Goal: Task Accomplishment & Management: Complete application form

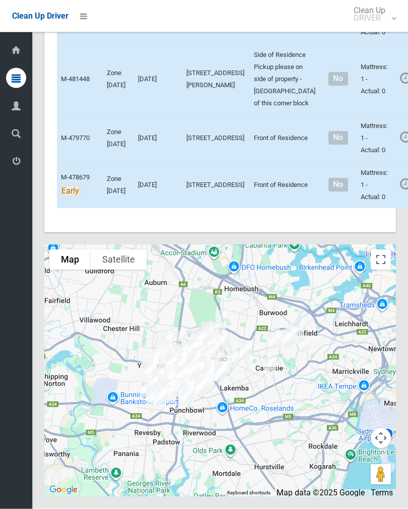
scroll to position [6996, 0]
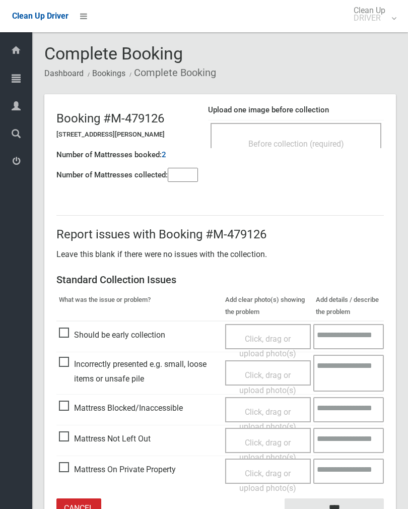
click at [188, 178] on input"] "number" at bounding box center [183, 175] width 30 height 14
type input"] "*"
click at [293, 136] on div "Before collection (required)" at bounding box center [296, 143] width 149 height 19
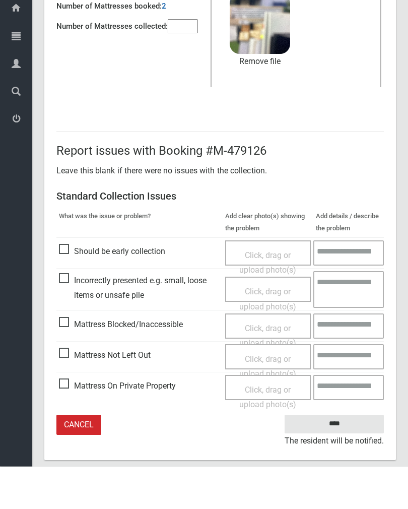
scroll to position [106, 0]
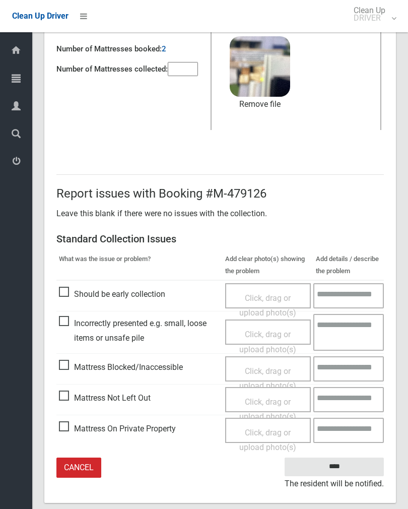
click at [334, 471] on input "****" at bounding box center [334, 466] width 99 height 19
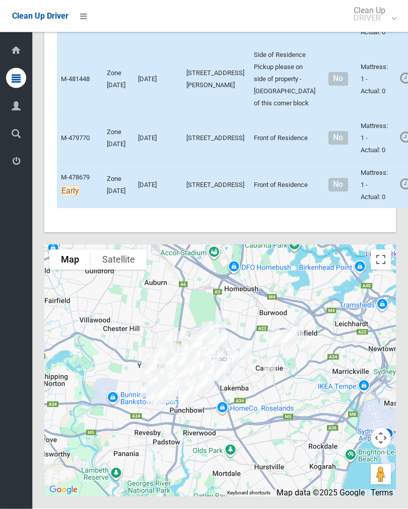
scroll to position [6819, 0]
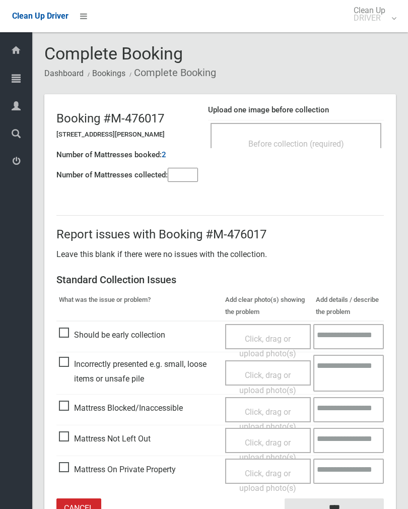
click at [319, 126] on div "Before collection (required)" at bounding box center [296, 135] width 171 height 25
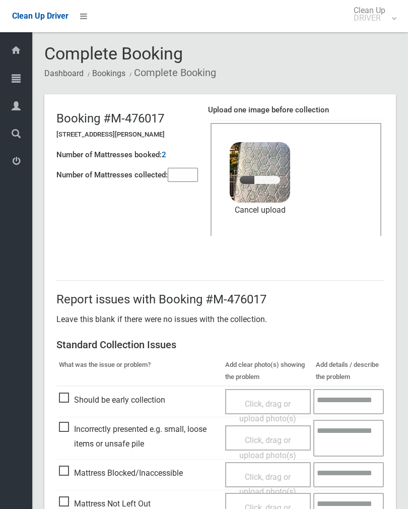
click at [184, 182] on input"] "number" at bounding box center [183, 175] width 30 height 14
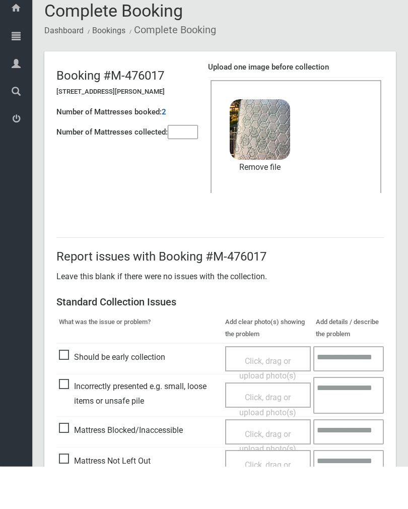
scroll to position [121, 0]
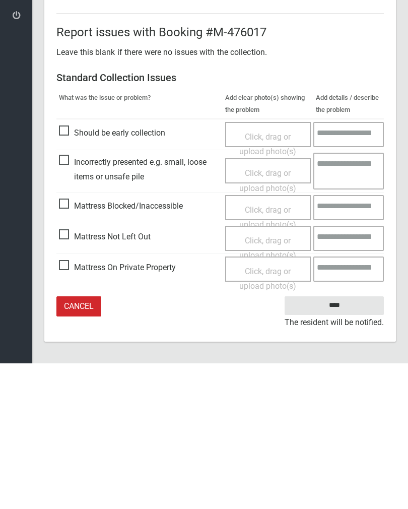
type input"] "*"
click at [346, 442] on input "****" at bounding box center [334, 451] width 99 height 19
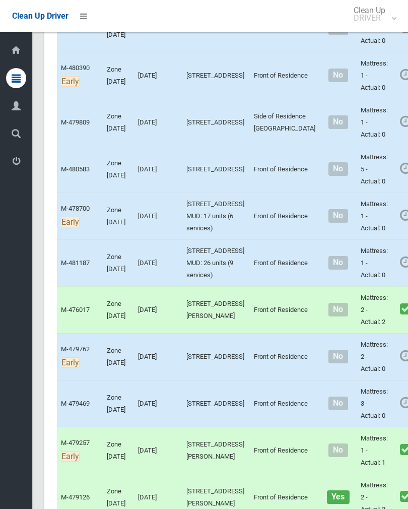
scroll to position [4835, 0]
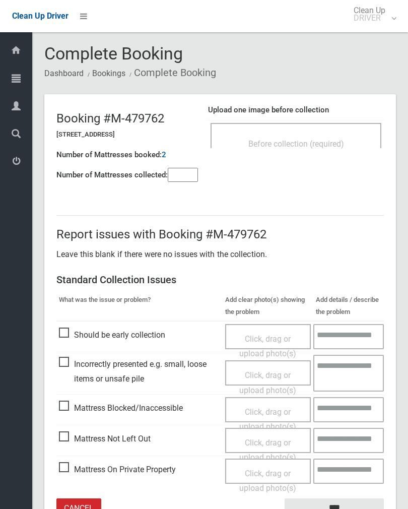
click at [339, 125] on div "Before collection (required)" at bounding box center [296, 135] width 171 height 25
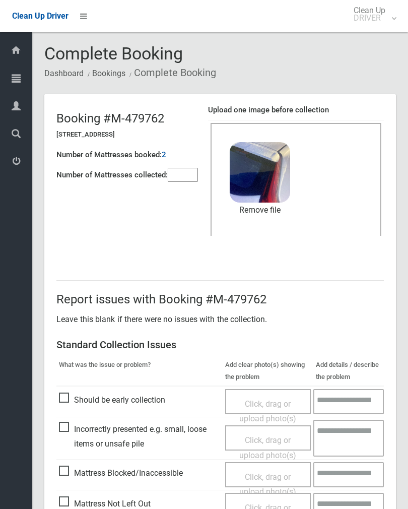
click at [273, 210] on link "Remove file" at bounding box center [260, 209] width 60 height 15
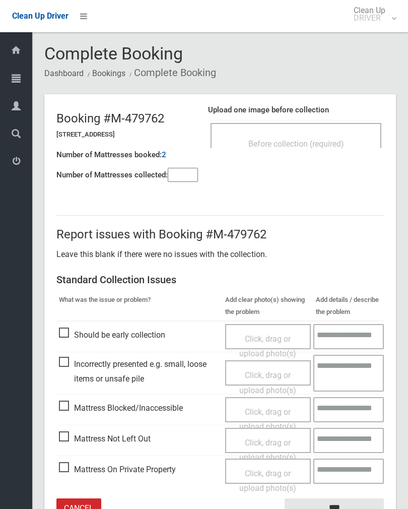
click at [183, 177] on input"] "number" at bounding box center [183, 175] width 30 height 14
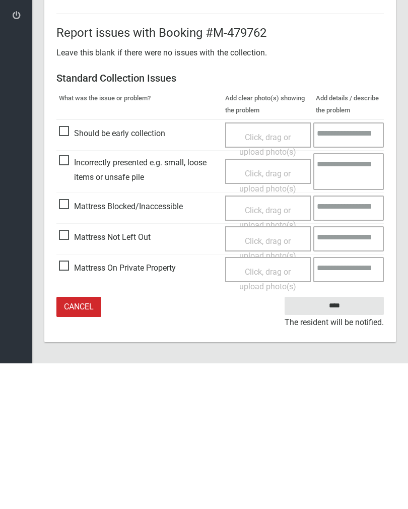
type input"] "*"
click at [74, 375] on span "Mattress Not Left Out" at bounding box center [105, 382] width 92 height 15
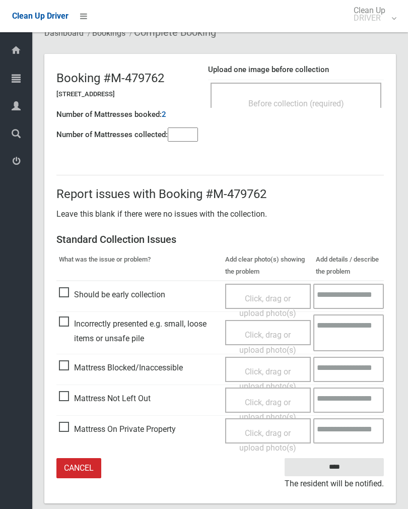
click at [264, 405] on div "Click, drag or upload photo(s)" at bounding box center [268, 410] width 71 height 30
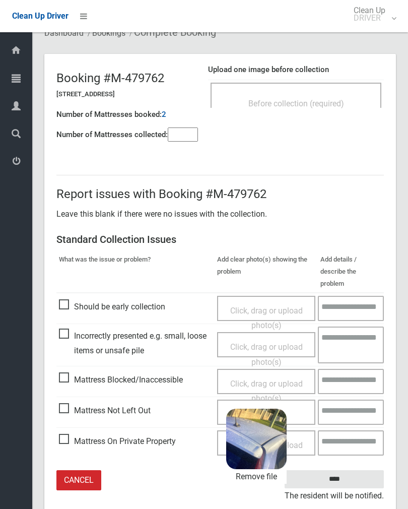
click at [272, 469] on link "Remove file" at bounding box center [256, 476] width 60 height 15
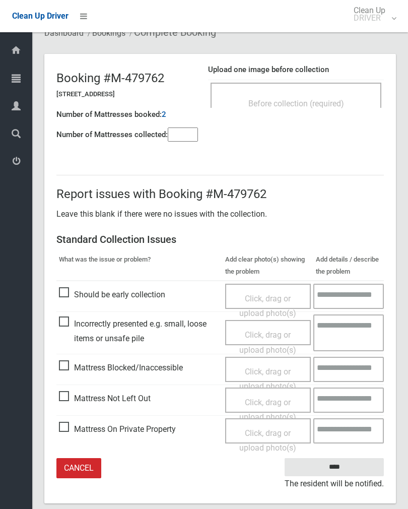
click at [281, 398] on span "Click, drag or upload photo(s)" at bounding box center [267, 409] width 57 height 25
click at [70, 400] on span "Mattress Not Left Out" at bounding box center [105, 398] width 92 height 15
click at [271, 400] on span "Click, drag or upload photo(s)" at bounding box center [267, 409] width 57 height 25
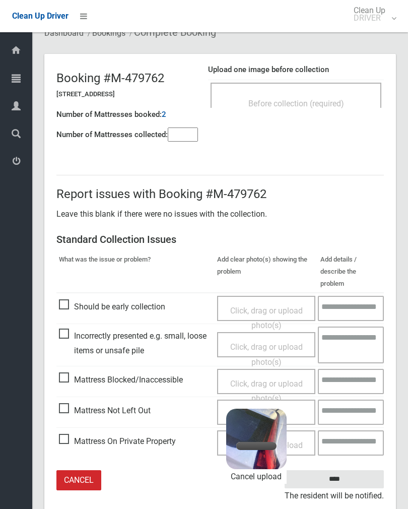
click at [191, 133] on input"] "*" at bounding box center [183, 134] width 30 height 14
click at [323, 296] on textarea at bounding box center [351, 308] width 66 height 25
click at [286, 99] on span "Before collection (required)" at bounding box center [296, 104] width 96 height 10
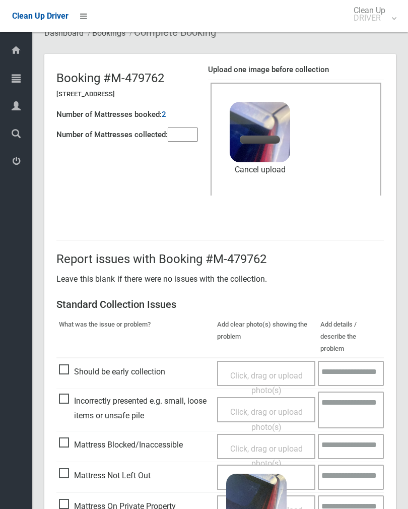
click at [196, 135] on input"] "*" at bounding box center [183, 134] width 30 height 14
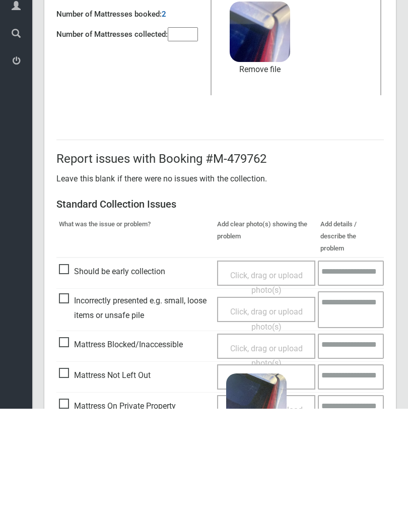
scroll to position [121, 0]
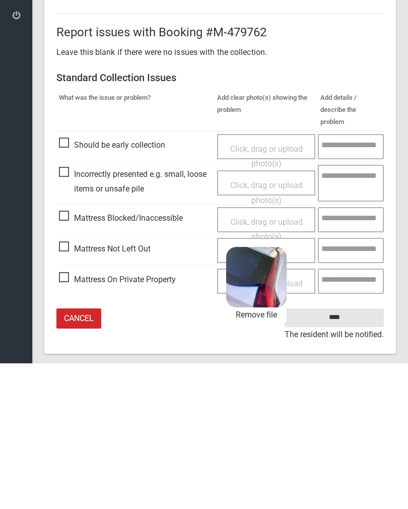
type input"] "*"
click at [267, 453] on link "Remove file" at bounding box center [256, 460] width 60 height 15
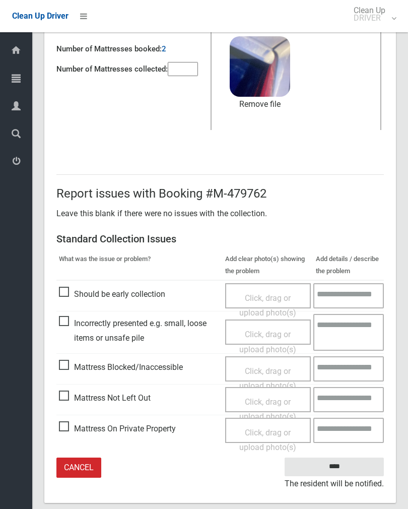
click at [340, 466] on input "****" at bounding box center [334, 466] width 99 height 19
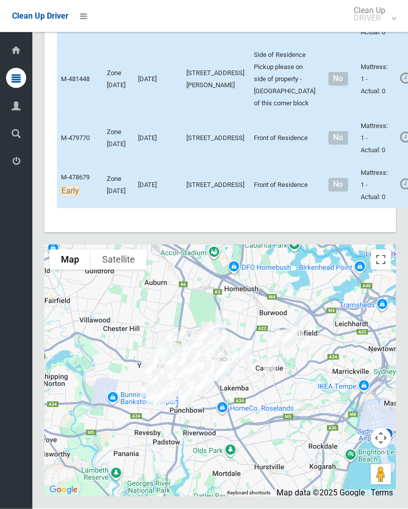
scroll to position [6437, 0]
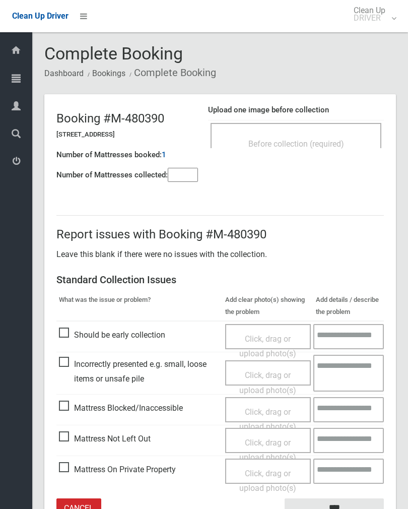
click at [329, 136] on div "Before collection (required)" at bounding box center [296, 143] width 149 height 19
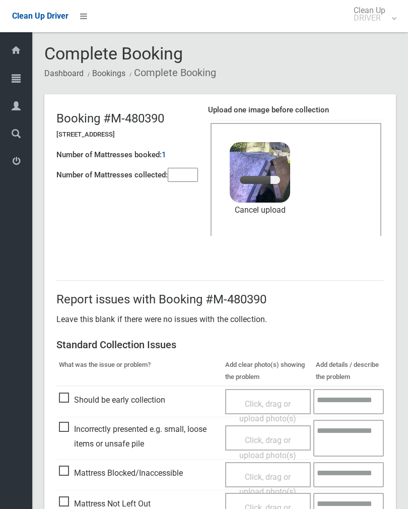
click at [180, 181] on input"] "number" at bounding box center [183, 175] width 30 height 14
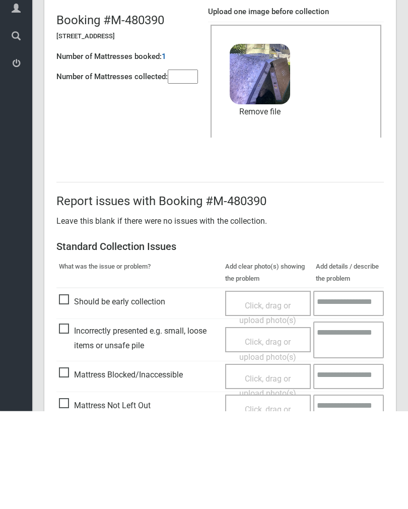
scroll to position [121, 0]
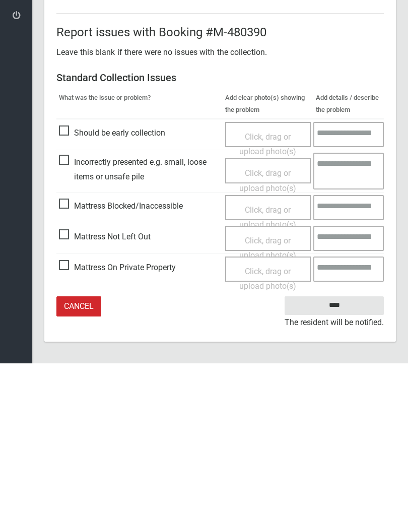
type input"] "**"
click at [342, 442] on input "****" at bounding box center [334, 451] width 99 height 19
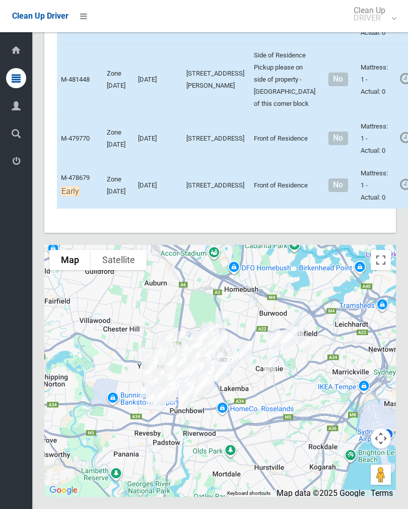
scroll to position [6438, 0]
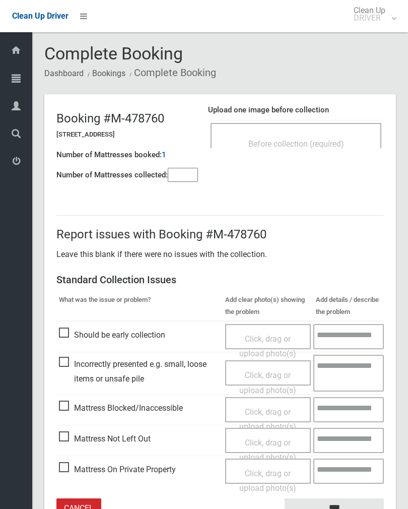
click at [329, 134] on div "Before collection (required)" at bounding box center [296, 143] width 149 height 19
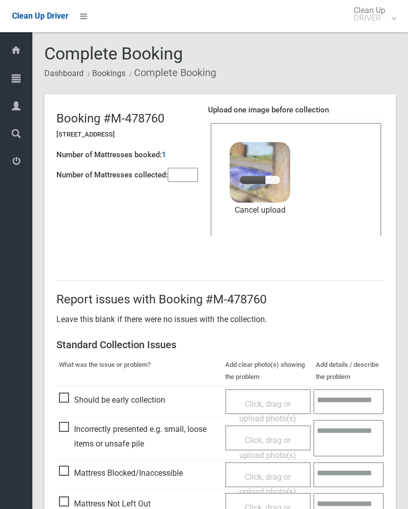
click at [182, 179] on input"] "number" at bounding box center [183, 175] width 30 height 14
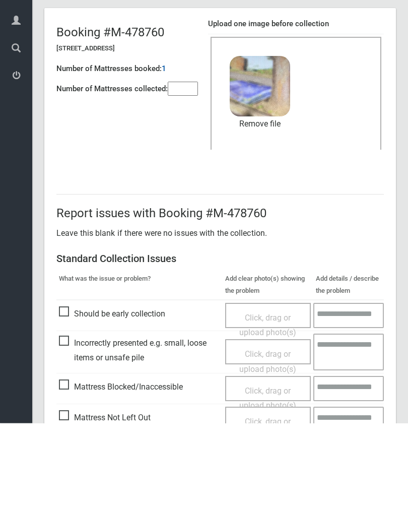
scroll to position [121, 0]
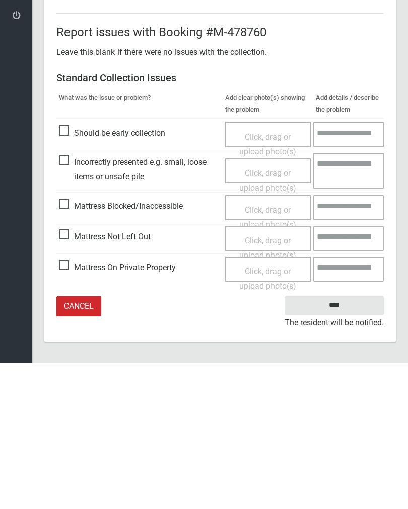
type input"] "*"
click at [343, 442] on input "****" at bounding box center [334, 451] width 99 height 19
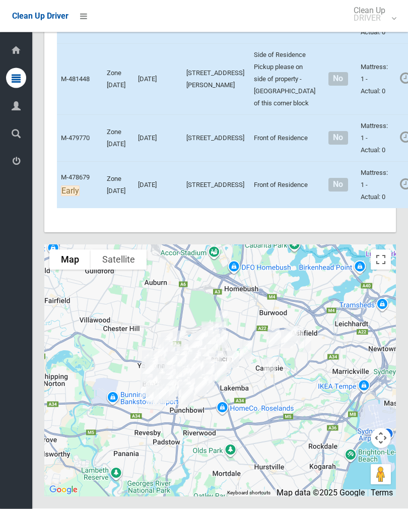
scroll to position [7013, 0]
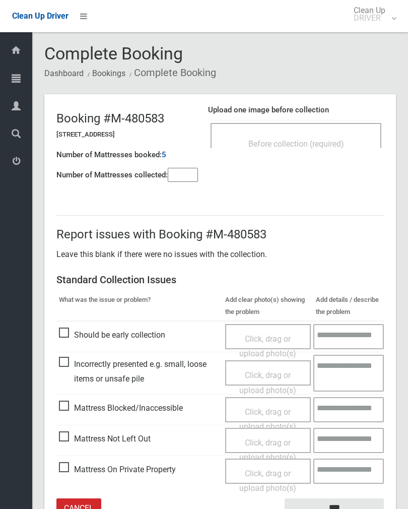
click at [324, 137] on div "Before collection (required)" at bounding box center [296, 143] width 149 height 19
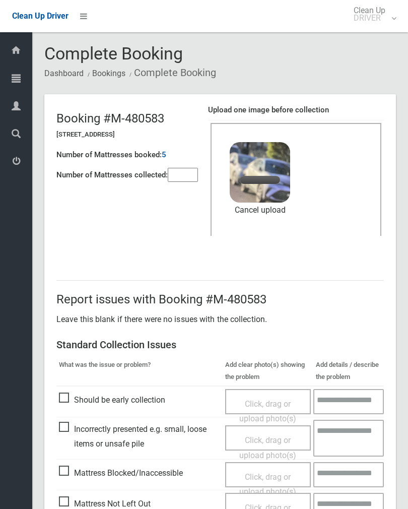
click at [193, 177] on input"] "number" at bounding box center [183, 175] width 30 height 14
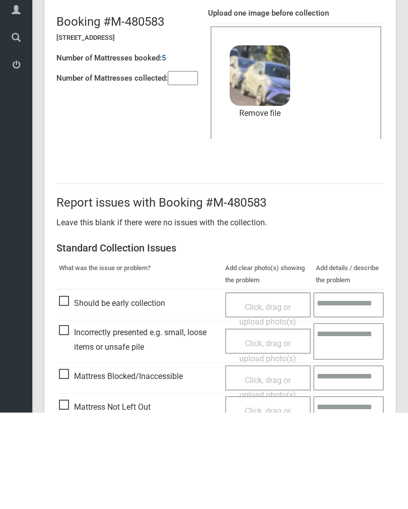
scroll to position [121, 0]
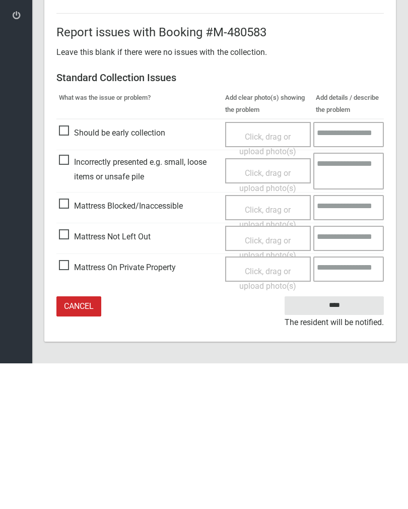
type input"] "*"
click at [343, 442] on input "****" at bounding box center [334, 451] width 99 height 19
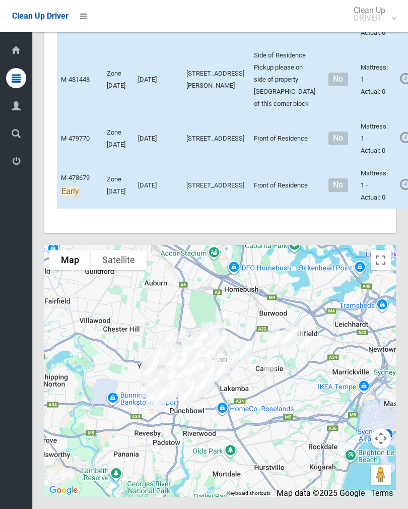
scroll to position [6608, 0]
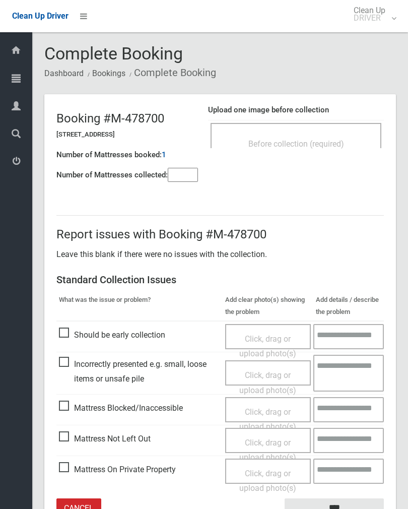
click at [333, 134] on div "Before collection (required)" at bounding box center [296, 143] width 149 height 19
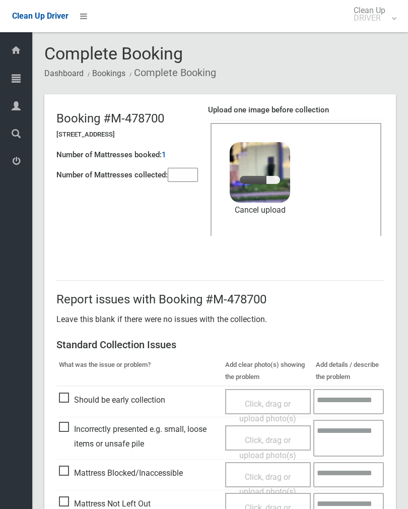
click at [187, 170] on input"] "number" at bounding box center [183, 175] width 30 height 14
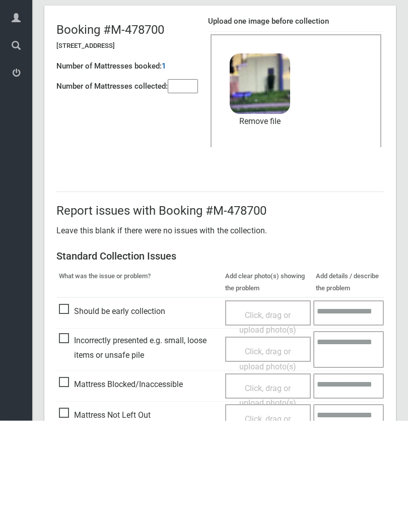
scroll to position [121, 0]
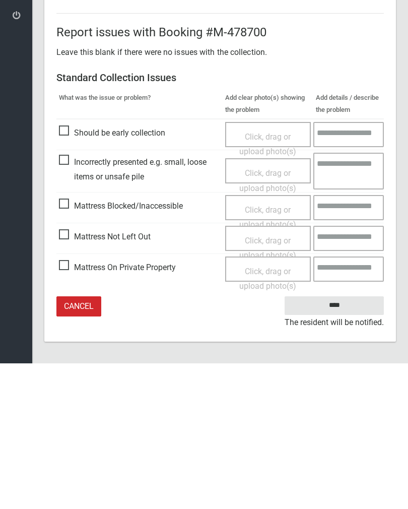
type input"] "*"
click at [352, 442] on input "****" at bounding box center [334, 451] width 99 height 19
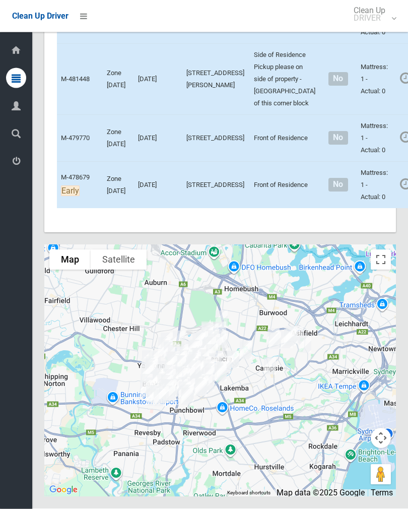
scroll to position [7227, 0]
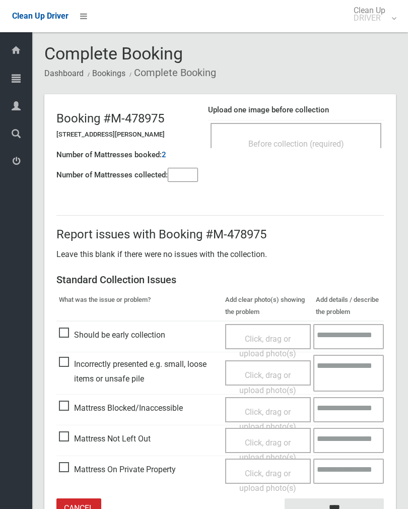
click at [322, 142] on span "Before collection (required)" at bounding box center [296, 144] width 96 height 10
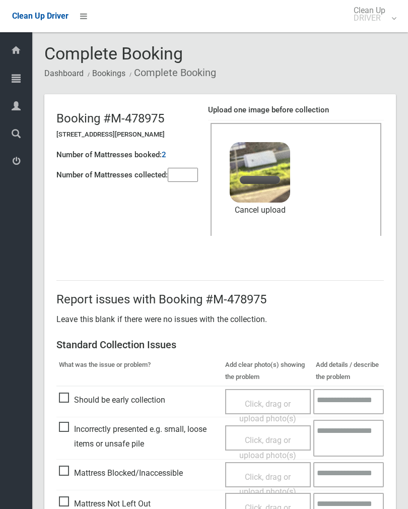
click at [184, 171] on input"] "number" at bounding box center [183, 175] width 30 height 14
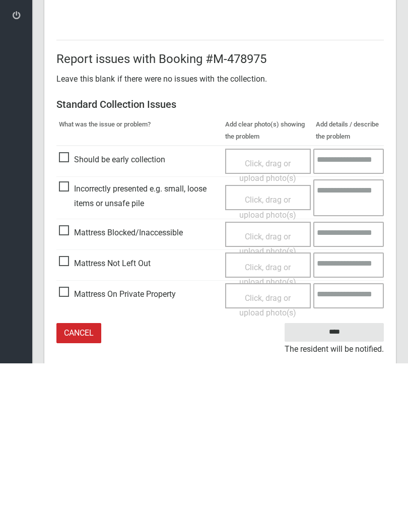
scroll to position [121, 0]
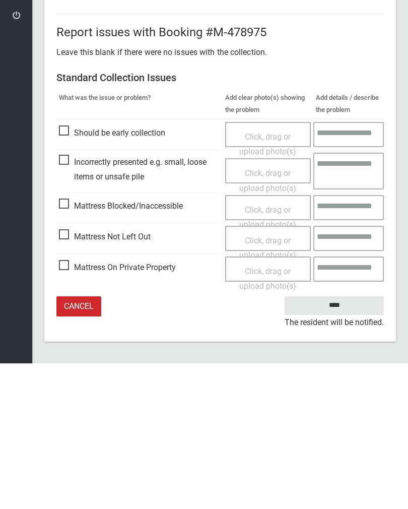
type input"] "*"
click at [352, 442] on input "****" at bounding box center [334, 451] width 99 height 19
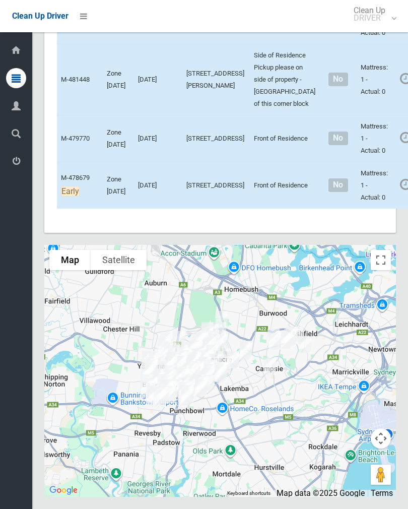
scroll to position [6750, 0]
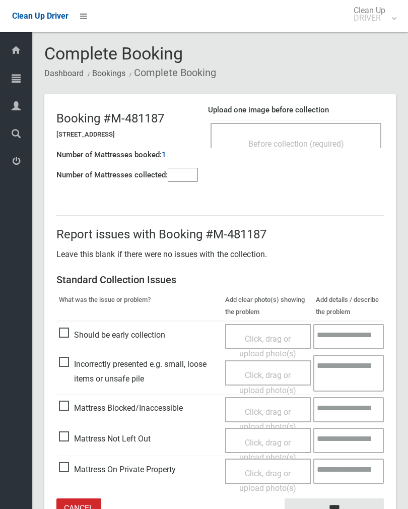
click at [330, 135] on div "Before collection (required)" at bounding box center [296, 143] width 149 height 19
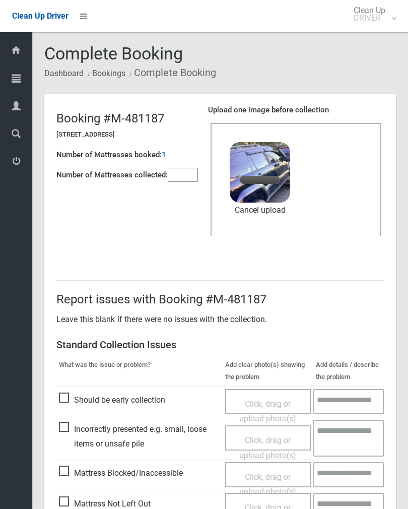
click at [177, 194] on header "Booking #M-481187 21 Shenton Avenue, BANKSTOWN NSW 2200 Number of Mattresses bo…" at bounding box center [220, 175] width 352 height 162
click at [189, 175] on input"] "number" at bounding box center [183, 175] width 30 height 14
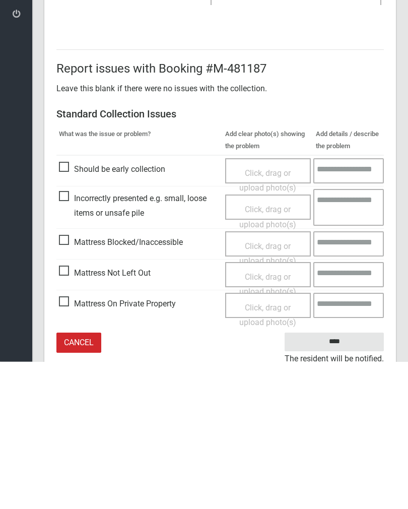
scroll to position [121, 0]
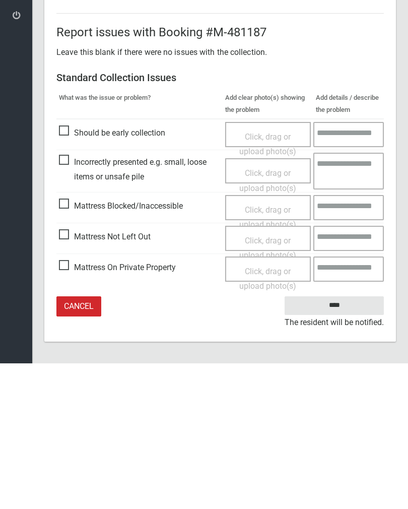
type input"] "*"
click at [339, 442] on input "****" at bounding box center [334, 451] width 99 height 19
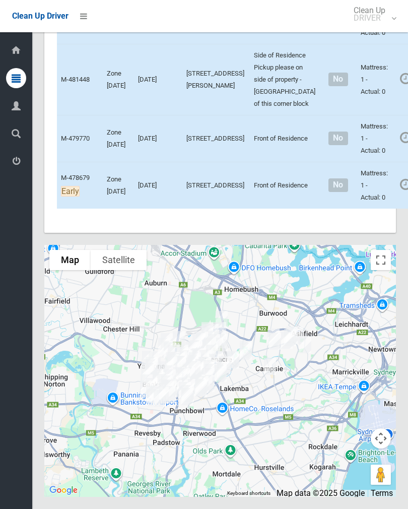
scroll to position [6511, 0]
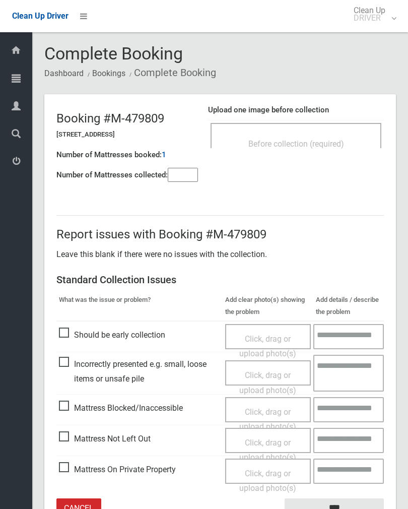
click at [339, 138] on div "Before collection (required)" at bounding box center [296, 143] width 149 height 19
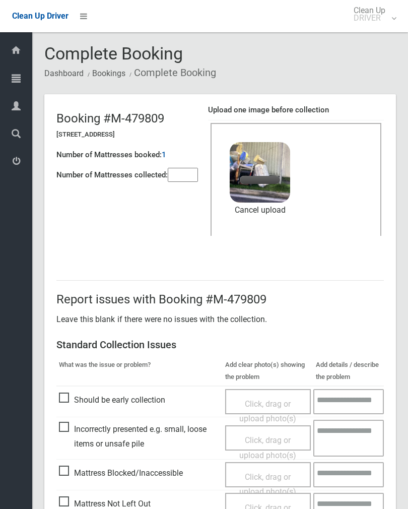
click at [189, 174] on input"] "number" at bounding box center [183, 175] width 30 height 14
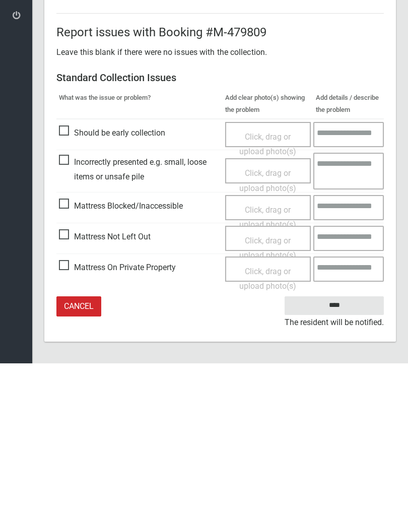
type input"] "*"
click at [346, 442] on input "****" at bounding box center [334, 451] width 99 height 19
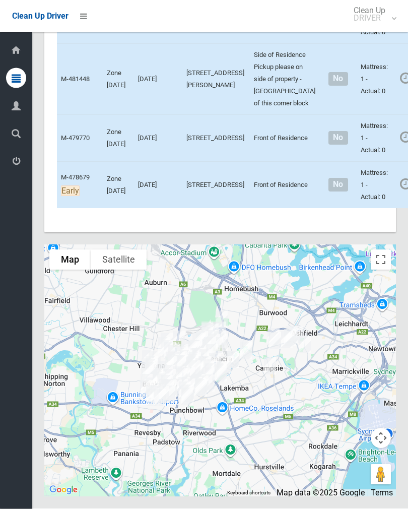
scroll to position [7106, 0]
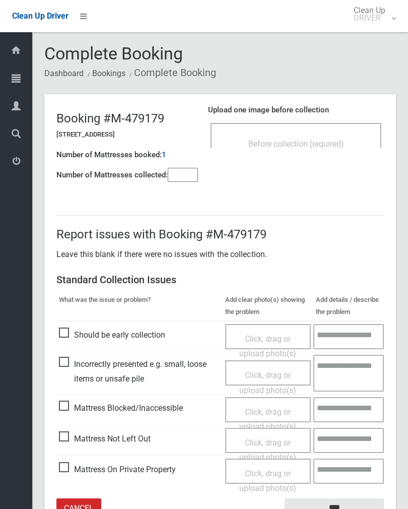
click at [333, 135] on div "Before collection (required)" at bounding box center [296, 143] width 149 height 19
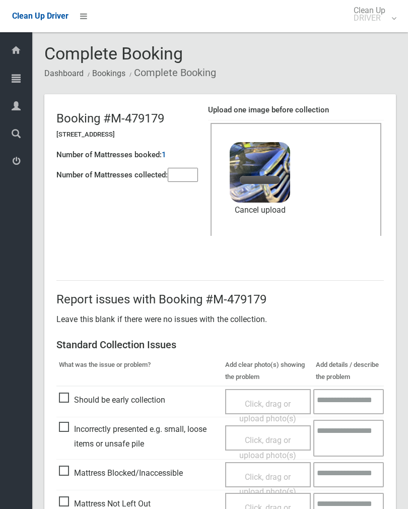
click at [181, 177] on input"] "number" at bounding box center [183, 175] width 30 height 14
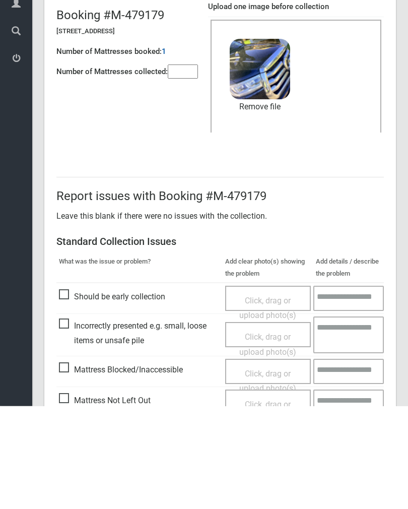
scroll to position [121, 0]
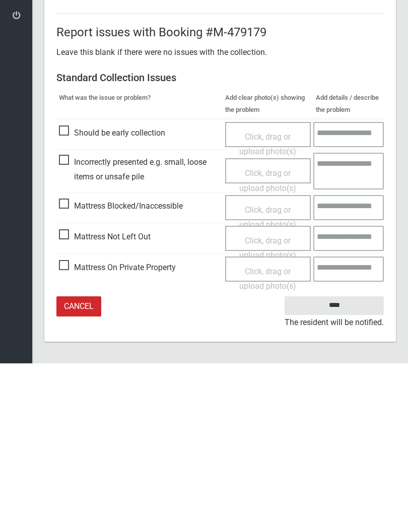
type input"] "*"
click at [345, 442] on input "****" at bounding box center [334, 451] width 99 height 19
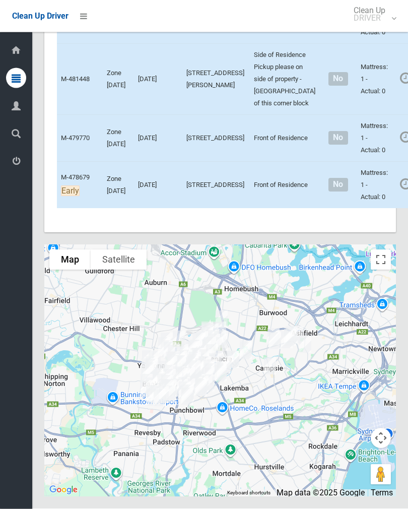
scroll to position [5757, 0]
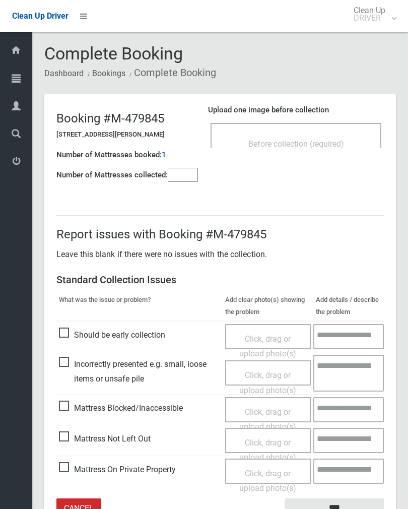
scroll to position [40, 0]
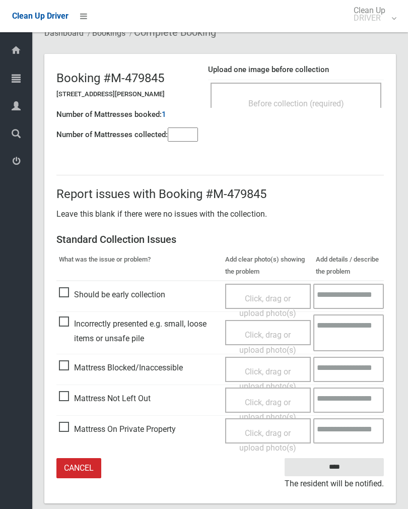
click at [66, 371] on span "Mattress Blocked/Inaccessible" at bounding box center [121, 367] width 124 height 15
click at [185, 142] on input"] "number" at bounding box center [183, 134] width 30 height 14
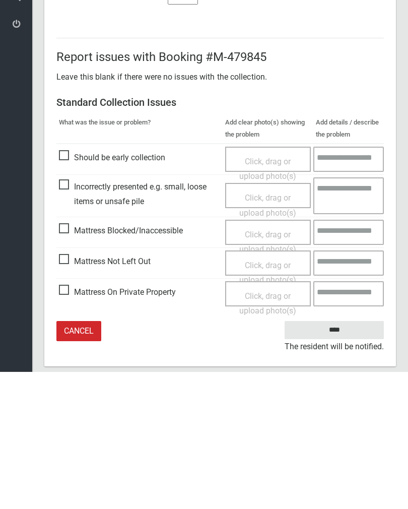
scroll to position [56, 0]
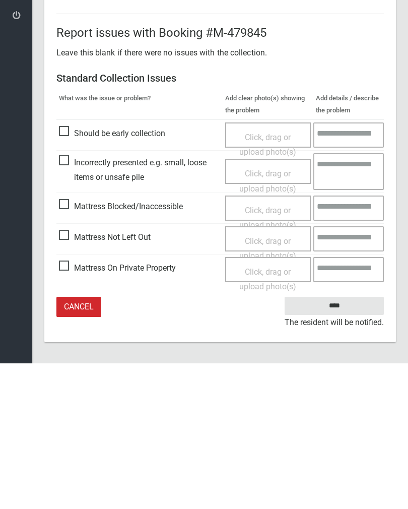
type input"] "*"
click at [272, 351] on span "Click, drag or upload photo(s)" at bounding box center [267, 363] width 57 height 25
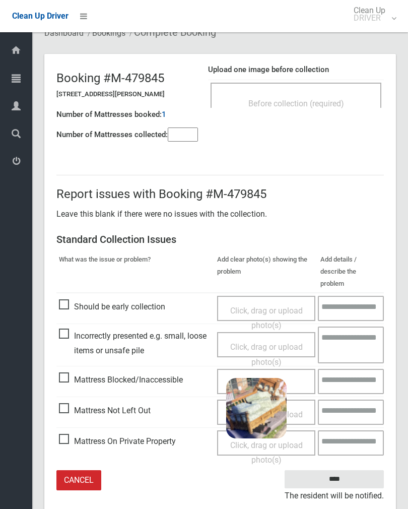
click at [365, 470] on input "****" at bounding box center [334, 479] width 99 height 19
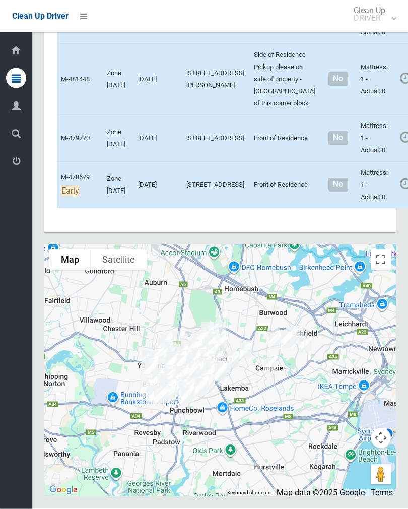
scroll to position [5788, 0]
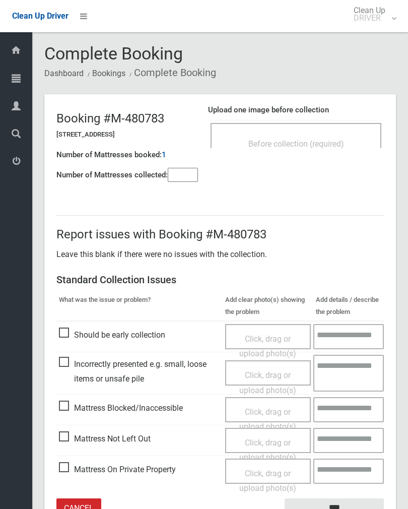
click at [332, 135] on div "Before collection (required)" at bounding box center [296, 143] width 149 height 19
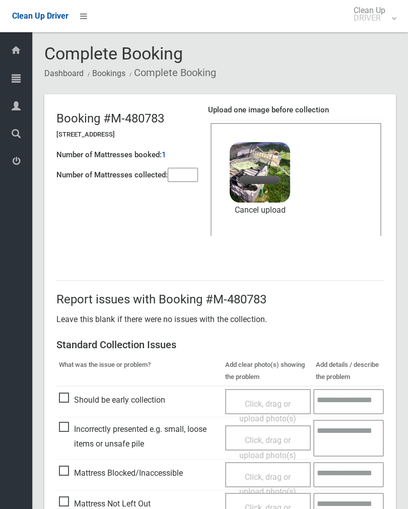
click at [189, 173] on input"] "number" at bounding box center [183, 175] width 30 height 14
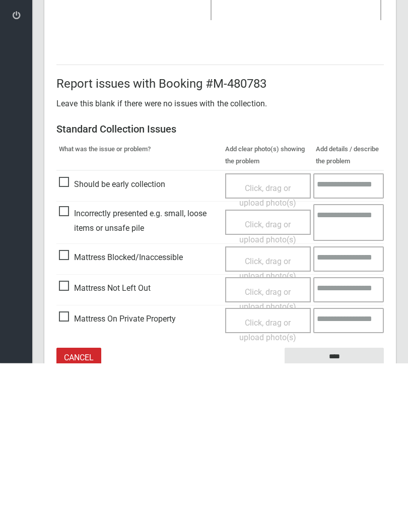
scroll to position [121, 0]
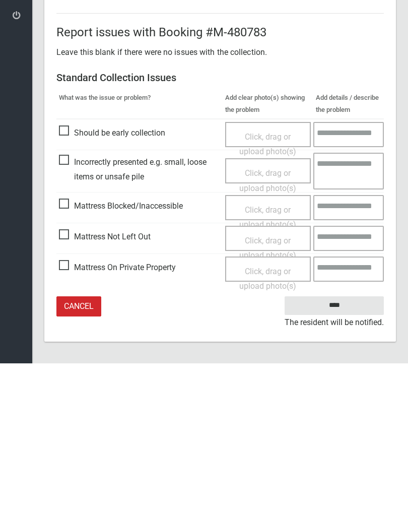
type input"] "*"
click at [341, 442] on input "****" at bounding box center [334, 451] width 99 height 19
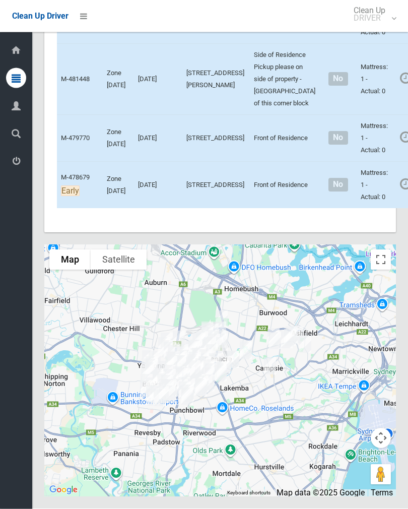
scroll to position [5570, 0]
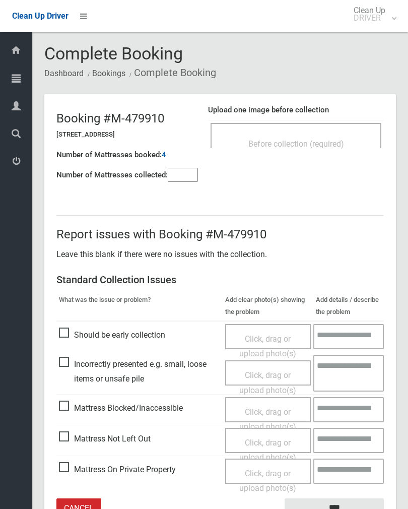
click at [364, 123] on div "Before collection (required)" at bounding box center [296, 135] width 171 height 25
click at [312, 148] on div "Before collection (required)" at bounding box center [296, 143] width 149 height 19
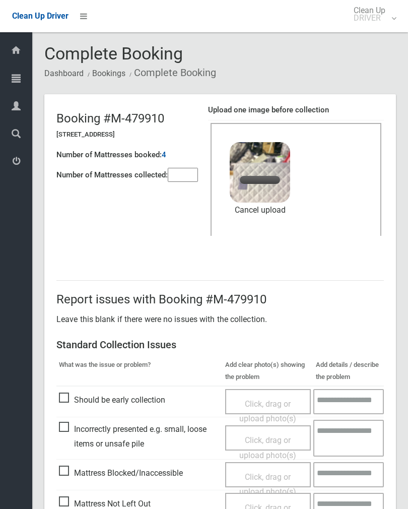
click at [184, 180] on input"] "number" at bounding box center [183, 175] width 30 height 14
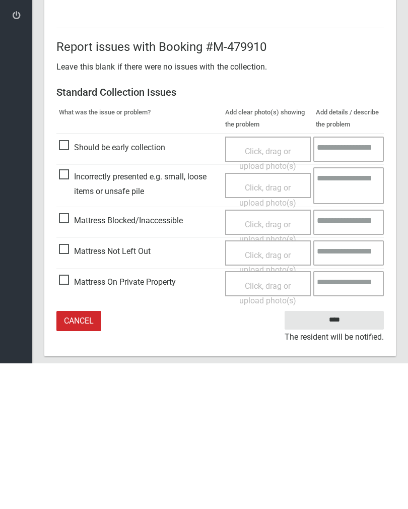
scroll to position [121, 0]
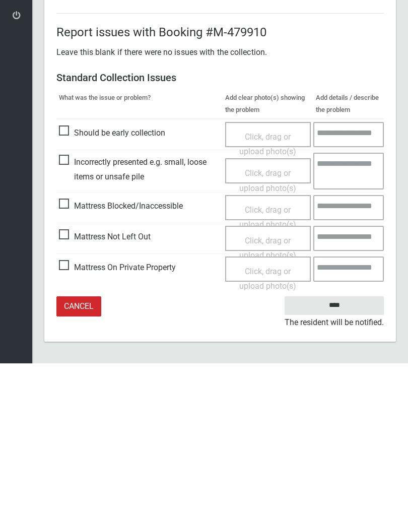
type input"] "*"
click at [348, 442] on input "****" at bounding box center [334, 451] width 99 height 19
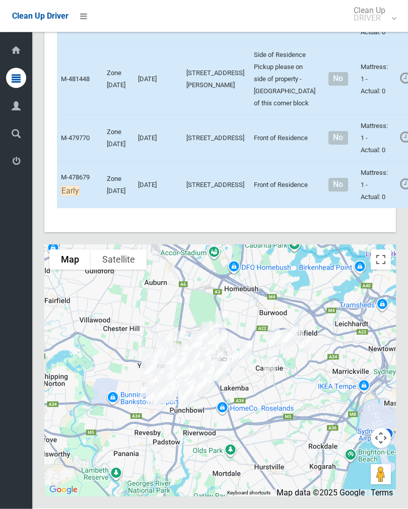
scroll to position [5689, 0]
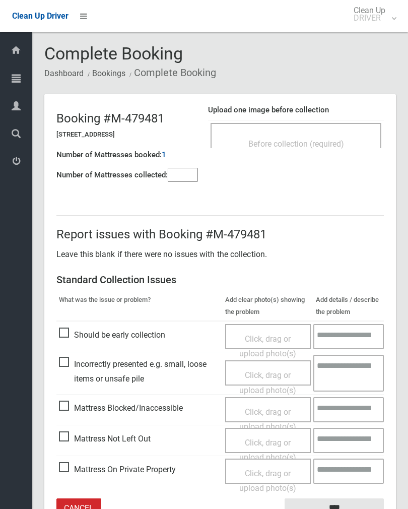
click at [318, 145] on span "Before collection (required)" at bounding box center [296, 144] width 96 height 10
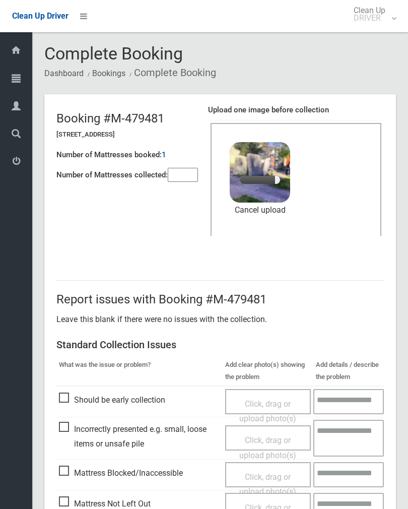
click at [181, 171] on input"] "number" at bounding box center [183, 175] width 30 height 14
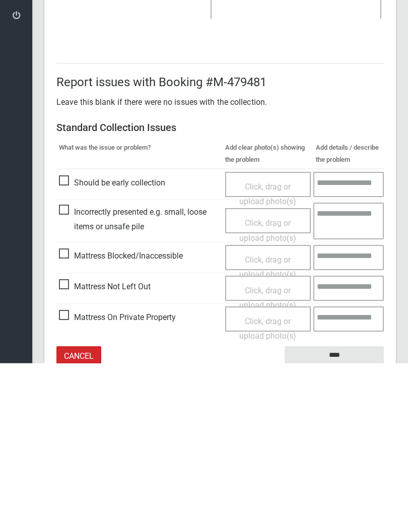
scroll to position [121, 0]
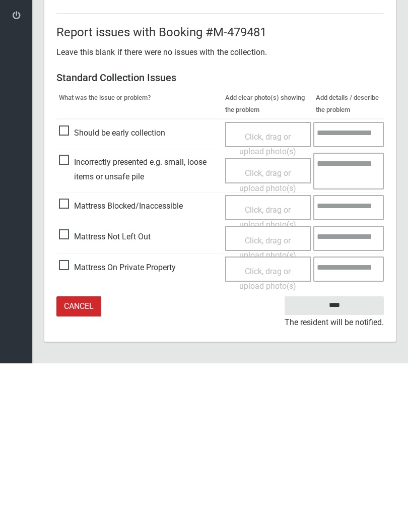
type input"] "*"
click at [353, 442] on input "****" at bounding box center [334, 451] width 99 height 19
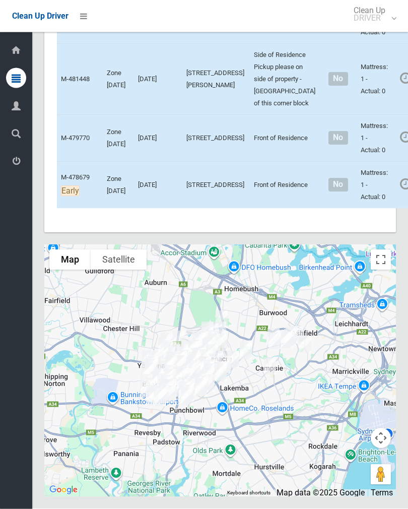
scroll to position [5612, 0]
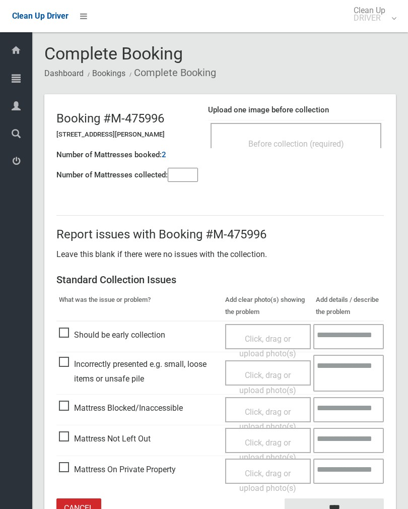
click at [357, 147] on div "Before collection (required)" at bounding box center [296, 143] width 149 height 19
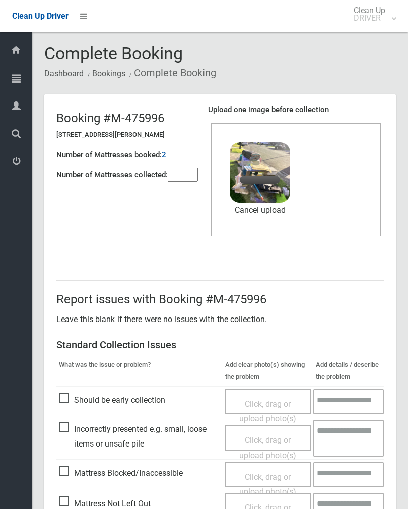
click at [198, 173] on input"] "number" at bounding box center [183, 175] width 30 height 14
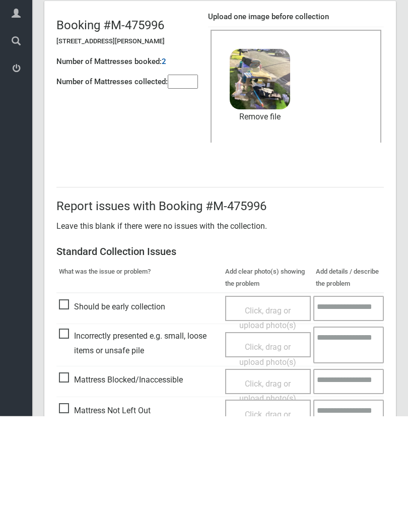
scroll to position [121, 0]
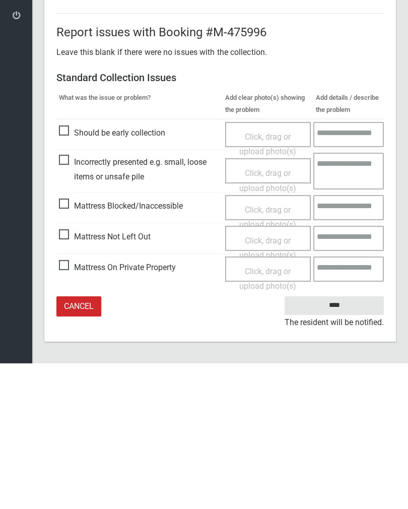
type input"] "*"
click at [343, 442] on input "****" at bounding box center [334, 451] width 99 height 19
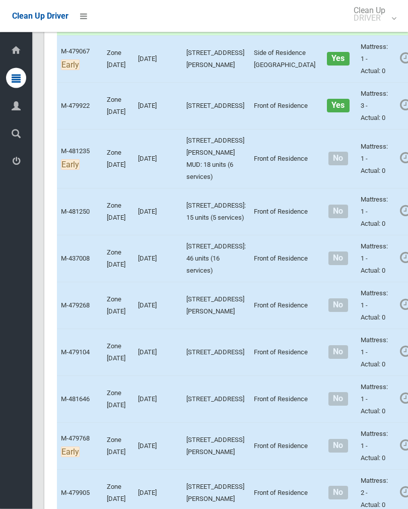
scroll to position [3685, 0]
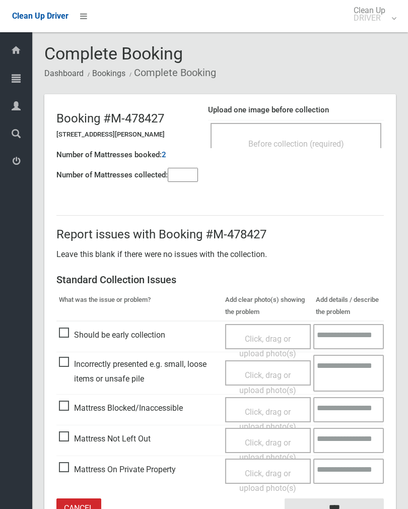
click at [315, 143] on span "Before collection (required)" at bounding box center [296, 144] width 96 height 10
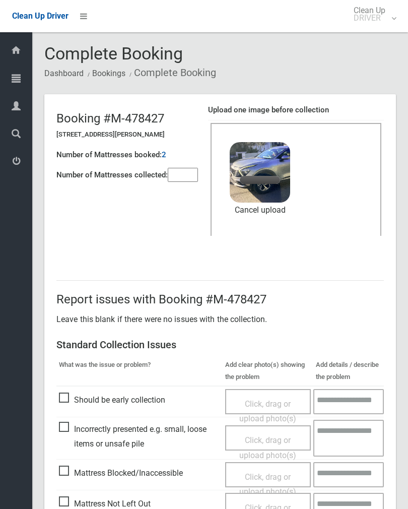
click at [191, 176] on input"] "number" at bounding box center [183, 175] width 30 height 14
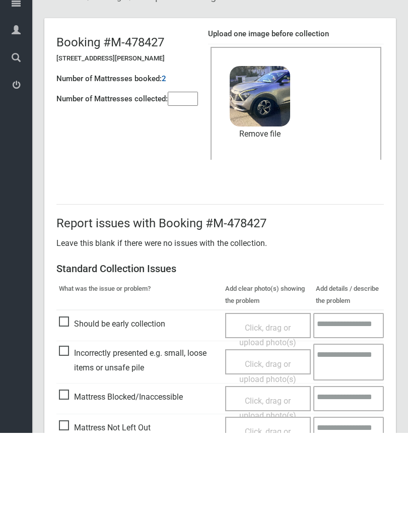
scroll to position [121, 0]
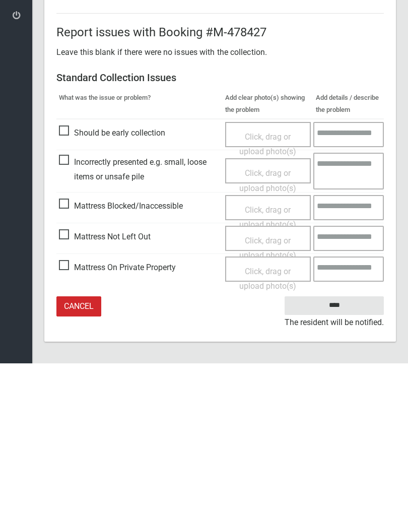
type input"] "*"
click at [340, 442] on input "****" at bounding box center [334, 451] width 99 height 19
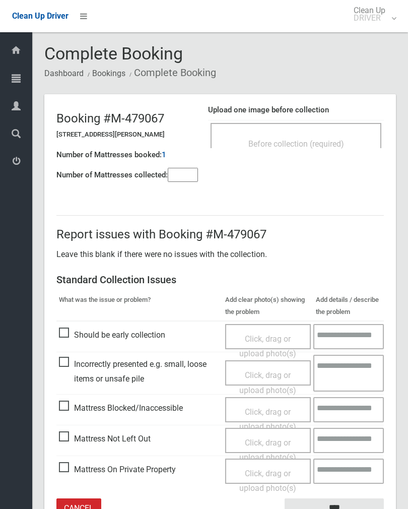
click at [314, 139] on span "Before collection (required)" at bounding box center [296, 144] width 96 height 10
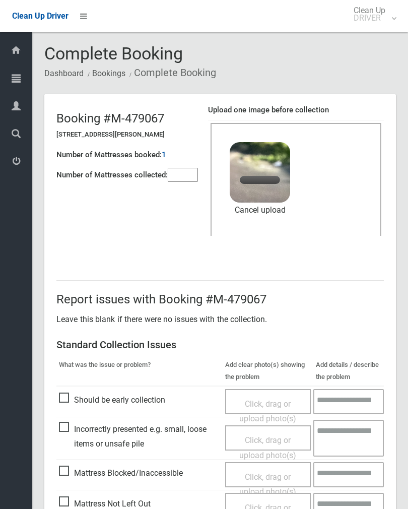
click at [188, 189] on header "Booking #M-479067 1/58 Edgar Street, YAGOONA NSW 2199 Number of Mattresses book…" at bounding box center [220, 175] width 352 height 162
click at [175, 168] on input"] "number" at bounding box center [183, 175] width 30 height 14
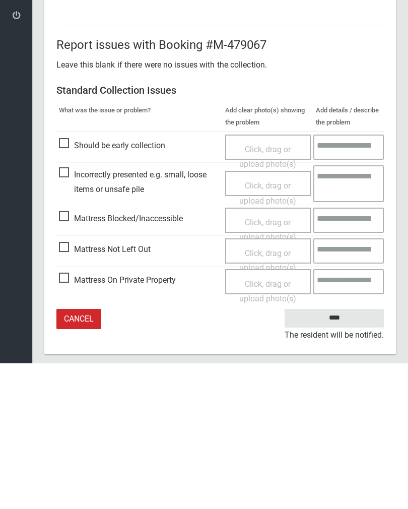
scroll to position [121, 0]
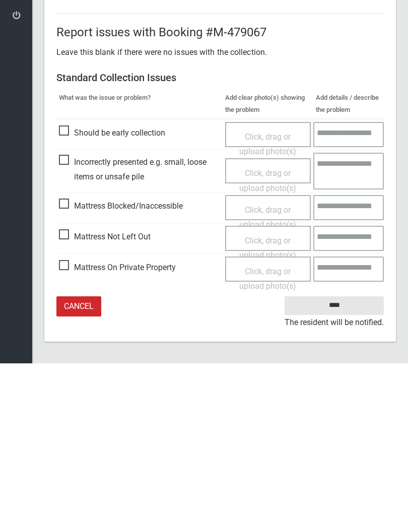
type input"] "*"
click at [341, 442] on input "****" at bounding box center [334, 451] width 99 height 19
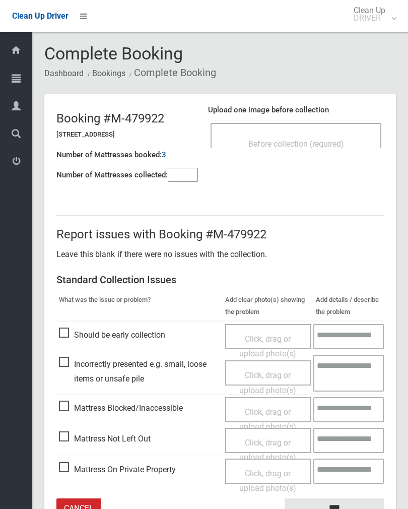
click at [329, 132] on div "Before collection (required)" at bounding box center [296, 135] width 171 height 25
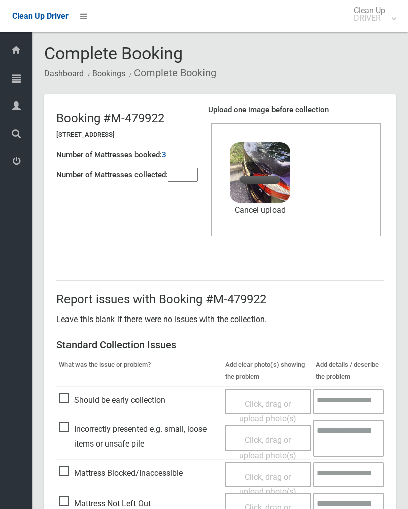
click at [178, 176] on input"] "number" at bounding box center [183, 175] width 30 height 14
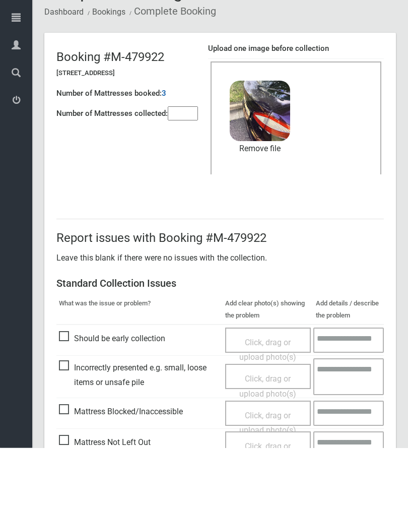
scroll to position [121, 0]
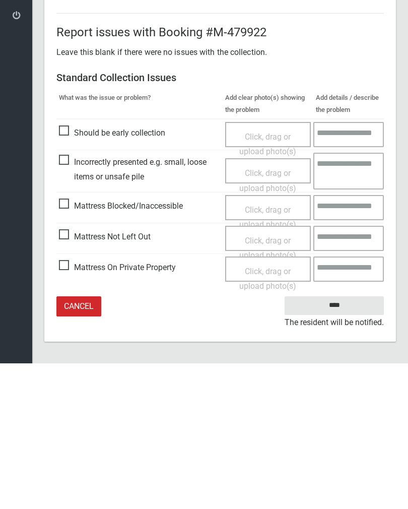
type input"] "*"
click at [348, 442] on input "****" at bounding box center [334, 451] width 99 height 19
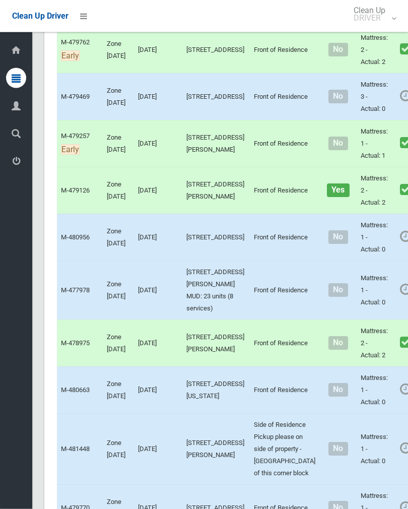
scroll to position [5132, 0]
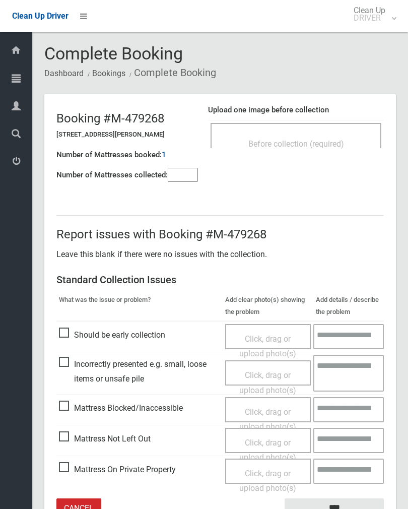
click at [337, 131] on div "Before collection (required)" at bounding box center [296, 135] width 171 height 25
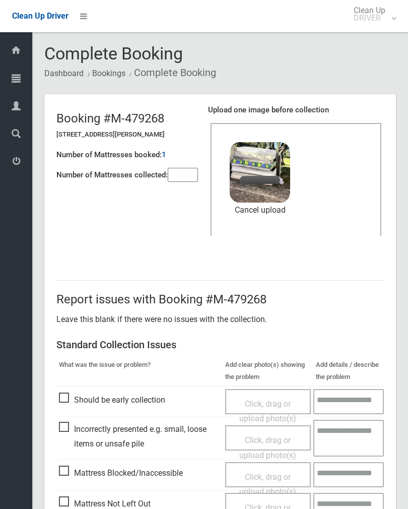
click at [182, 182] on input"] "number" at bounding box center [183, 175] width 30 height 14
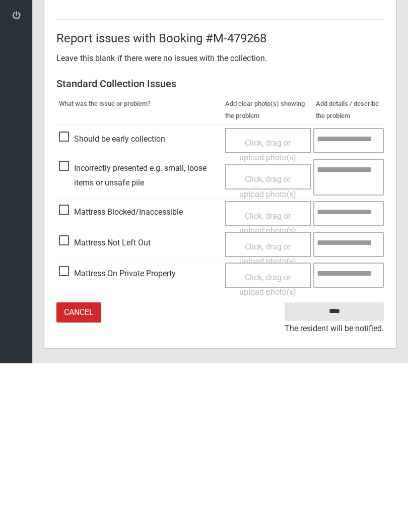
scroll to position [121, 0]
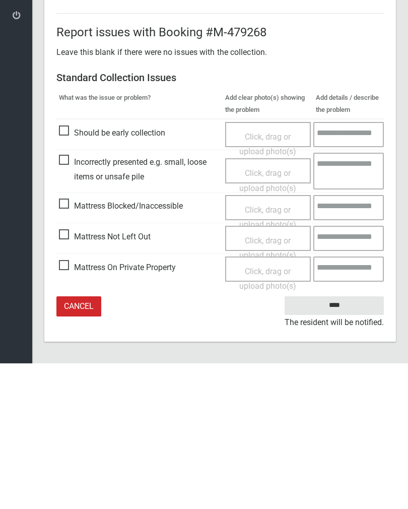
type input"] "**"
click at [346, 442] on input "****" at bounding box center [334, 451] width 99 height 19
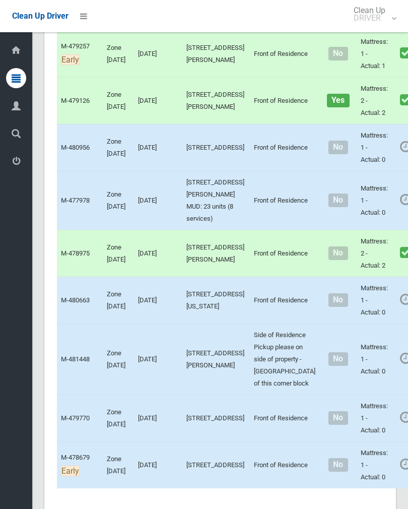
scroll to position [5359, 0]
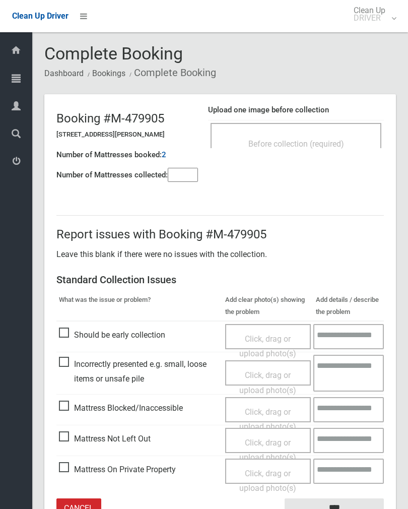
click at [341, 126] on div "Before collection (required)" at bounding box center [296, 135] width 171 height 25
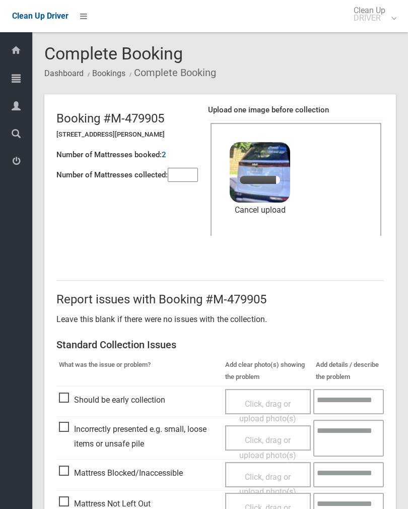
click at [177, 182] on input"] "number" at bounding box center [183, 175] width 30 height 14
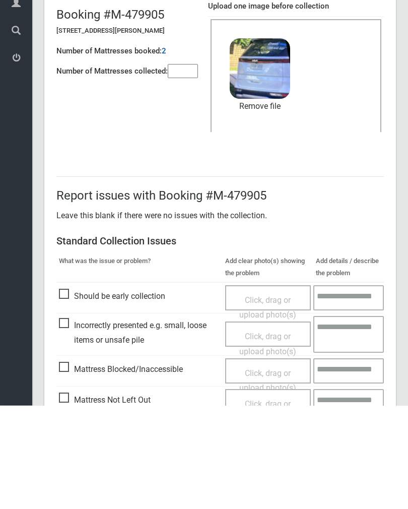
scroll to position [121, 0]
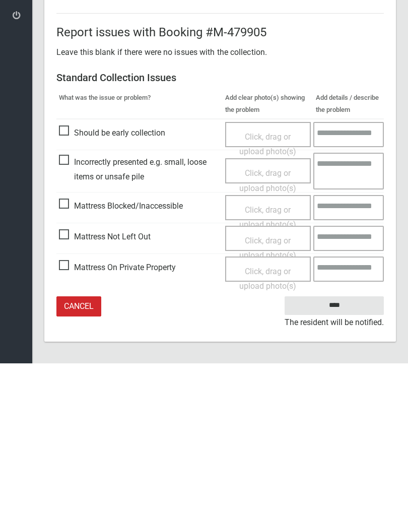
type input"] "*"
click at [343, 442] on input "****" at bounding box center [334, 451] width 99 height 19
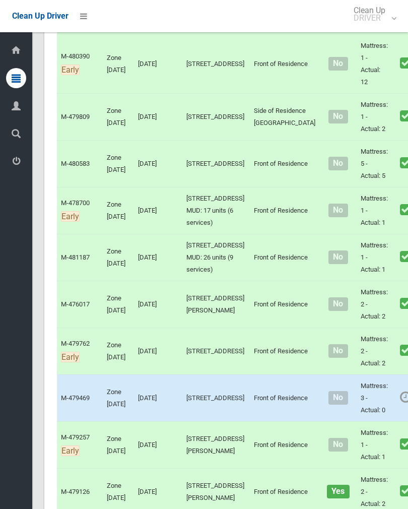
scroll to position [4925, 0]
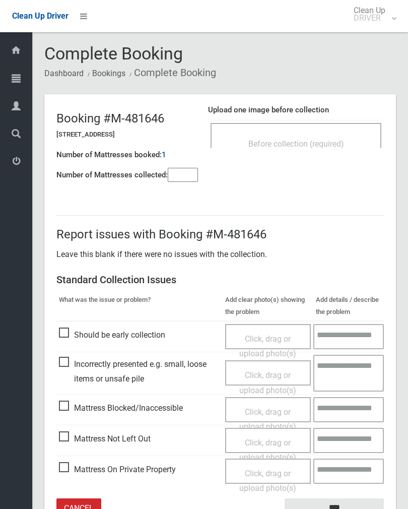
click at [327, 141] on span "Before collection (required)" at bounding box center [296, 144] width 96 height 10
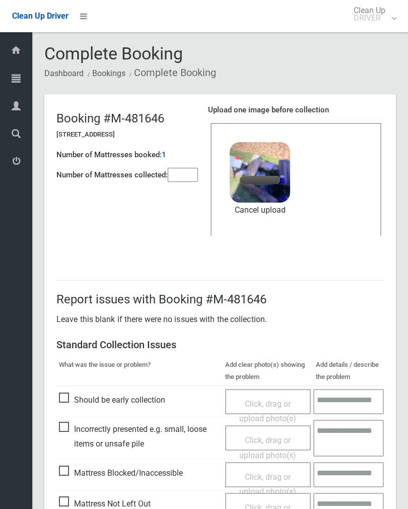
click at [188, 176] on input"] "number" at bounding box center [183, 175] width 30 height 14
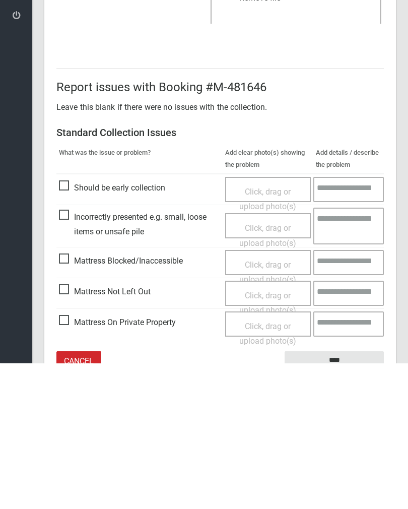
scroll to position [121, 0]
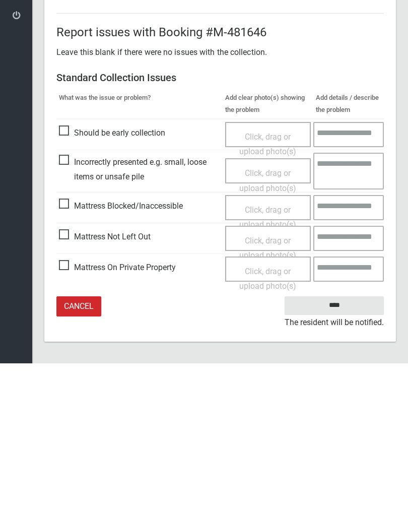
type input"] "*"
click at [346, 442] on input "****" at bounding box center [334, 451] width 99 height 19
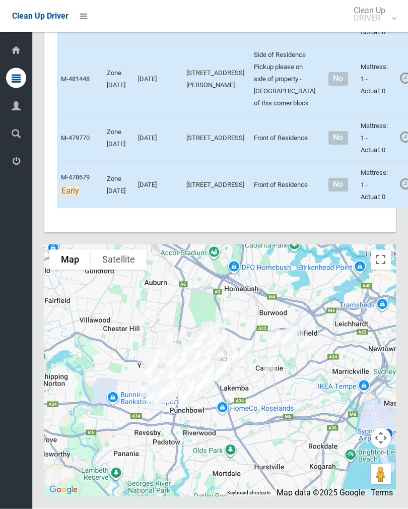
scroll to position [6169, 0]
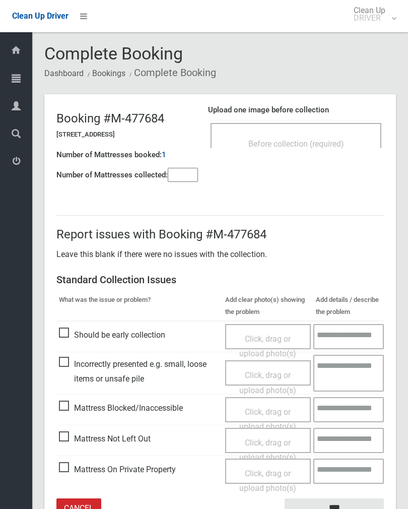
click at [323, 147] on span "Before collection (required)" at bounding box center [296, 144] width 96 height 10
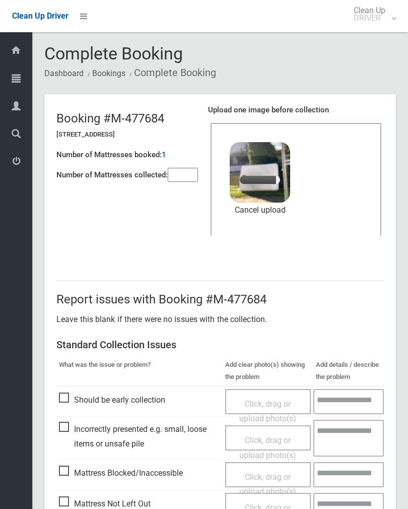
click at [181, 178] on input"] "number" at bounding box center [183, 175] width 30 height 14
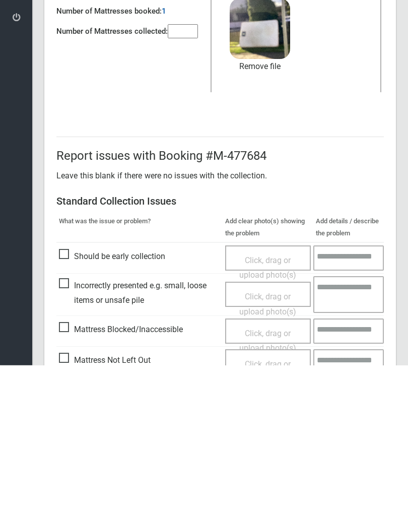
scroll to position [121, 0]
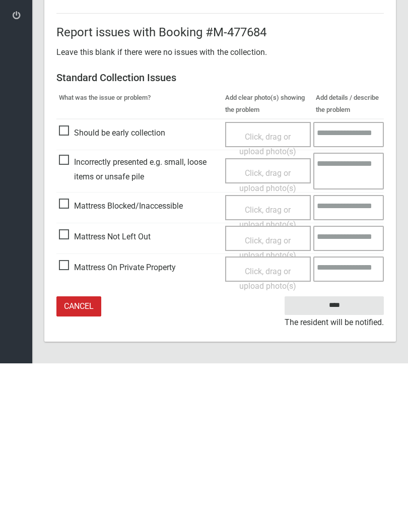
type input"] "*"
click at [338, 442] on input "****" at bounding box center [334, 451] width 99 height 19
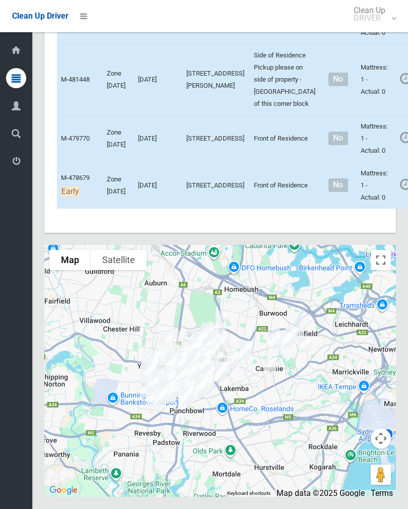
scroll to position [6068, 0]
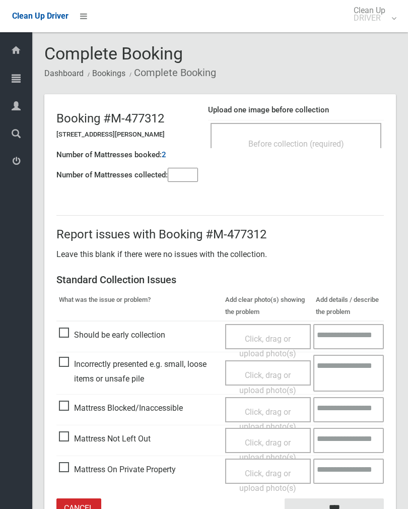
click at [334, 145] on span "Before collection (required)" at bounding box center [296, 144] width 96 height 10
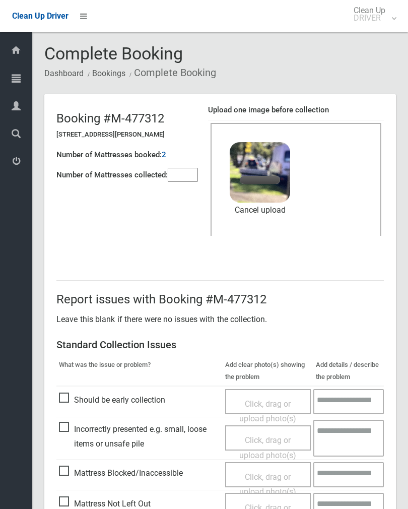
click at [189, 181] on input"] "number" at bounding box center [183, 175] width 30 height 14
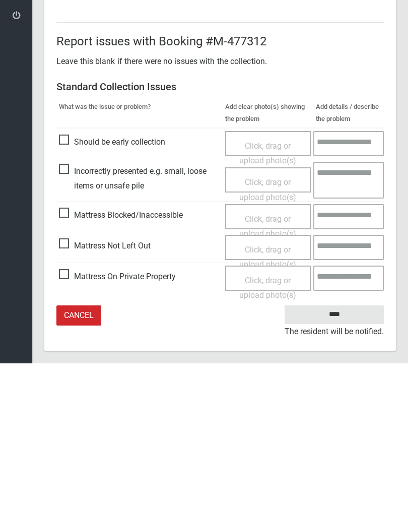
scroll to position [121, 0]
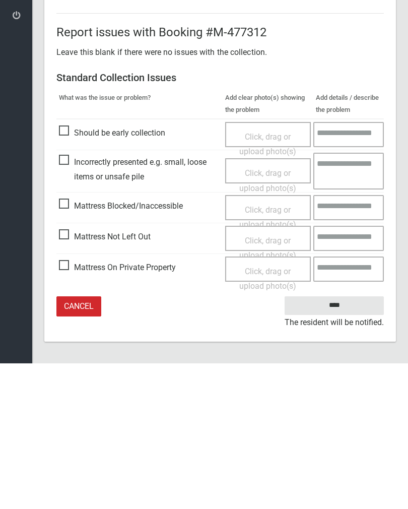
type input"] "*"
click at [342, 442] on input "****" at bounding box center [334, 451] width 99 height 19
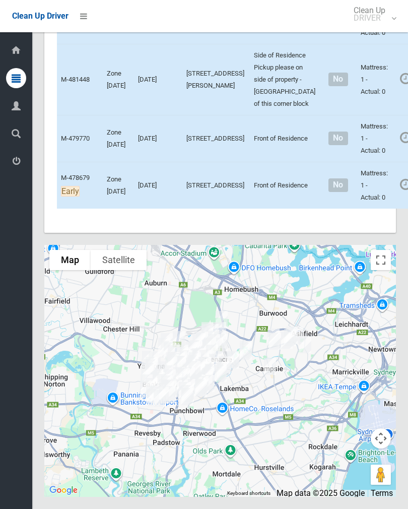
scroll to position [6135, 0]
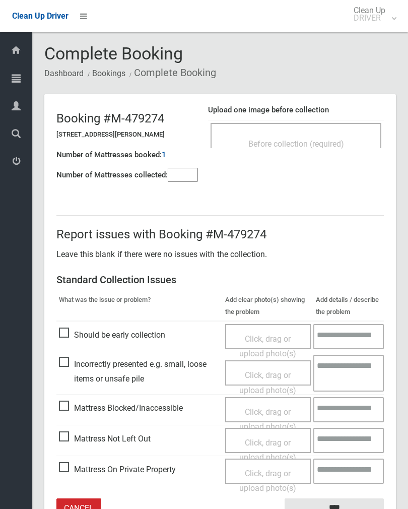
click at [341, 133] on div "Before collection (required)" at bounding box center [296, 135] width 171 height 25
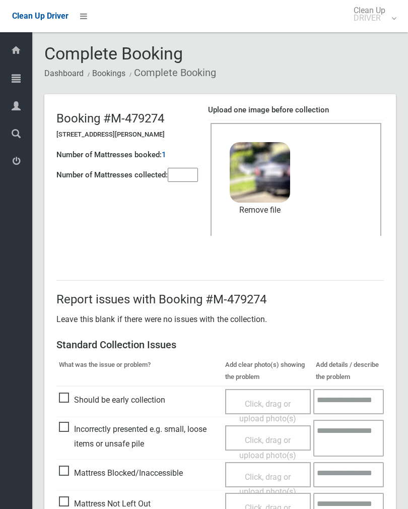
click at [186, 161] on div "Number of Mattresses booked: 1" at bounding box center [127, 155] width 142 height 21
click at [178, 176] on input"] "number" at bounding box center [183, 175] width 30 height 14
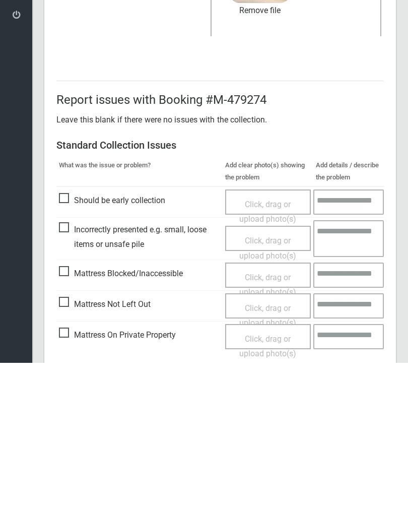
scroll to position [121, 0]
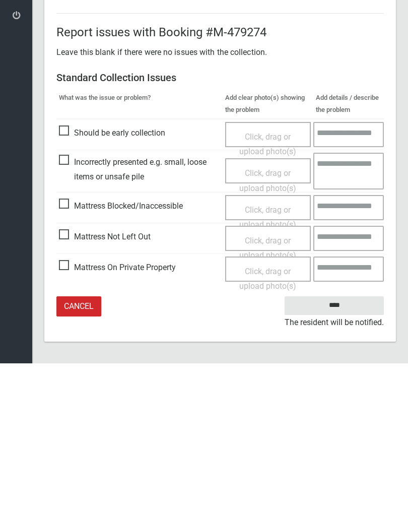
type input"] "*"
click at [331, 442] on input "****" at bounding box center [334, 451] width 99 height 19
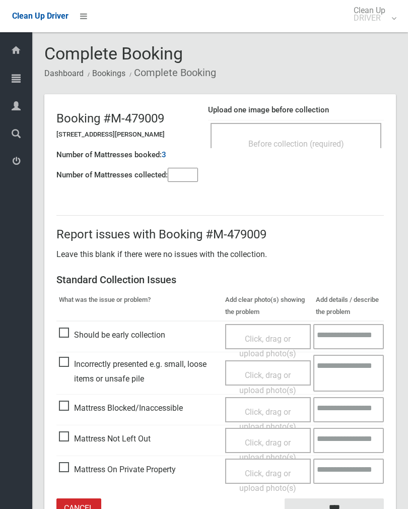
click at [330, 134] on div "Before collection (required)" at bounding box center [296, 143] width 149 height 19
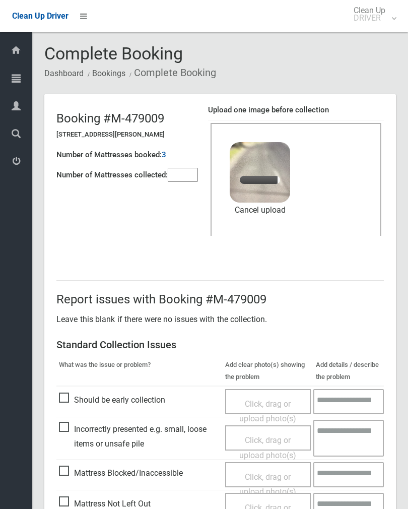
click at [190, 177] on input"] "number" at bounding box center [183, 175] width 30 height 14
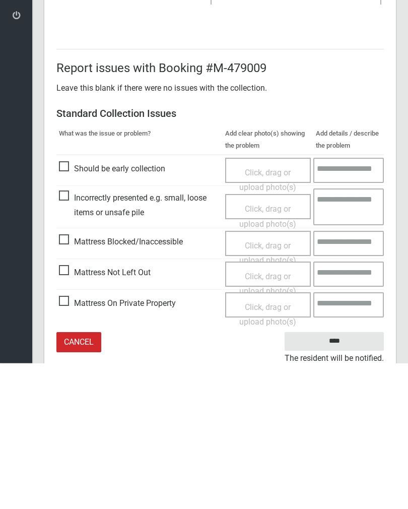
scroll to position [121, 0]
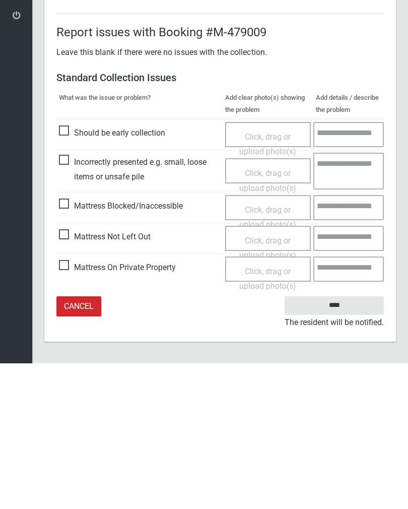
type input"] "*"
click at [346, 442] on input "****" at bounding box center [334, 451] width 99 height 19
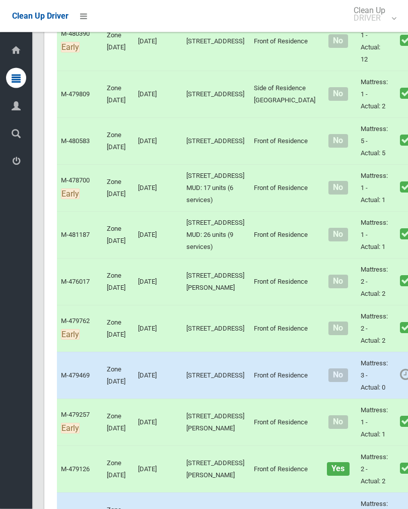
scroll to position [4849, 0]
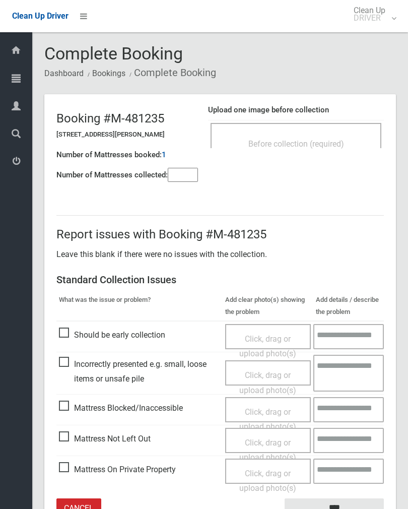
click at [339, 138] on div "Before collection (required)" at bounding box center [296, 143] width 149 height 19
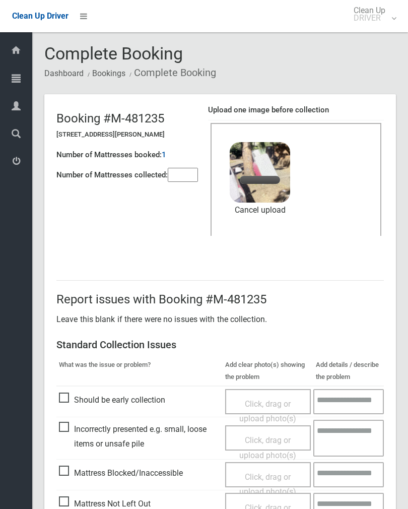
click at [187, 181] on input"] "number" at bounding box center [183, 175] width 30 height 14
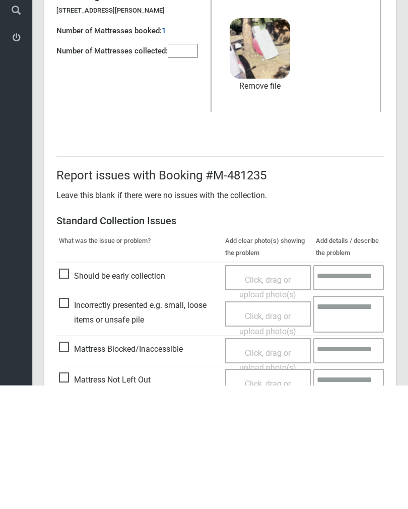
scroll to position [121, 0]
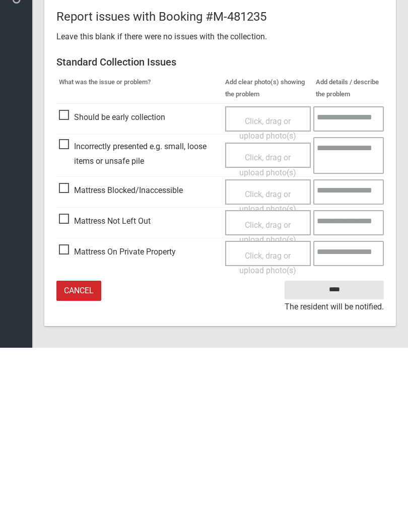
type input"] "*"
click at [347, 442] on input "****" at bounding box center [334, 451] width 99 height 19
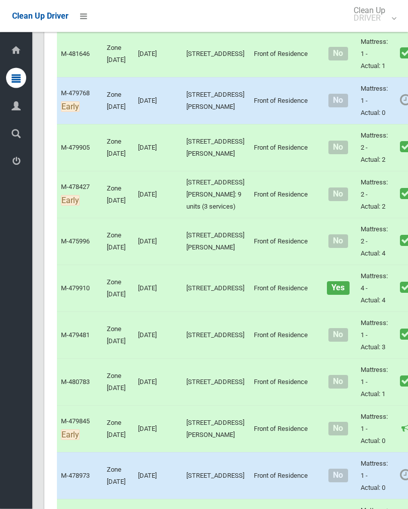
scroll to position [3992, 0]
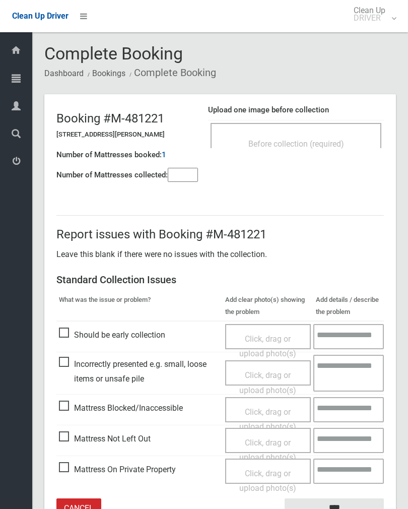
click at [332, 134] on div "Before collection (required)" at bounding box center [296, 143] width 149 height 19
click at [201, 167] on div "Booking #M-481221 [STREET_ADDRESS][PERSON_NAME] Number of Mattresses booked: 1 …" at bounding box center [132, 143] width 152 height 86
click at [180, 179] on input"] "number" at bounding box center [183, 175] width 30 height 14
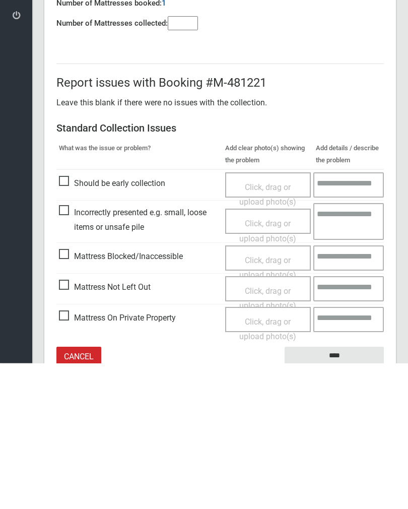
scroll to position [56, 0]
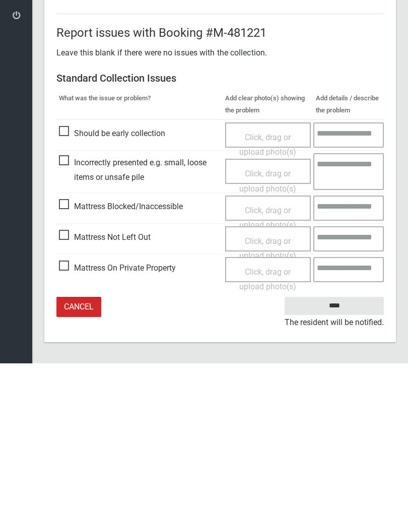
type input"] "*"
click at [67, 375] on span "Mattress Not Left Out" at bounding box center [105, 382] width 92 height 15
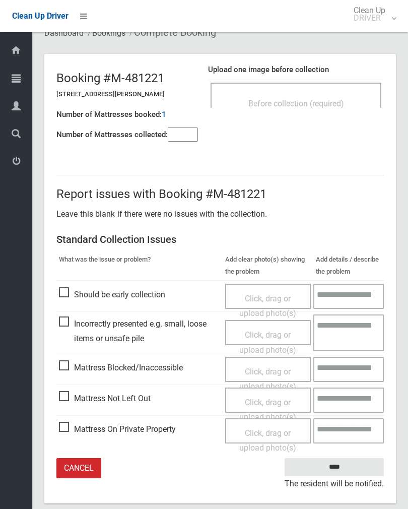
click at [264, 405] on div "Click, drag or upload photo(s)" at bounding box center [268, 410] width 71 height 30
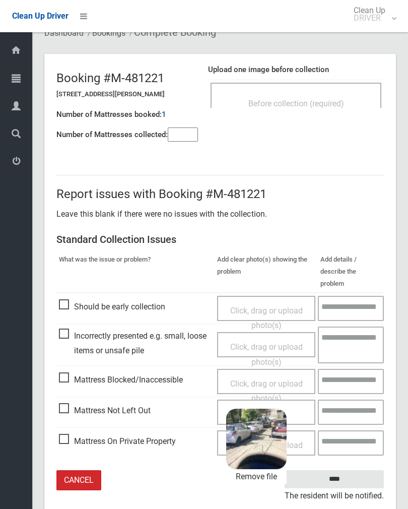
click at [368, 470] on input "****" at bounding box center [334, 479] width 99 height 19
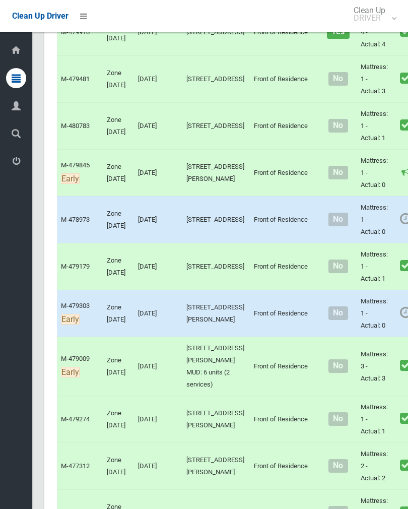
scroll to position [4313, 0]
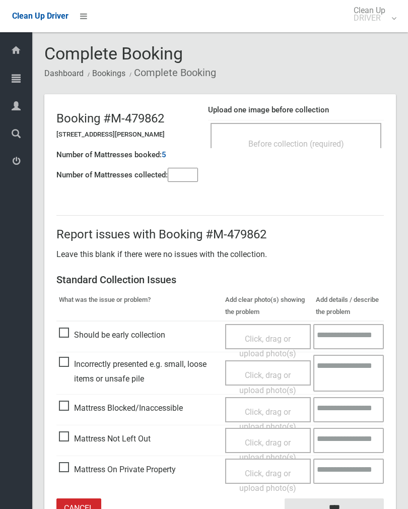
click at [341, 146] on span "Before collection (required)" at bounding box center [296, 144] width 96 height 10
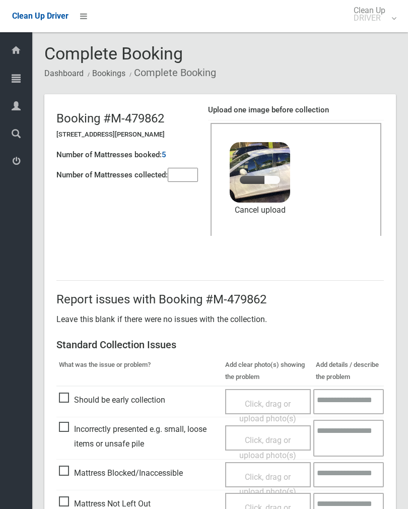
click at [183, 177] on input"] "number" at bounding box center [183, 175] width 30 height 14
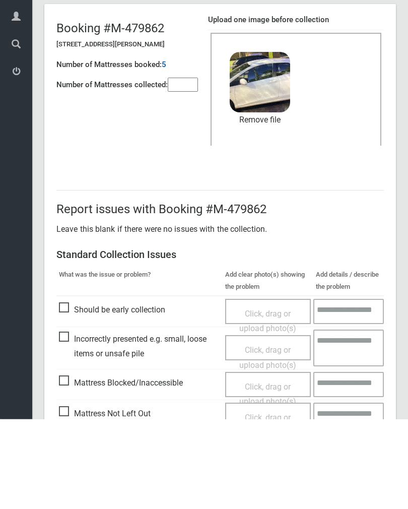
scroll to position [121, 0]
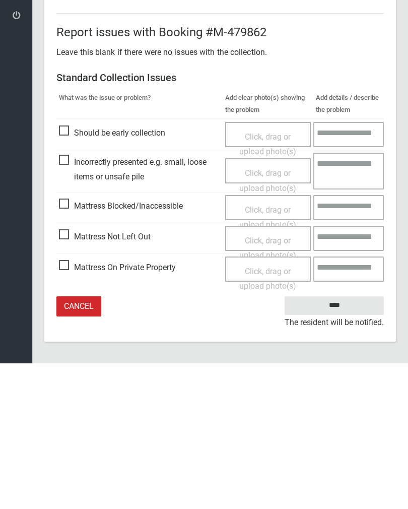
type input"] "*"
click at [344, 442] on input "****" at bounding box center [334, 451] width 99 height 19
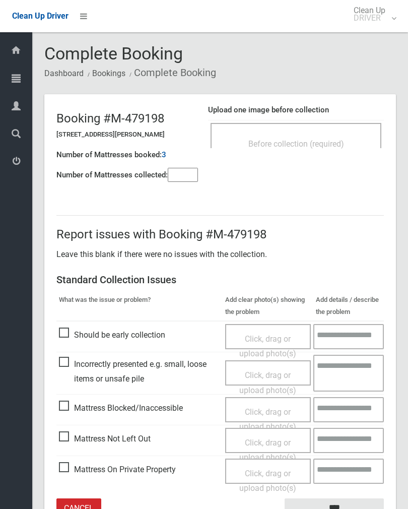
click at [334, 137] on div "Before collection (required)" at bounding box center [296, 143] width 149 height 19
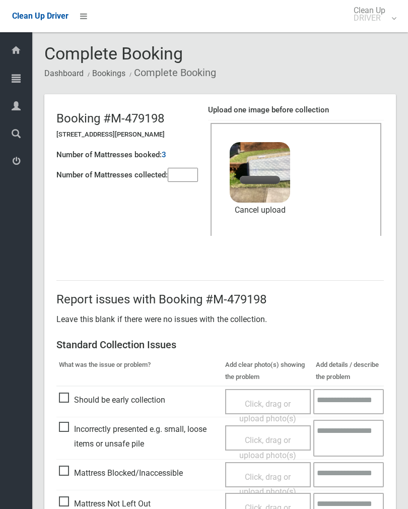
click at [186, 175] on input"] "number" at bounding box center [183, 175] width 30 height 14
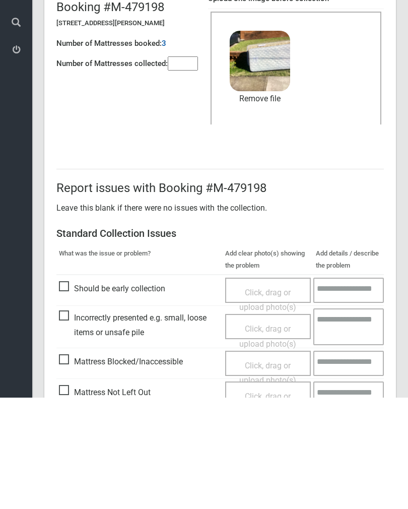
scroll to position [121, 0]
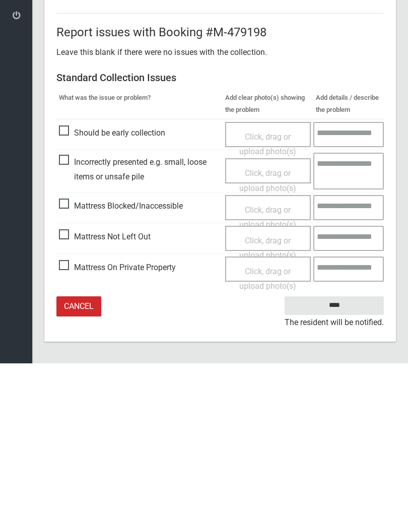
type input"] "*"
click at [334, 442] on input "****" at bounding box center [334, 451] width 99 height 19
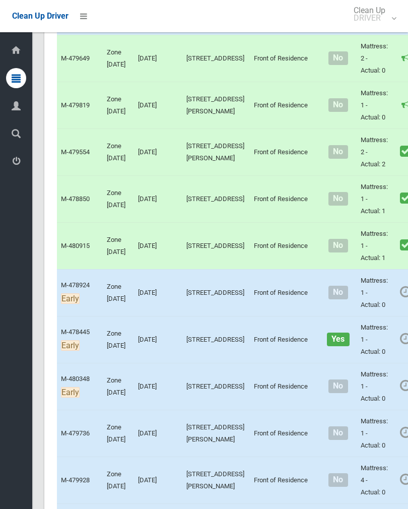
scroll to position [2584, 0]
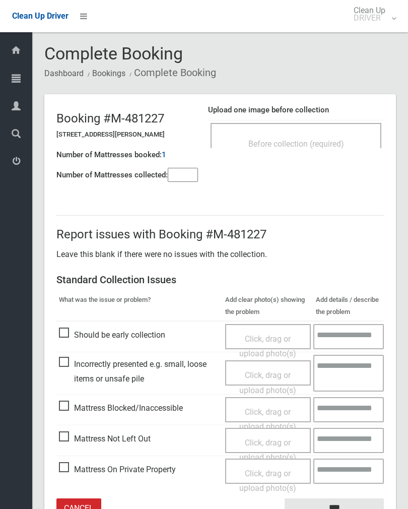
click at [333, 146] on span "Before collection (required)" at bounding box center [296, 144] width 96 height 10
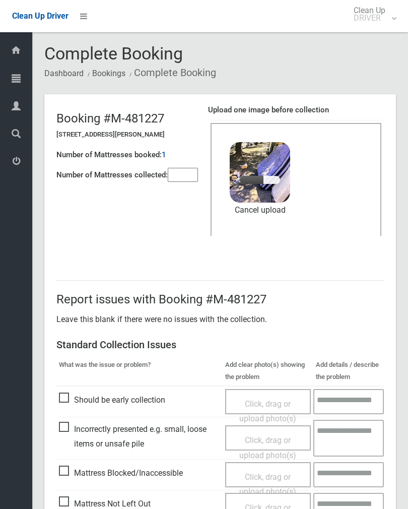
click at [173, 188] on header "Booking #M-481227 [STREET_ADDRESS][PERSON_NAME] Number of Mattresses booked: 1 …" at bounding box center [220, 175] width 352 height 162
click at [190, 178] on input"] "number" at bounding box center [183, 175] width 30 height 14
type input"] "*"
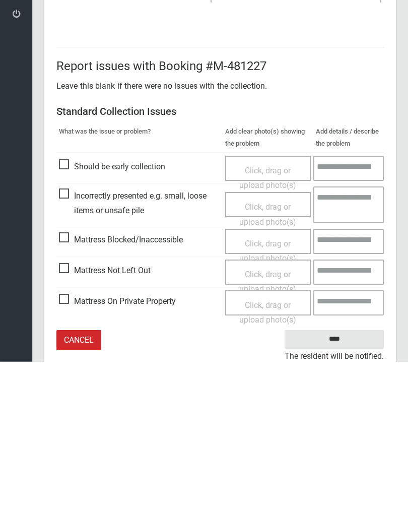
scroll to position [121, 0]
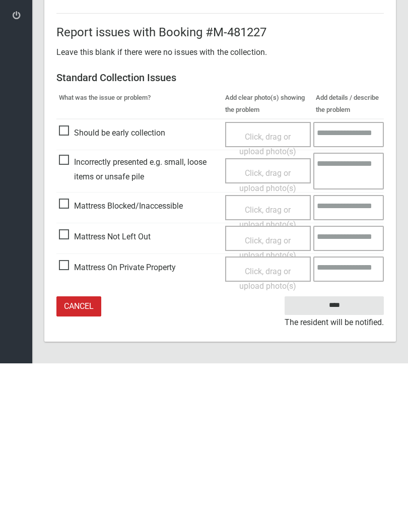
type input"] "*"
click at [338, 442] on input "****" at bounding box center [334, 451] width 99 height 19
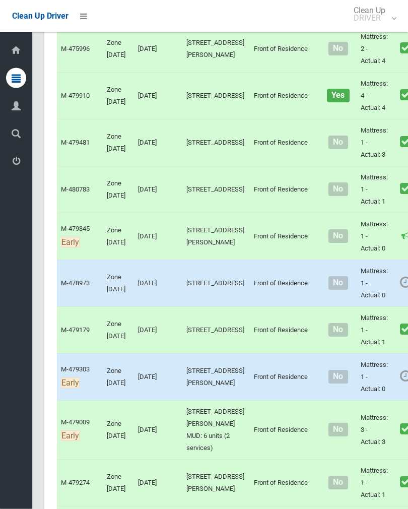
scroll to position [4184, 0]
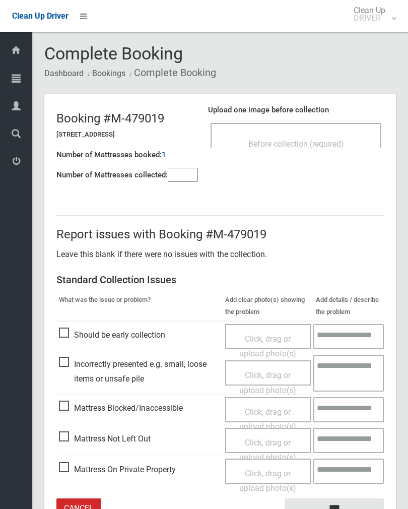
click at [323, 157] on div "Upload one image before collection Before collection (required)" at bounding box center [296, 131] width 176 height 63
click at [344, 141] on span "Before collection (required)" at bounding box center [296, 144] width 96 height 10
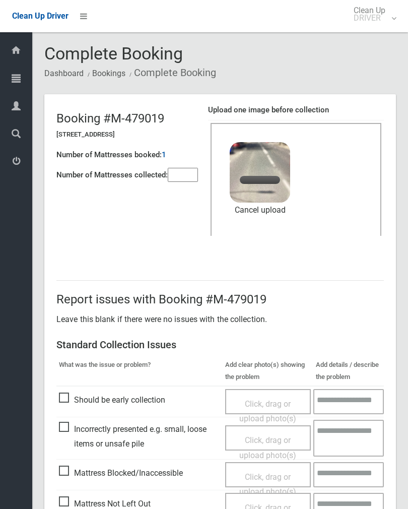
click at [203, 189] on header "Booking #M-479019 489 Chapel Road, BANKSTOWN NSW 2200 Number of Mattresses book…" at bounding box center [220, 175] width 352 height 162
click at [185, 180] on input"] "number" at bounding box center [183, 175] width 30 height 14
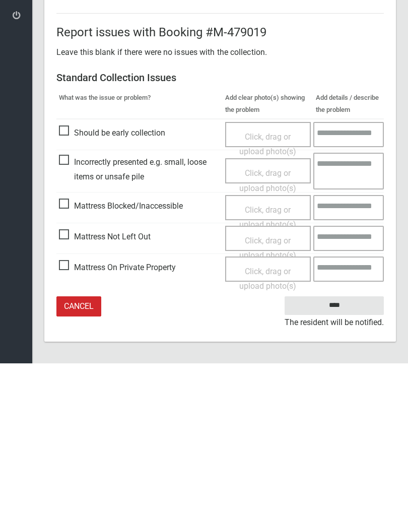
type input"] "*"
click at [340, 442] on input "****" at bounding box center [334, 451] width 99 height 19
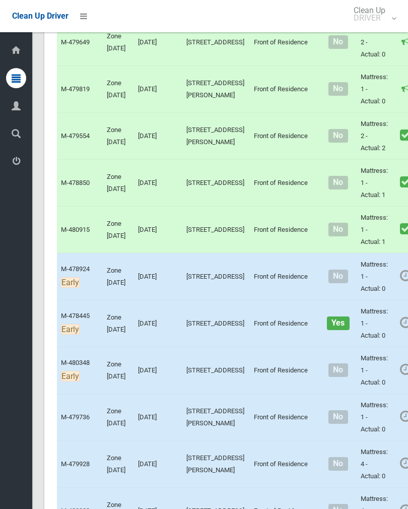
scroll to position [2628, 0]
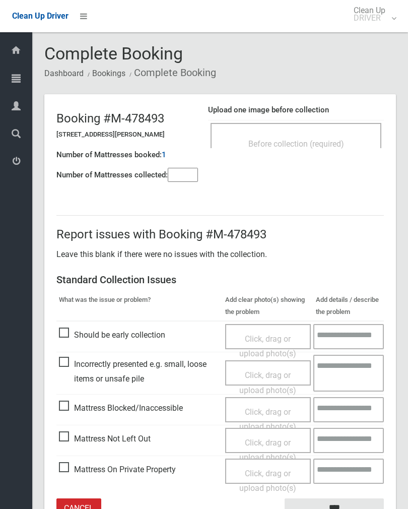
click at [335, 126] on div "Before collection (required)" at bounding box center [296, 135] width 171 height 25
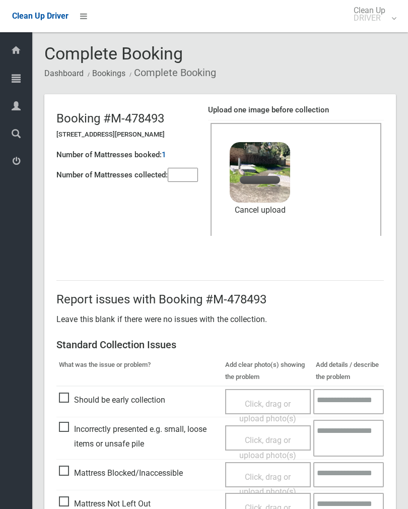
click at [194, 175] on input"] "number" at bounding box center [183, 175] width 30 height 14
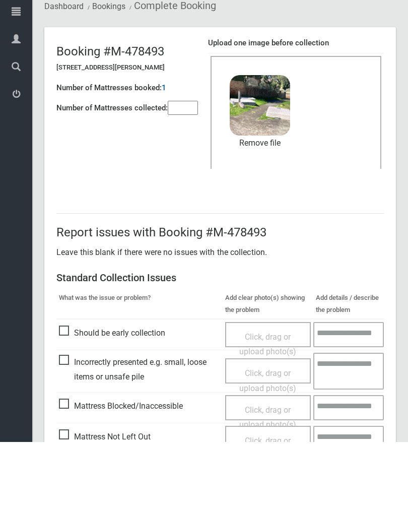
scroll to position [121, 0]
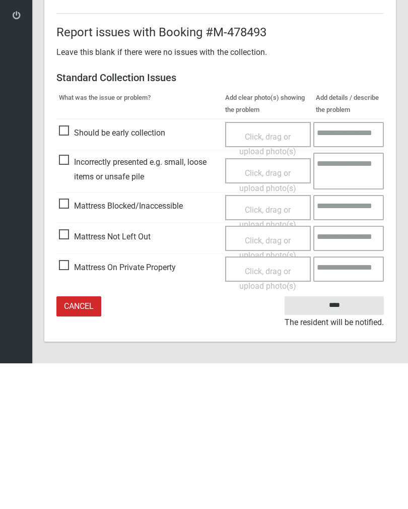
type input"] "*"
click at [347, 442] on input "****" at bounding box center [334, 451] width 99 height 19
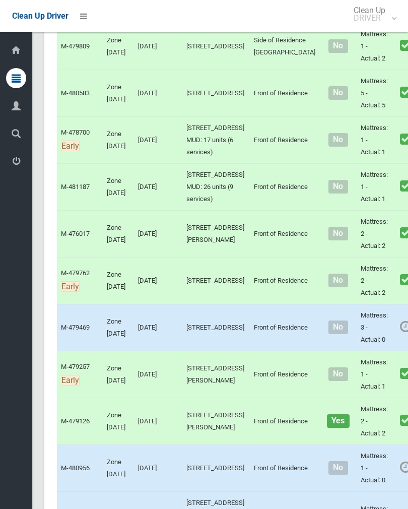
scroll to position [4934, 0]
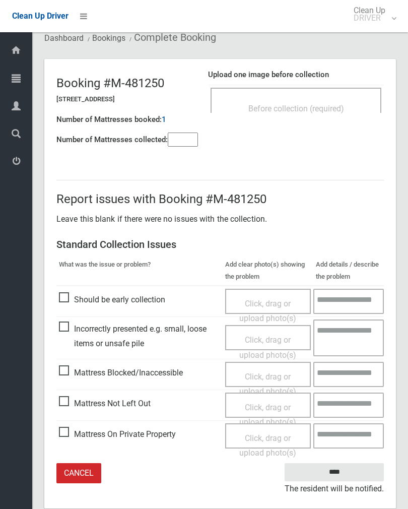
scroll to position [34, 0]
click at [340, 103] on div "Before collection (required)" at bounding box center [296, 109] width 149 height 19
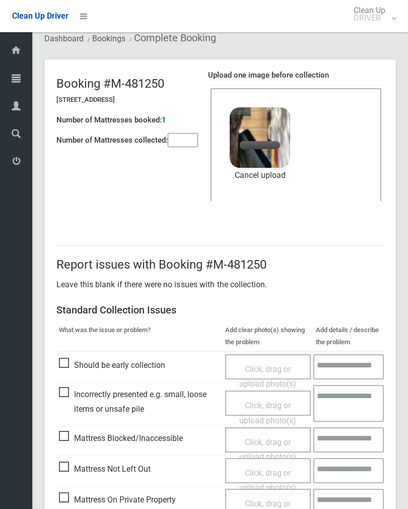
click at [181, 144] on input"] "number" at bounding box center [183, 140] width 30 height 14
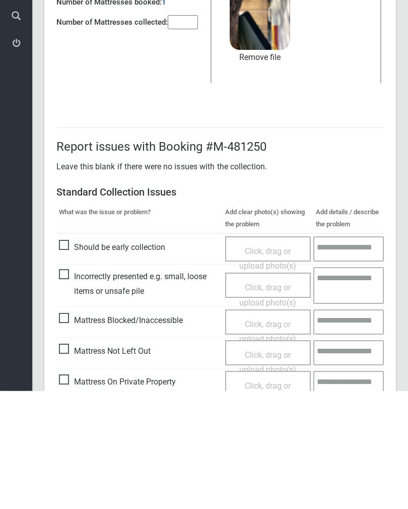
scroll to position [121, 0]
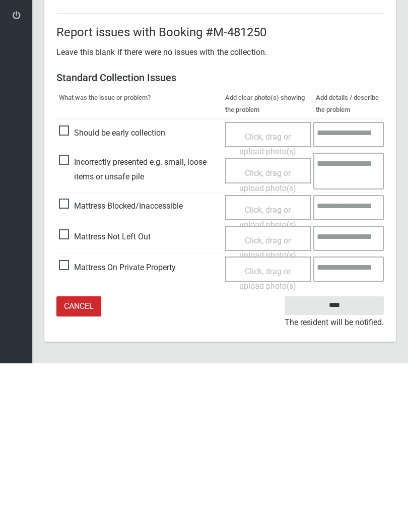
type input"] "*"
click at [340, 442] on input "****" at bounding box center [334, 451] width 99 height 19
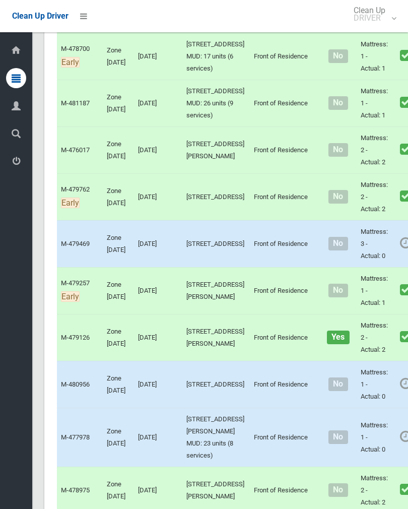
scroll to position [4991, 0]
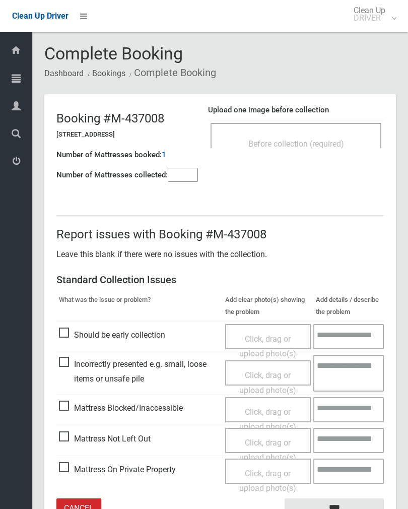
click at [308, 139] on span "Before collection (required)" at bounding box center [296, 144] width 96 height 10
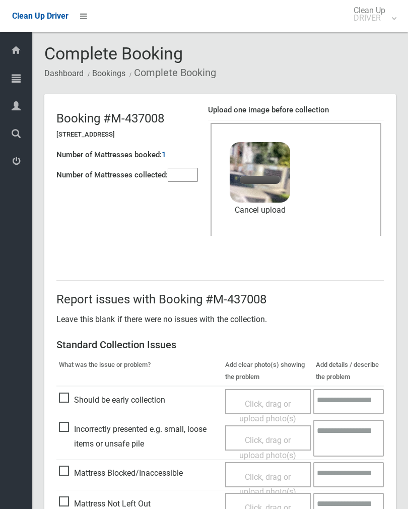
click at [190, 182] on input"] "number" at bounding box center [183, 175] width 30 height 14
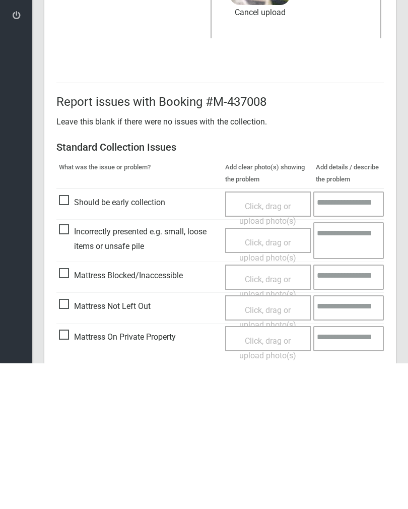
scroll to position [121, 0]
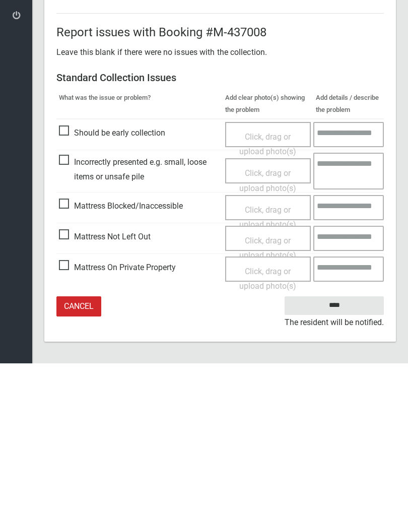
type input"] "*"
click at [340, 442] on input "****" at bounding box center [334, 451] width 99 height 19
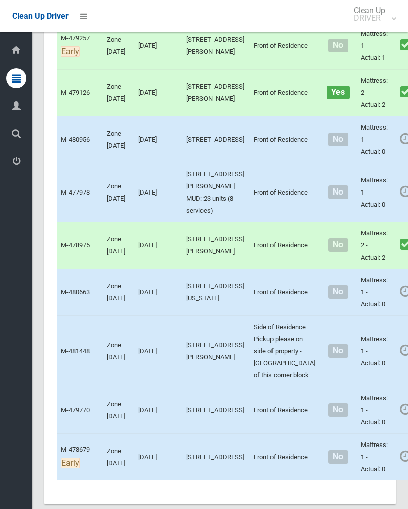
scroll to position [5184, 0]
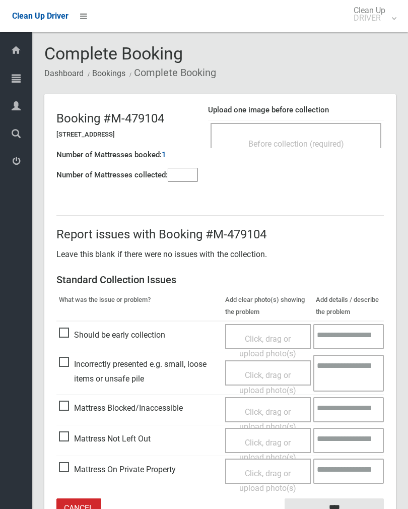
click at [325, 147] on span "Before collection (required)" at bounding box center [296, 144] width 96 height 10
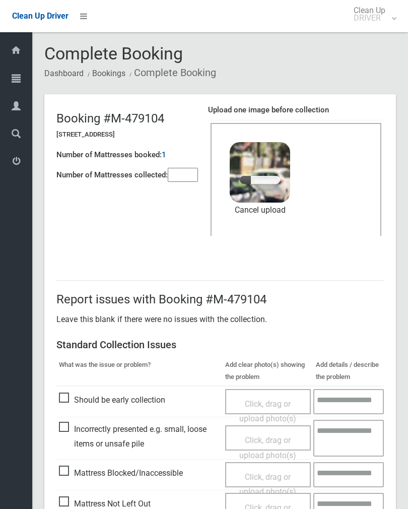
click at [191, 175] on input"] "number" at bounding box center [183, 175] width 30 height 14
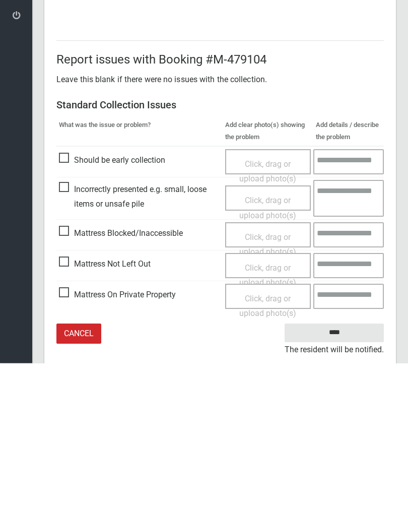
scroll to position [121, 0]
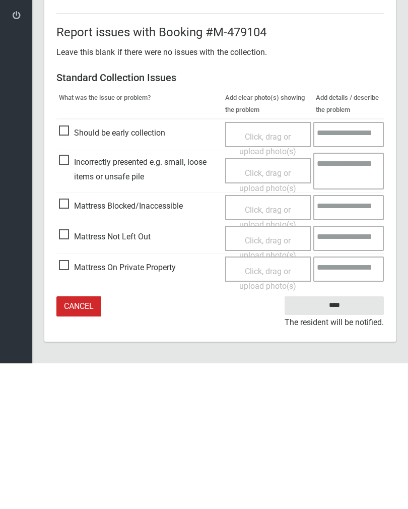
type input"] "*"
click at [341, 442] on input "****" at bounding box center [334, 451] width 99 height 19
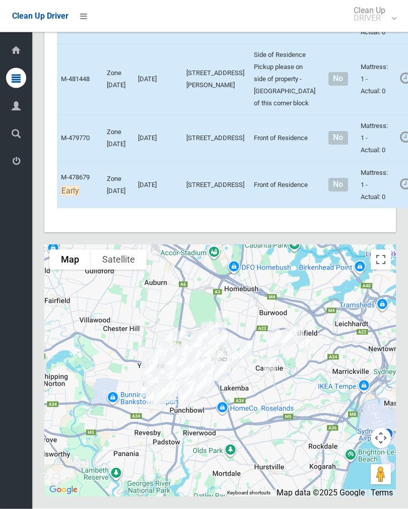
scroll to position [7440, 0]
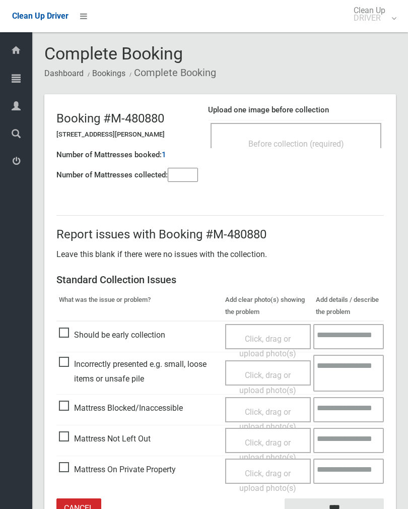
click at [180, 179] on input"] "number" at bounding box center [183, 175] width 30 height 14
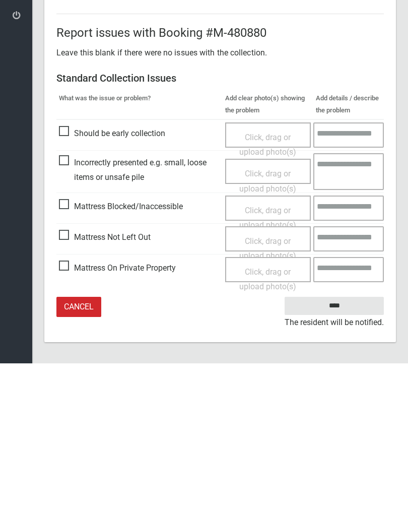
type input"] "*"
click at [72, 375] on span "Mattress Not Left Out" at bounding box center [105, 382] width 92 height 15
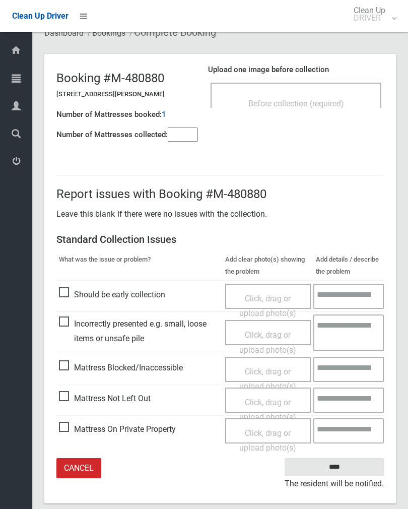
click at [277, 403] on span "Click, drag or upload photo(s)" at bounding box center [267, 409] width 57 height 25
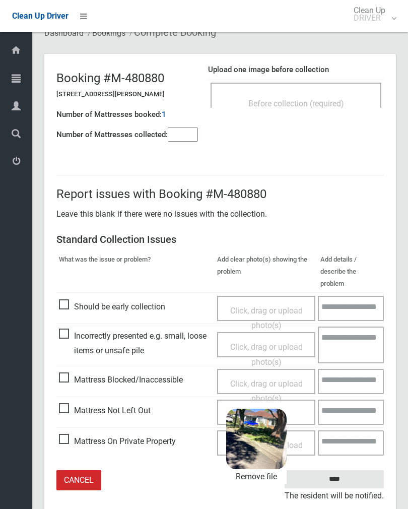
click at [368, 470] on input "****" at bounding box center [334, 479] width 99 height 19
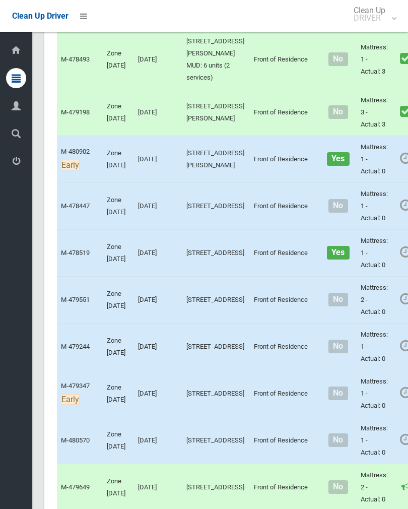
scroll to position [2215, 0]
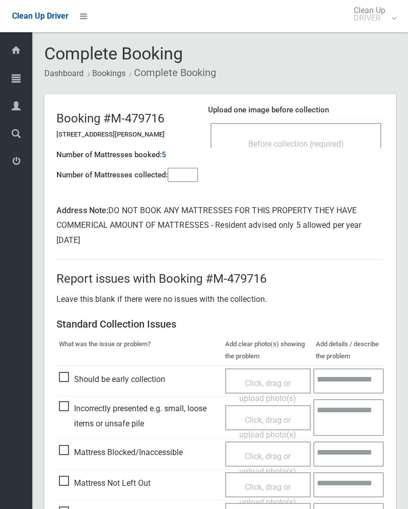
click at [336, 142] on span "Before collection (required)" at bounding box center [296, 144] width 96 height 10
click at [328, 137] on div "Before collection (required)" at bounding box center [296, 143] width 149 height 19
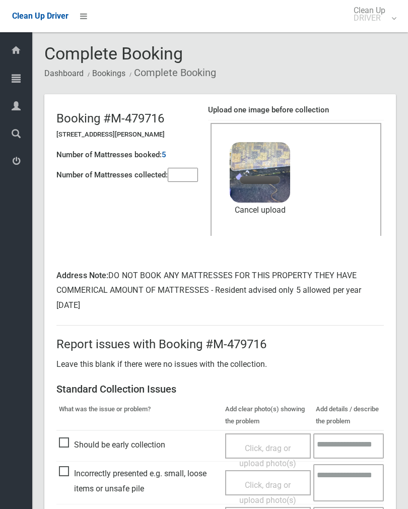
click at [185, 172] on input"] "number" at bounding box center [183, 175] width 30 height 14
type input"] "*"
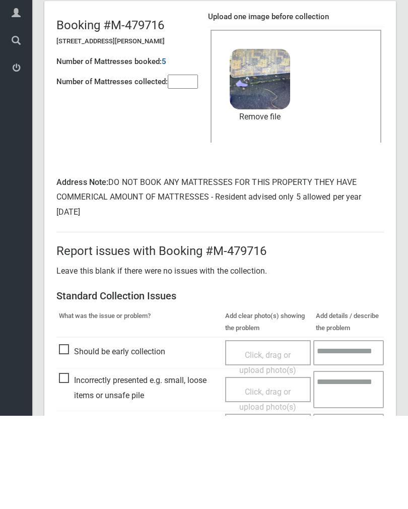
scroll to position [165, 0]
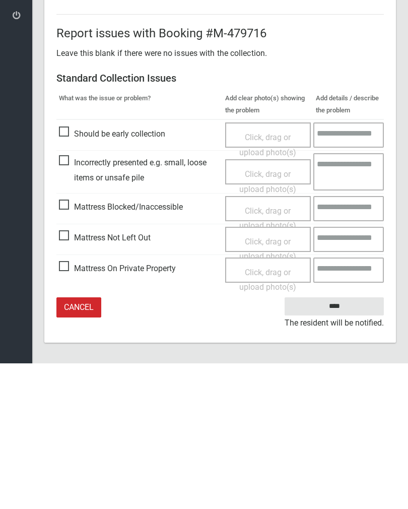
type input"] "*"
click at [353, 443] on input "****" at bounding box center [334, 452] width 99 height 19
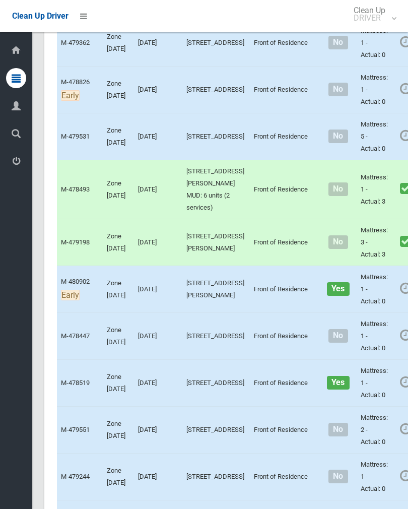
scroll to position [2026, 0]
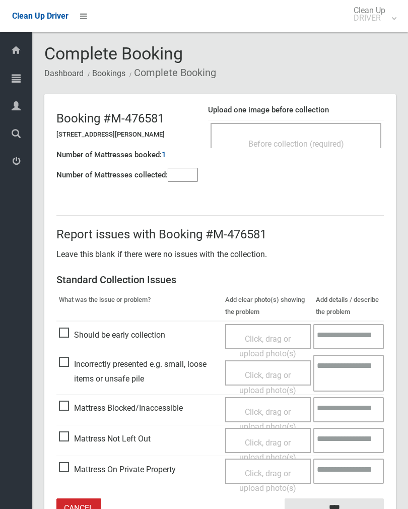
click at [183, 181] on input"] "number" at bounding box center [183, 175] width 30 height 14
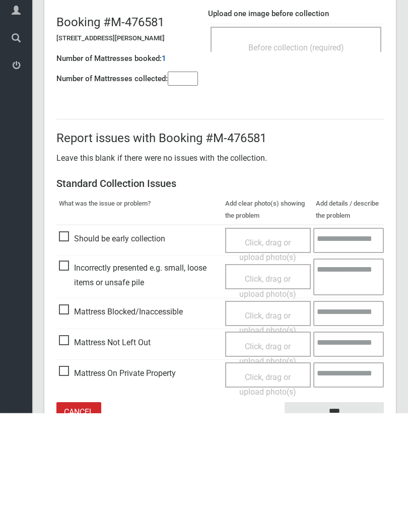
scroll to position [56, 0]
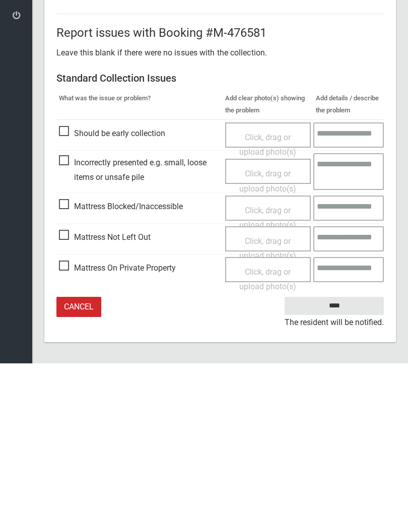
type input"] "*"
click at [75, 375] on span "Mattress Not Left Out" at bounding box center [105, 382] width 92 height 15
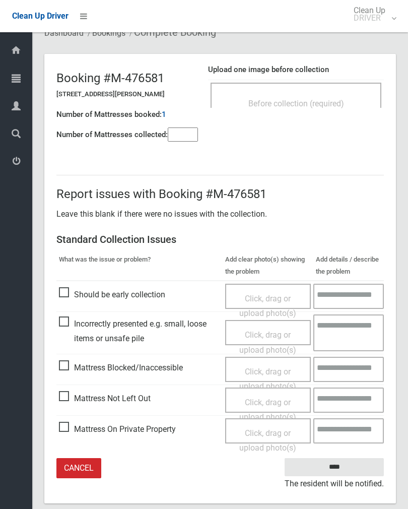
click at [274, 403] on span "Click, drag or upload photo(s)" at bounding box center [267, 409] width 57 height 25
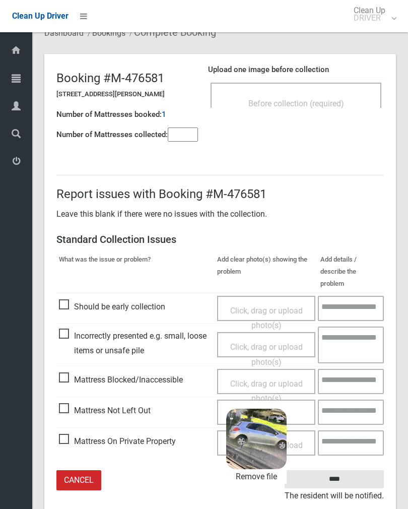
click at [363, 470] on input "****" at bounding box center [334, 479] width 99 height 19
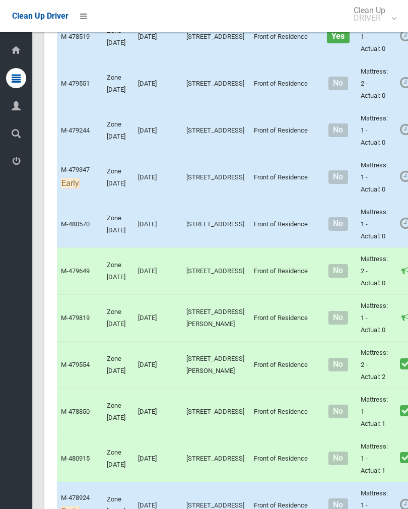
scroll to position [2367, 0]
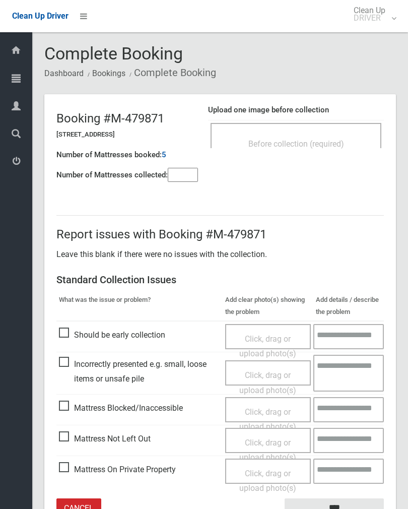
click at [318, 142] on span "Before collection (required)" at bounding box center [296, 144] width 96 height 10
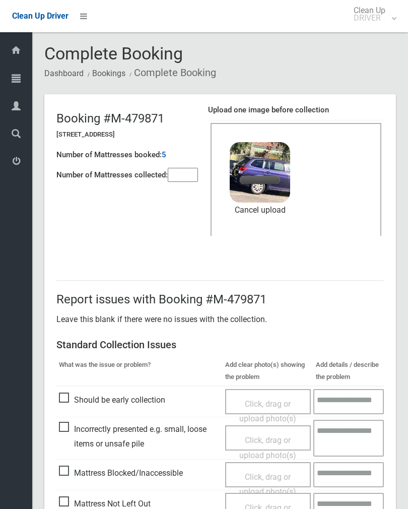
click at [187, 182] on input"] "number" at bounding box center [183, 175] width 30 height 14
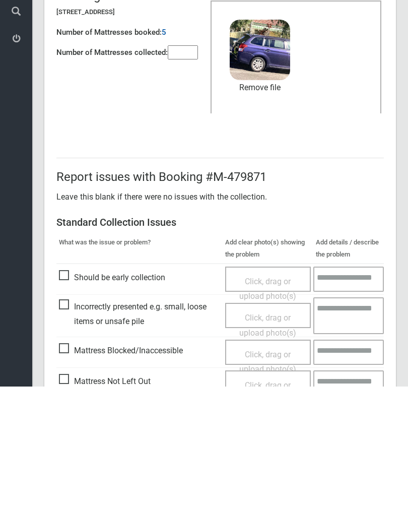
scroll to position [121, 0]
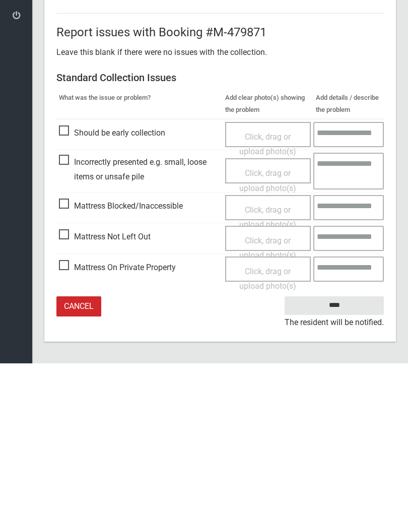
type input"] "*"
click at [334, 442] on input "****" at bounding box center [334, 451] width 99 height 19
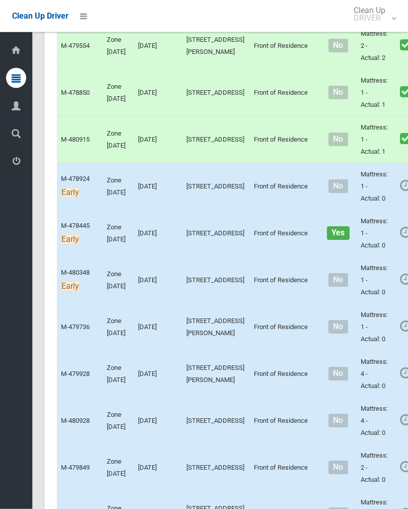
scroll to position [2688, 0]
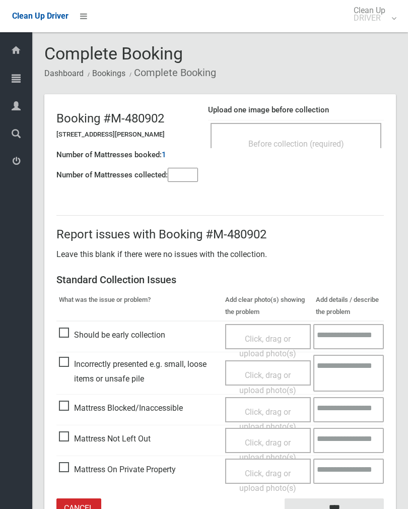
click at [173, 170] on input"] "number" at bounding box center [183, 175] width 30 height 14
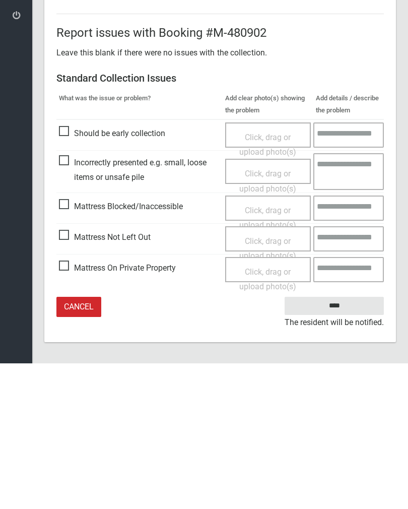
type input"] "*"
click at [68, 375] on span "Mattress Not Left Out" at bounding box center [105, 382] width 92 height 15
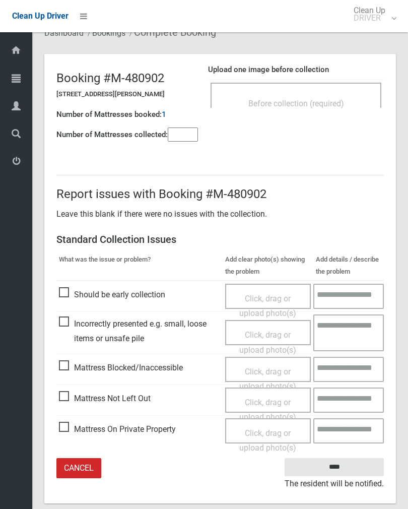
click at [274, 400] on span "Click, drag or upload photo(s)" at bounding box center [267, 409] width 57 height 25
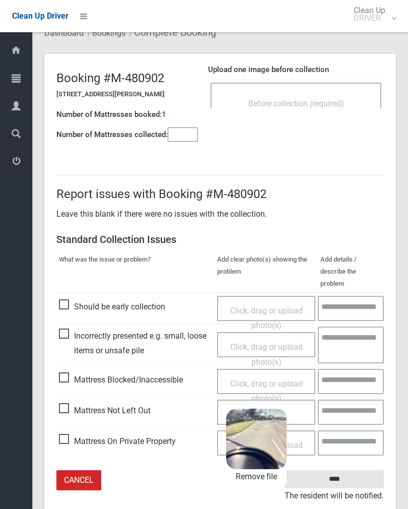
click at [362, 470] on input "****" at bounding box center [334, 479] width 99 height 19
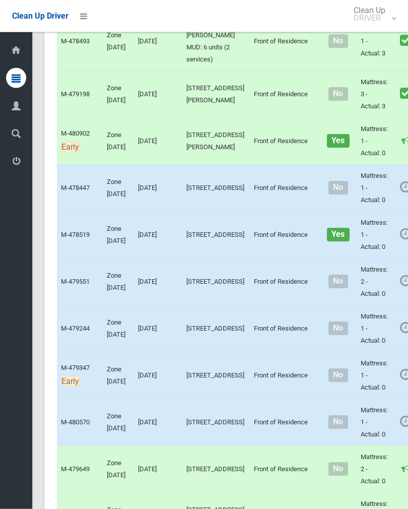
scroll to position [2169, 0]
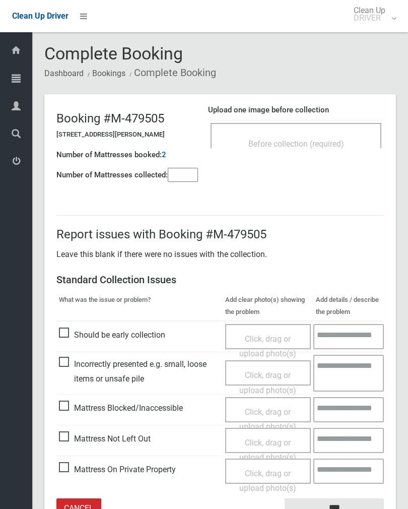
click at [322, 137] on div "Before collection (required)" at bounding box center [296, 143] width 149 height 19
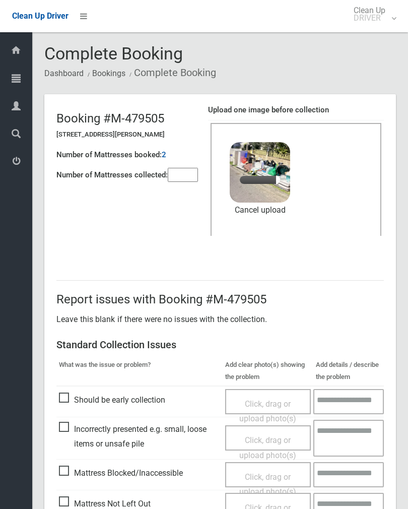
click at [176, 172] on input"] "number" at bounding box center [183, 175] width 30 height 14
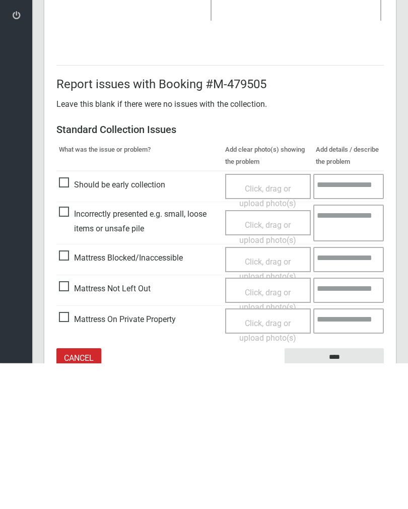
scroll to position [121, 0]
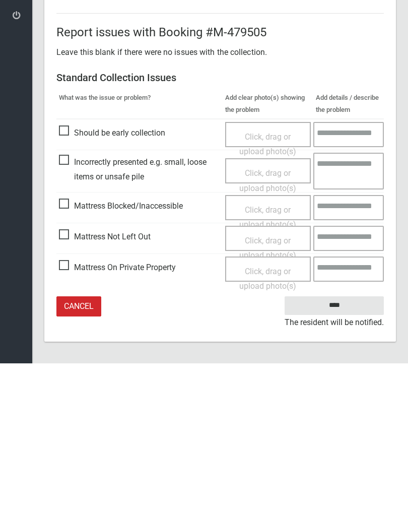
type input"] "*"
click at [340, 442] on input "****" at bounding box center [334, 451] width 99 height 19
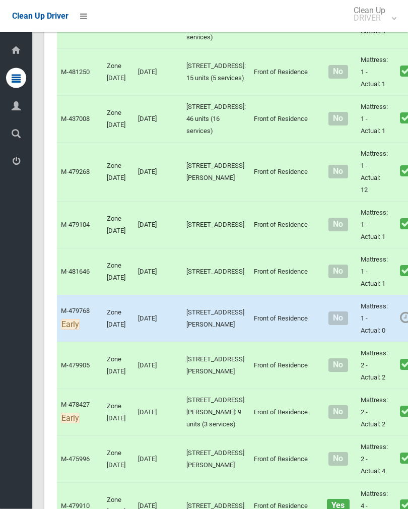
scroll to position [3774, 0]
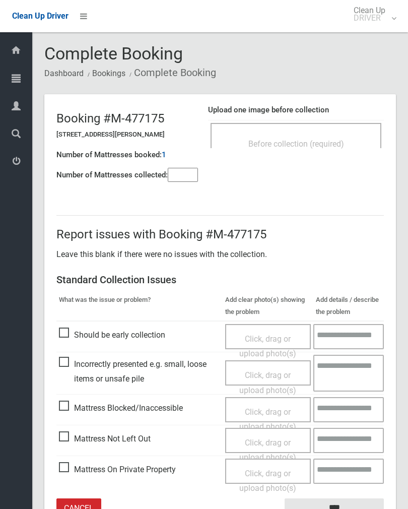
click at [339, 118] on div "Upload one image before collection Before collection (required)" at bounding box center [296, 131] width 176 height 63
click at [333, 148] on span "Before collection (required)" at bounding box center [296, 144] width 96 height 10
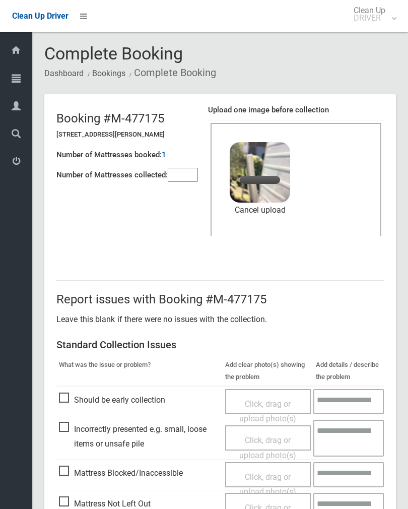
click at [183, 171] on input"] "number" at bounding box center [183, 175] width 30 height 14
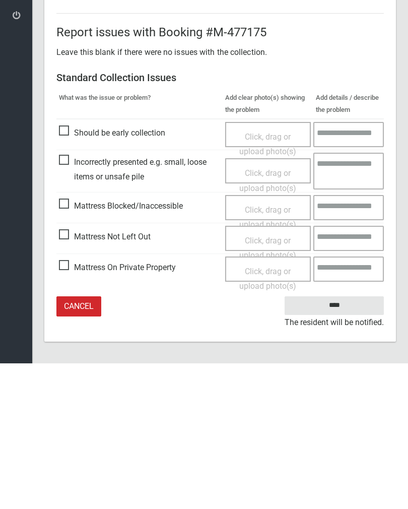
type input"] "*"
click at [344, 442] on input "****" at bounding box center [334, 451] width 99 height 19
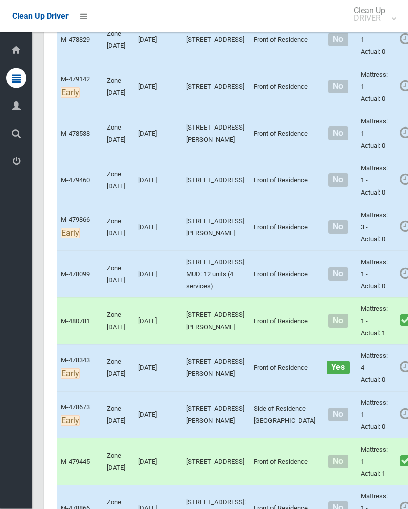
scroll to position [1161, 0]
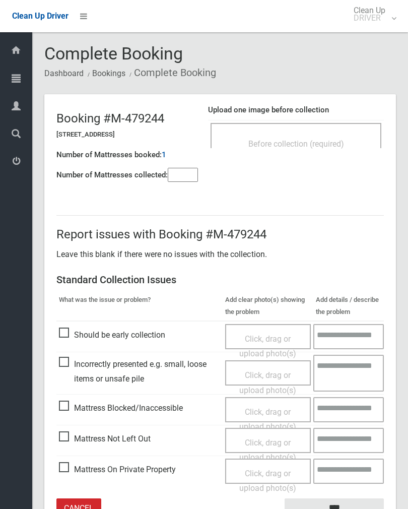
click at [326, 140] on span "Before collection (required)" at bounding box center [296, 144] width 96 height 10
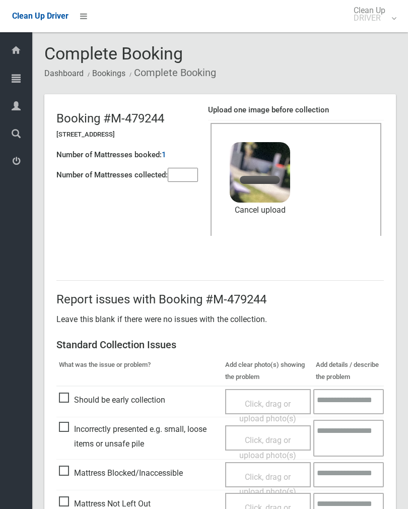
click at [186, 178] on input"] "number" at bounding box center [183, 175] width 30 height 14
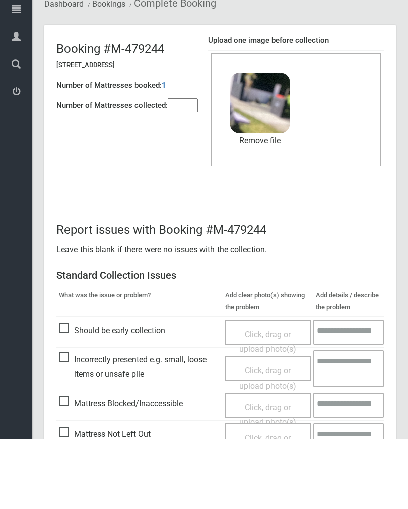
scroll to position [121, 0]
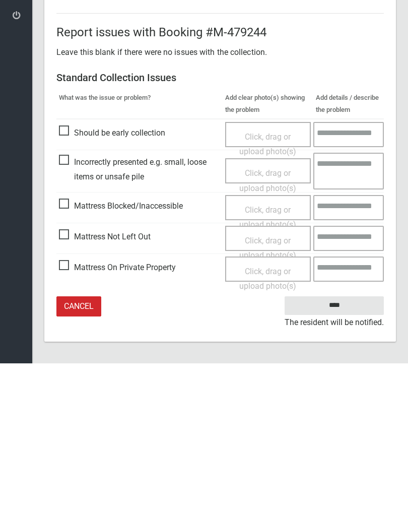
type input"] "*"
click at [350, 442] on input "****" at bounding box center [334, 451] width 99 height 19
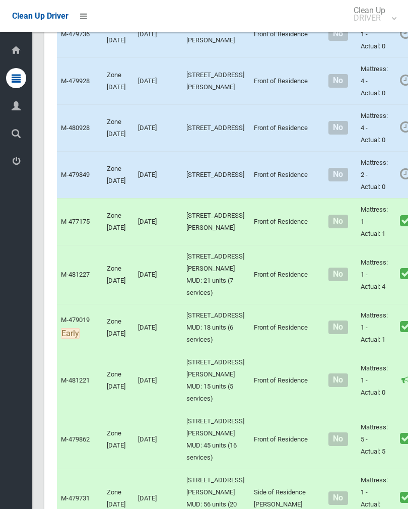
scroll to position [2979, 0]
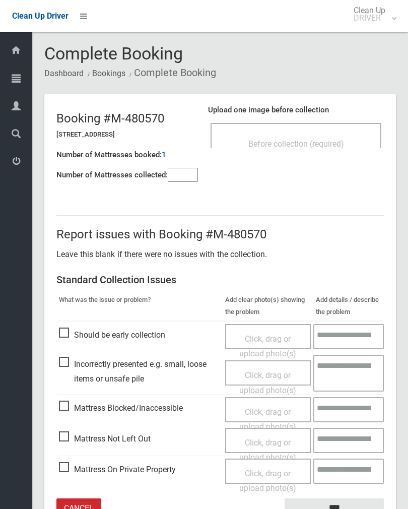
click at [180, 173] on input"] "number" at bounding box center [183, 175] width 30 height 14
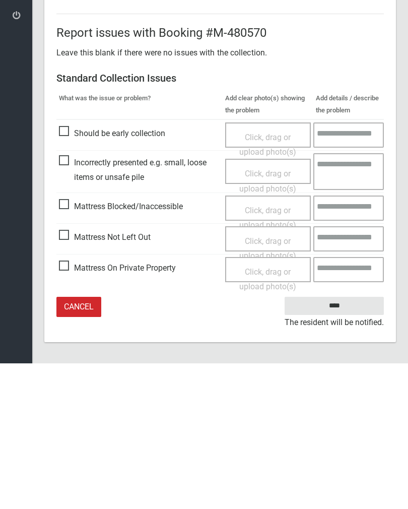
type input"] "*"
click at [69, 375] on span "Mattress Not Left Out" at bounding box center [105, 382] width 92 height 15
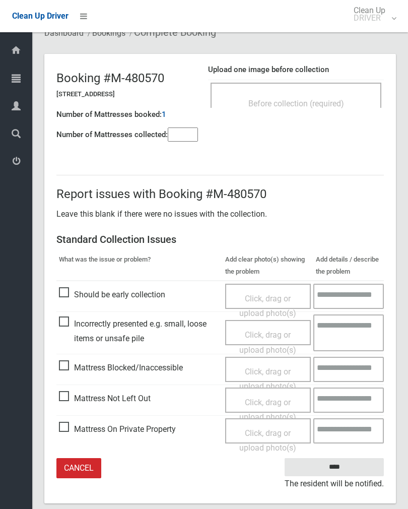
click at [275, 404] on div "Click, drag or upload photo(s)" at bounding box center [268, 410] width 71 height 30
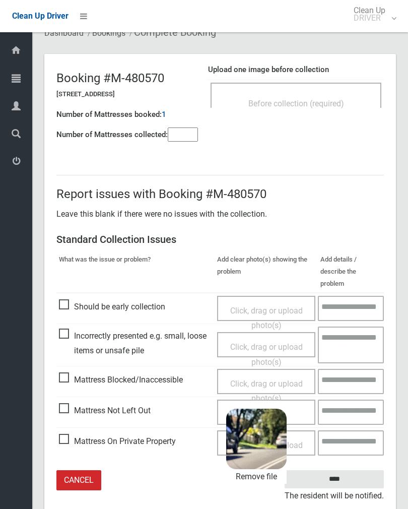
click at [361, 470] on input "****" at bounding box center [334, 479] width 99 height 19
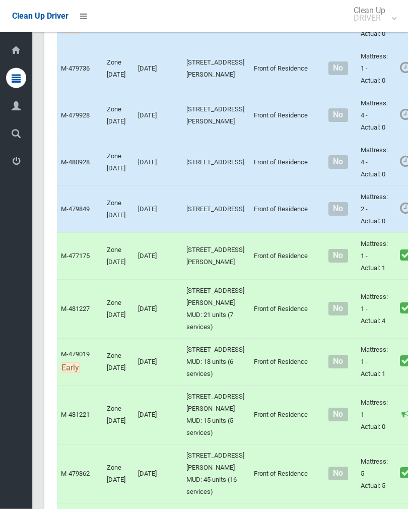
scroll to position [2944, 0]
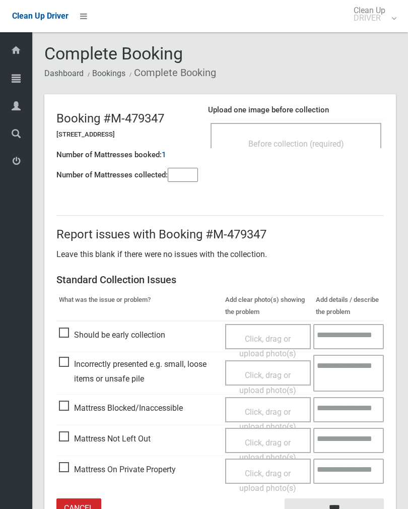
click at [182, 174] on input"] "number" at bounding box center [183, 175] width 30 height 14
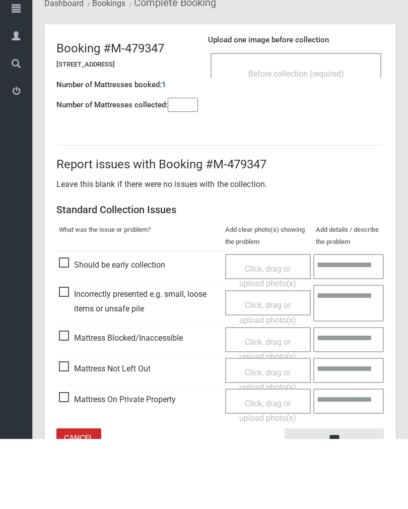
scroll to position [56, 0]
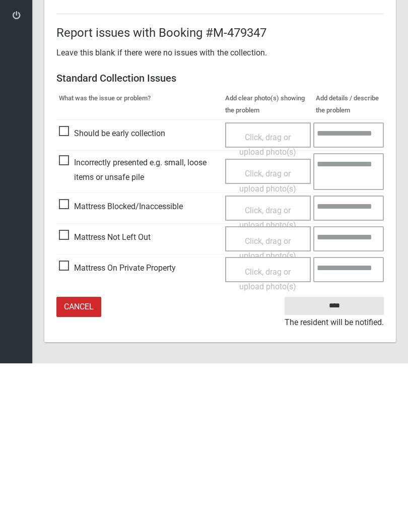
type input"] "*"
click at [73, 375] on span "Mattress Not Left Out" at bounding box center [105, 382] width 92 height 15
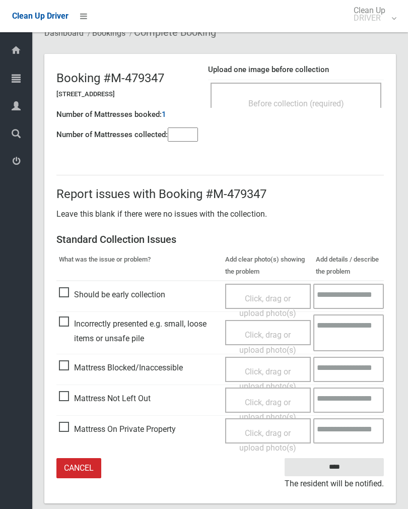
click at [269, 404] on div "Click, drag or upload photo(s)" at bounding box center [268, 410] width 71 height 30
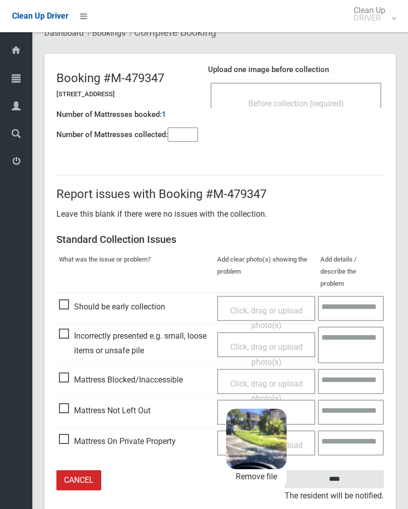
click at [363, 470] on input "****" at bounding box center [334, 479] width 99 height 19
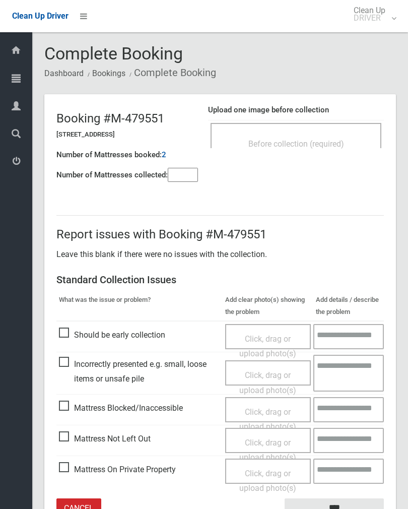
click at [178, 176] on input"] "number" at bounding box center [183, 175] width 30 height 14
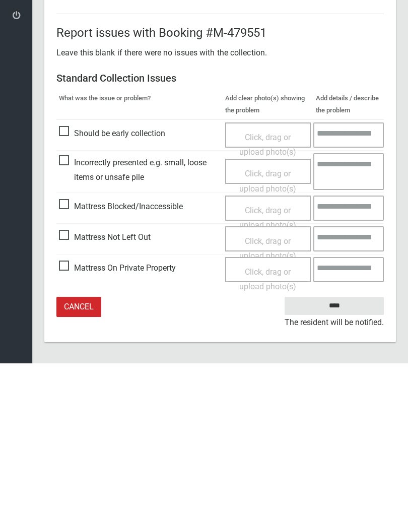
type input"] "*"
click at [66, 375] on span "Mattress Not Left Out" at bounding box center [105, 382] width 92 height 15
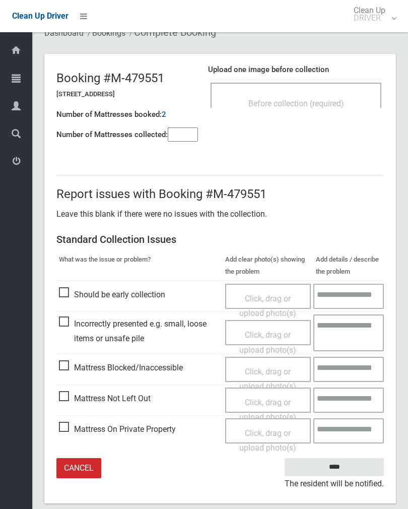
click at [276, 403] on span "Click, drag or upload photo(s)" at bounding box center [267, 409] width 57 height 25
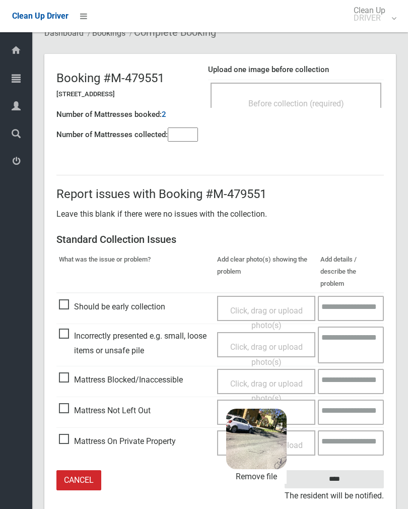
click at [365, 470] on input "****" at bounding box center [334, 479] width 99 height 19
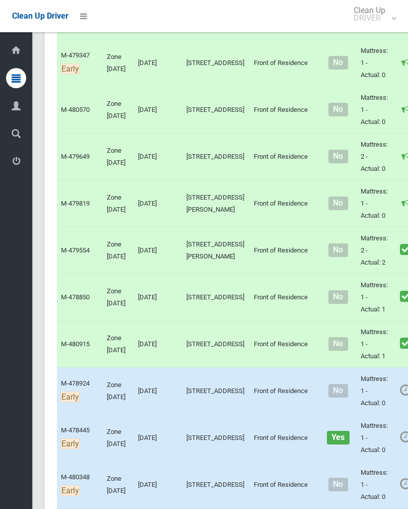
scroll to position [2480, 0]
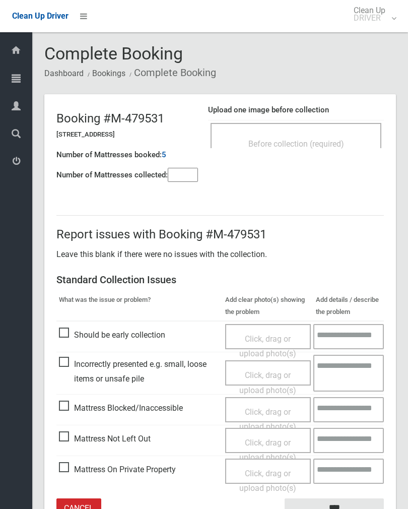
click at [332, 135] on div "Before collection (required)" at bounding box center [296, 143] width 149 height 19
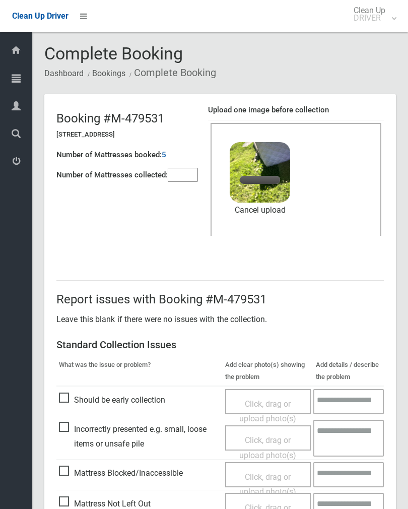
click at [178, 181] on input"] "number" at bounding box center [183, 175] width 30 height 14
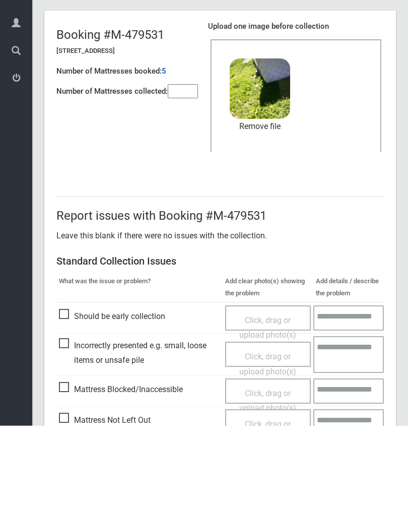
scroll to position [121, 0]
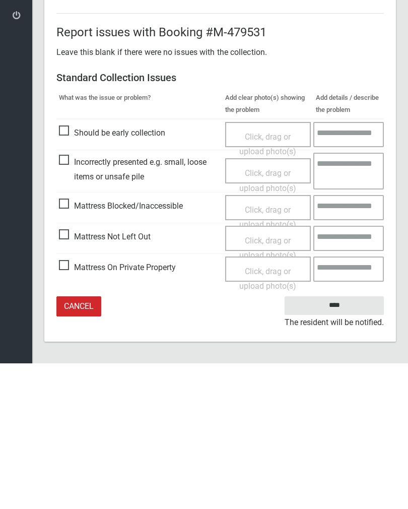
type input"] "*"
click at [343, 442] on input "****" at bounding box center [334, 451] width 99 height 19
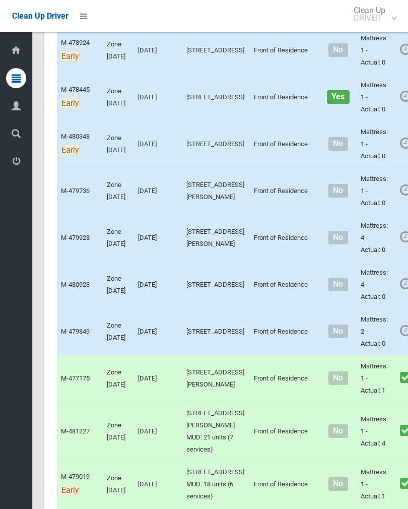
scroll to position [2837, 0]
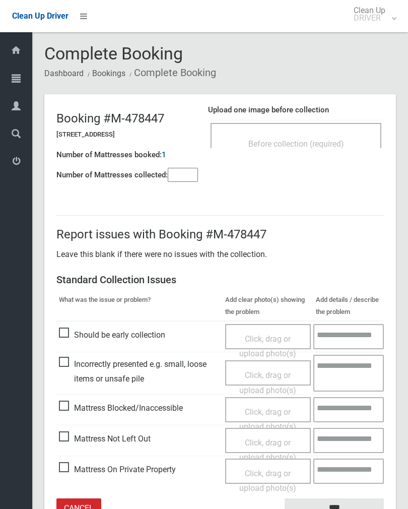
click at [322, 144] on span "Before collection (required)" at bounding box center [296, 144] width 96 height 10
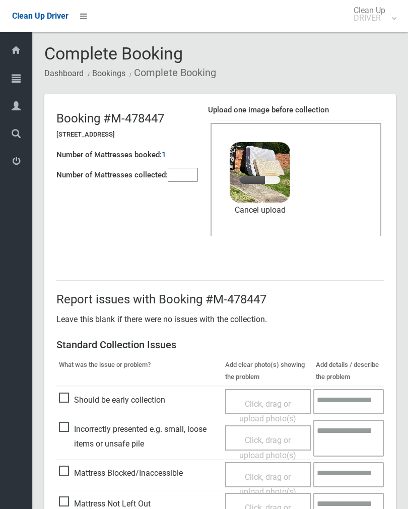
click at [187, 169] on input"] "number" at bounding box center [183, 175] width 30 height 14
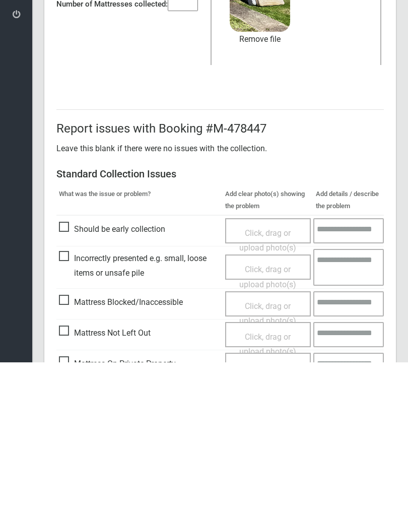
scroll to position [121, 0]
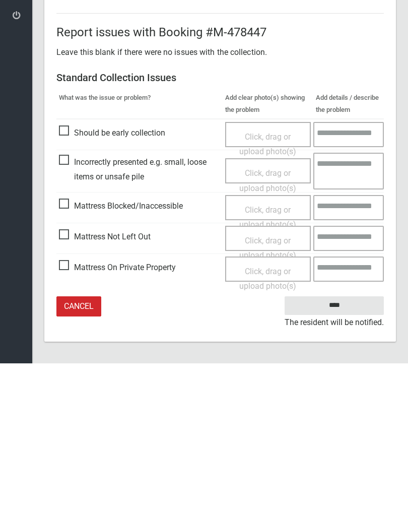
type input"] "*"
click at [341, 442] on input "****" at bounding box center [334, 451] width 99 height 19
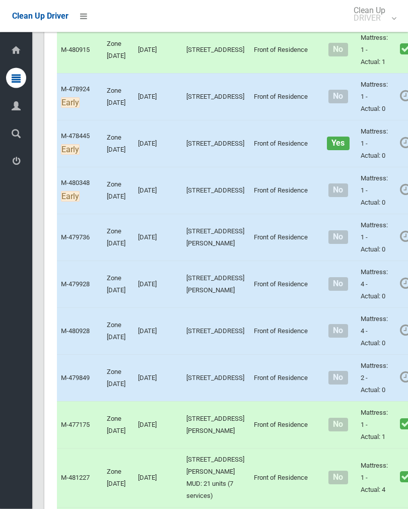
scroll to position [2794, 0]
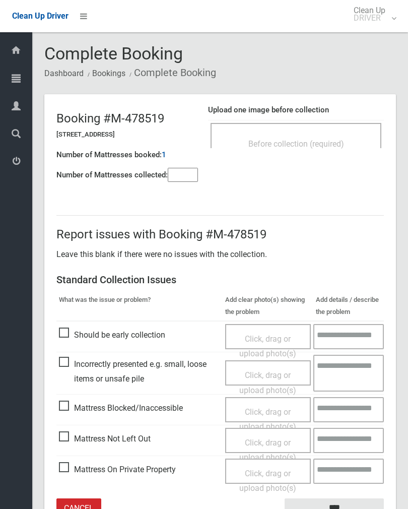
click at [330, 129] on div "Before collection (required)" at bounding box center [296, 135] width 171 height 25
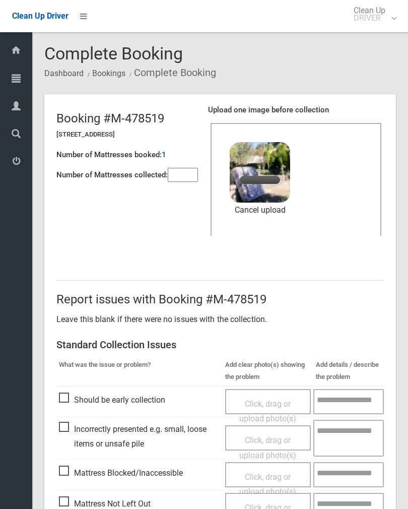
click at [192, 168] on input"] "number" at bounding box center [183, 175] width 30 height 14
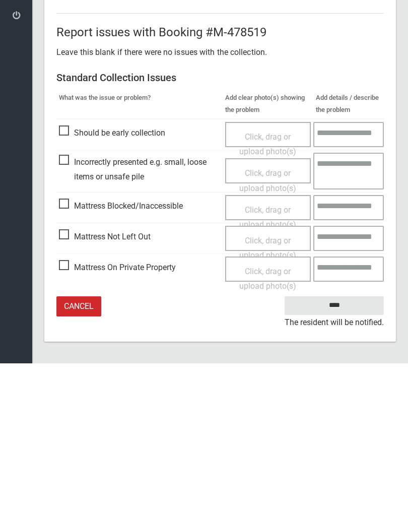
type input"] "*"
click at [350, 442] on input "****" at bounding box center [334, 451] width 99 height 19
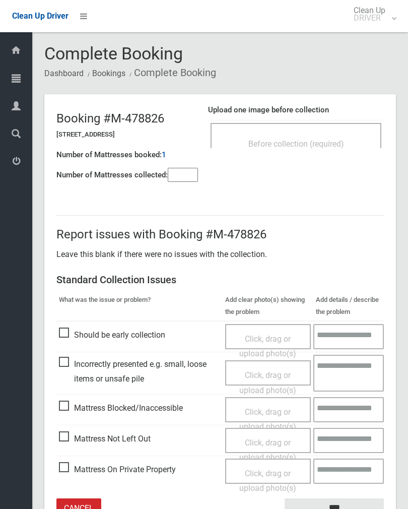
click at [181, 181] on input"] "number" at bounding box center [183, 175] width 30 height 14
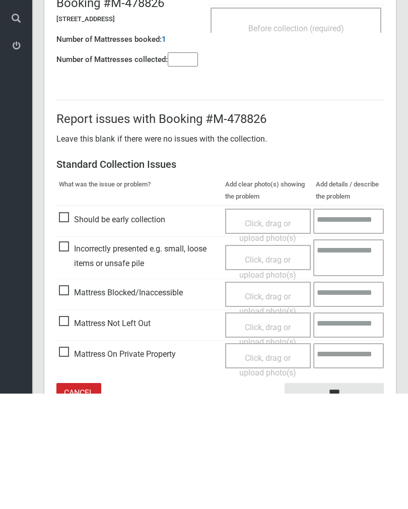
scroll to position [56, 0]
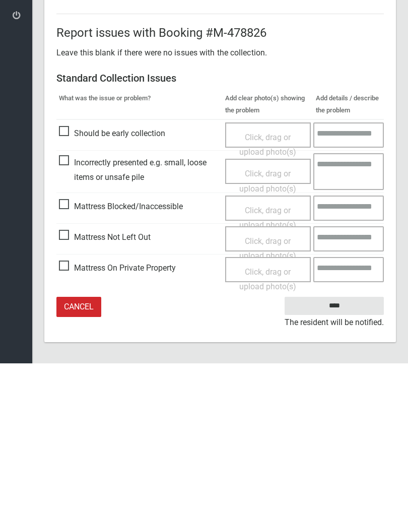
type input"] "*"
click at [67, 375] on span "Mattress Not Left Out" at bounding box center [105, 382] width 92 height 15
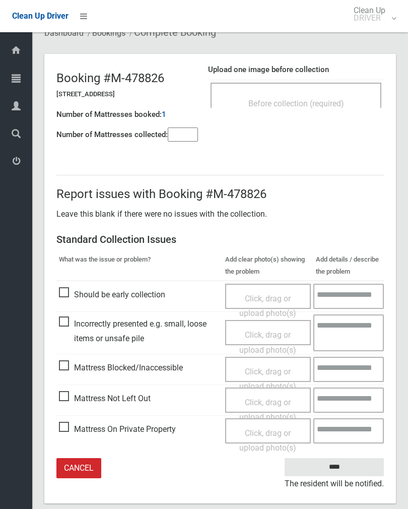
click at [278, 403] on span "Click, drag or upload photo(s)" at bounding box center [267, 409] width 57 height 25
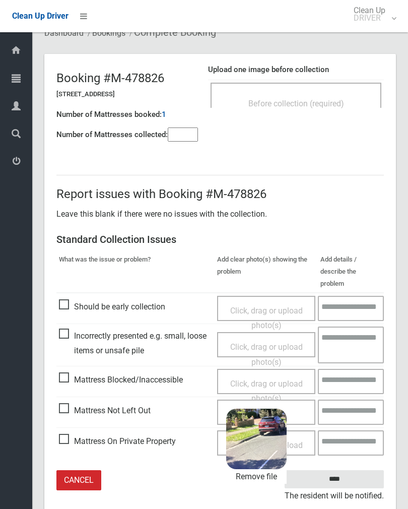
click at [356, 470] on input "****" at bounding box center [334, 479] width 99 height 19
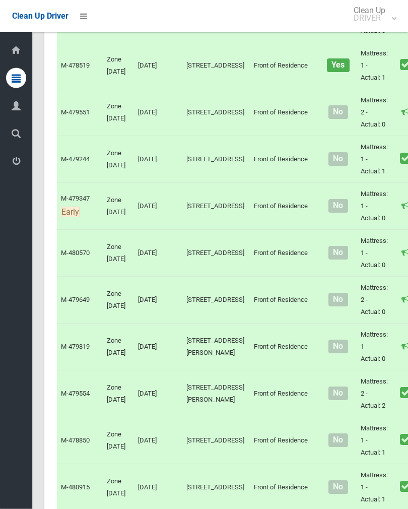
scroll to position [2338, 0]
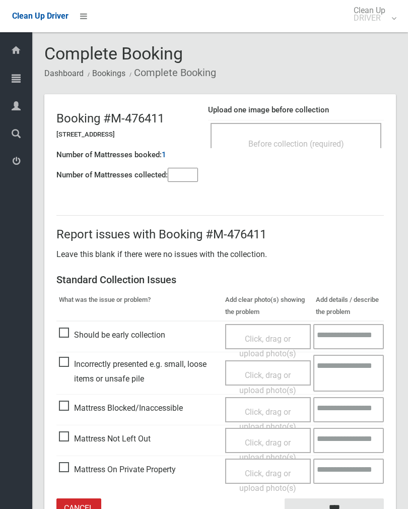
click at [188, 178] on input"] "number" at bounding box center [183, 175] width 30 height 14
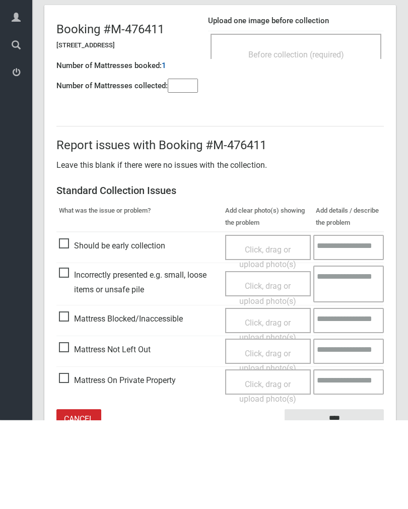
scroll to position [56, 0]
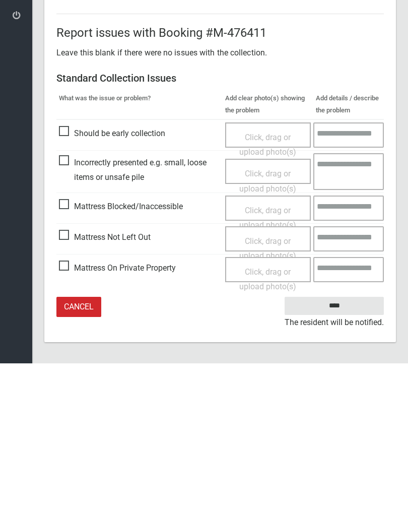
type input"] "*"
click at [68, 375] on span "Mattress Not Left Out" at bounding box center [105, 382] width 92 height 15
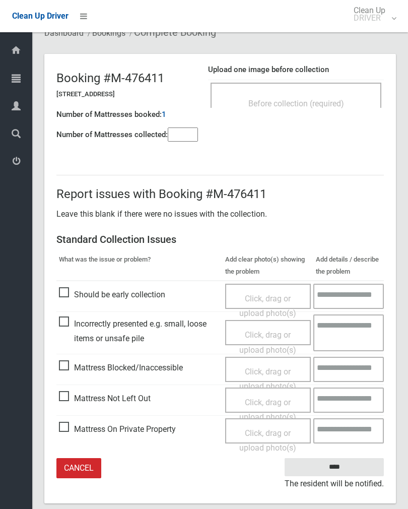
click at [283, 405] on div "Click, drag or upload photo(s)" at bounding box center [268, 410] width 71 height 30
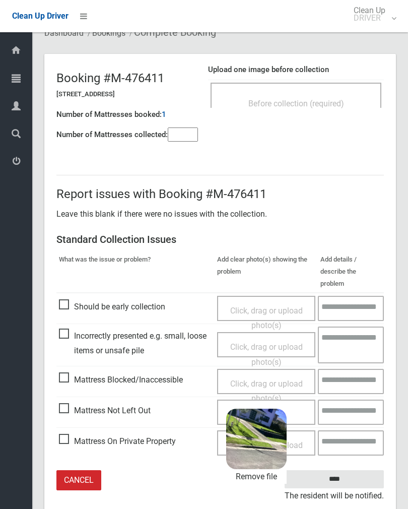
click at [360, 470] on input "****" at bounding box center [334, 479] width 99 height 19
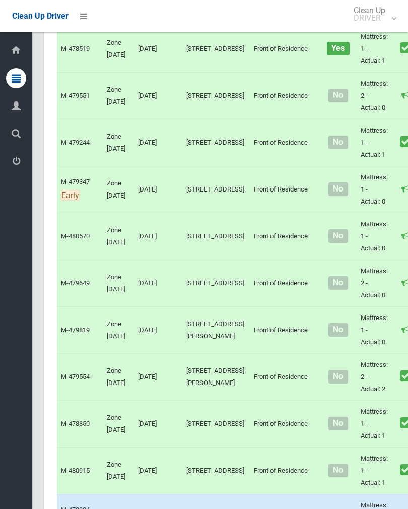
scroll to position [2378, 0]
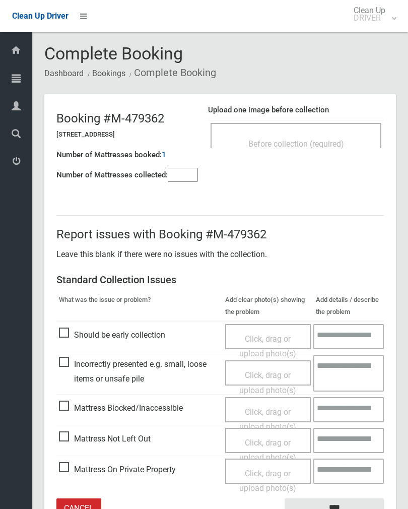
click at [319, 134] on div "Before collection (required)" at bounding box center [296, 143] width 149 height 19
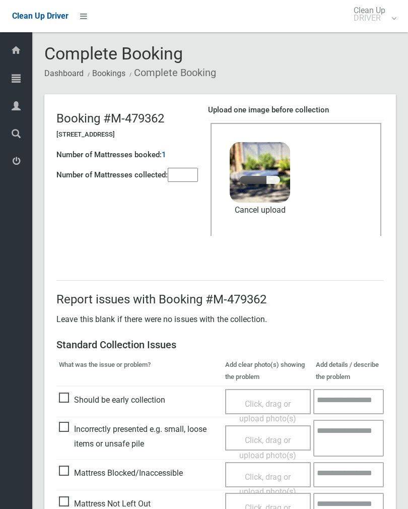
click at [182, 175] on input"] "number" at bounding box center [183, 175] width 30 height 14
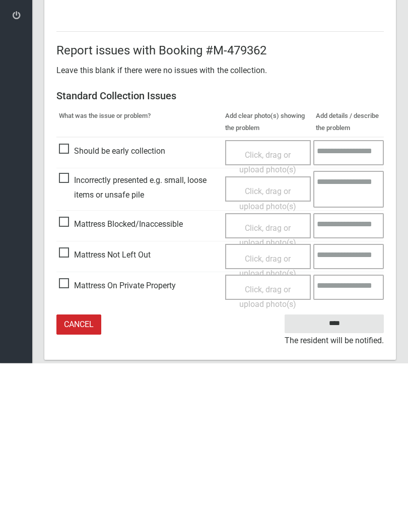
scroll to position [121, 0]
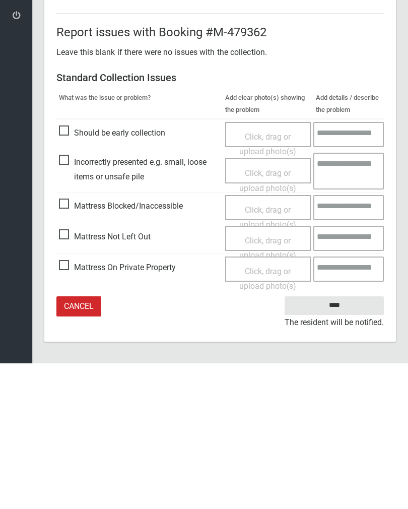
type input"] "*"
click at [335, 442] on input "****" at bounding box center [334, 451] width 99 height 19
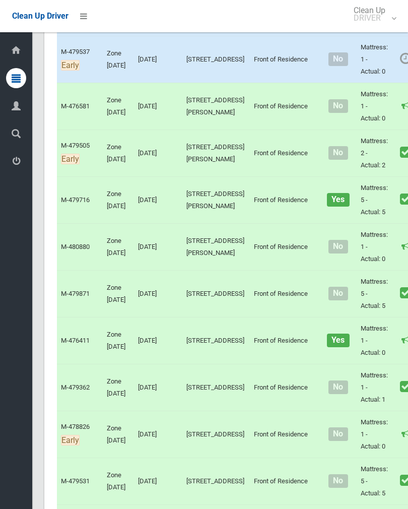
scroll to position [1689, 0]
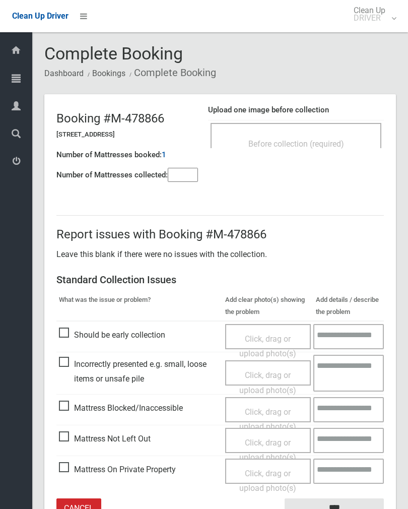
click at [328, 138] on div "Before collection (required)" at bounding box center [296, 143] width 149 height 19
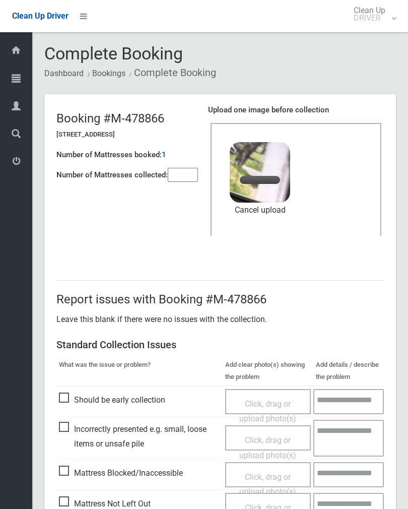
click at [187, 176] on input"] "number" at bounding box center [183, 175] width 30 height 14
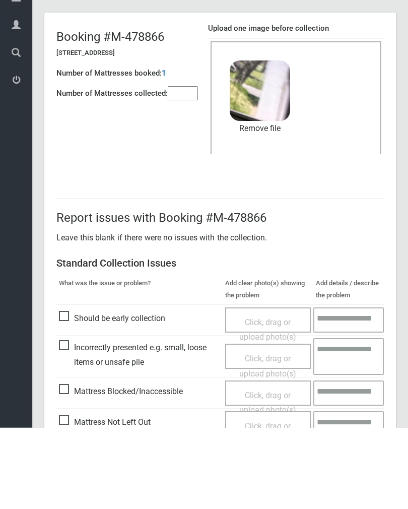
scroll to position [121, 0]
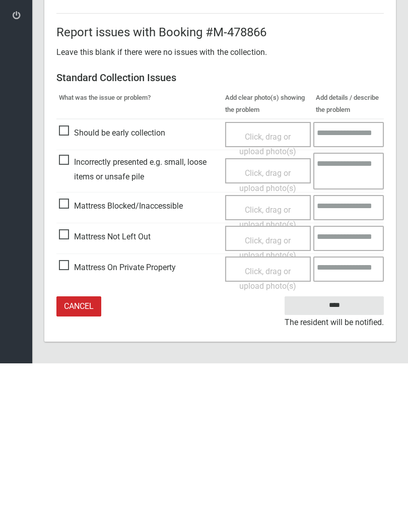
type input"] "*"
click at [338, 442] on input "****" at bounding box center [334, 451] width 99 height 19
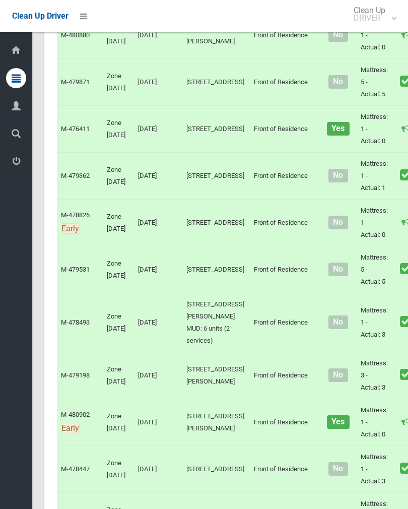
scroll to position [1922, 0]
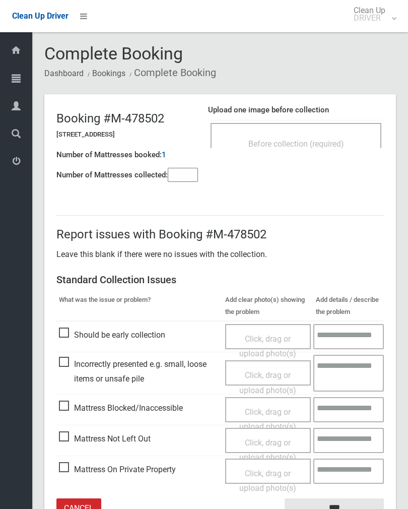
click at [329, 150] on div "Before collection (required)" at bounding box center [296, 143] width 149 height 19
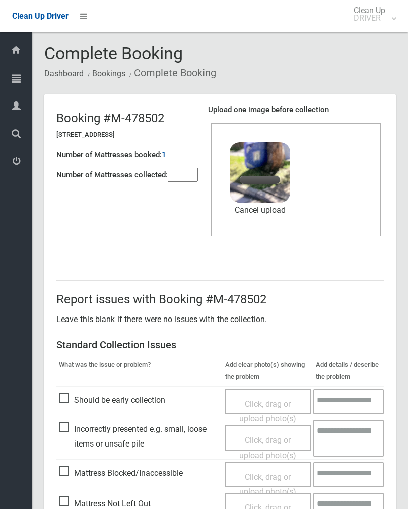
click at [184, 180] on input"] "number" at bounding box center [183, 175] width 30 height 14
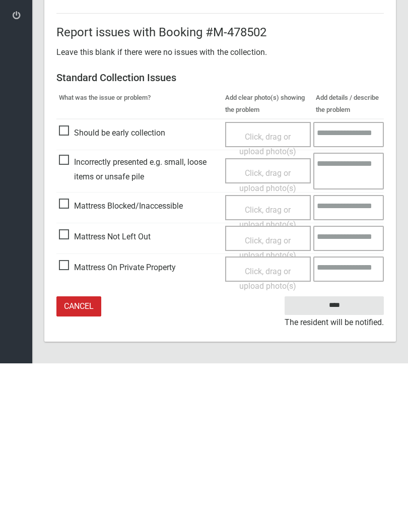
type input"] "*"
click at [348, 442] on input "****" at bounding box center [334, 451] width 99 height 19
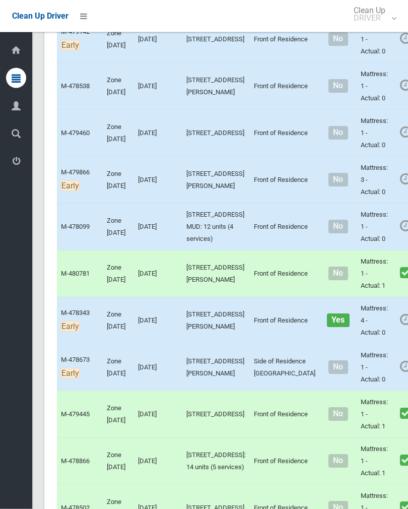
scroll to position [1087, 0]
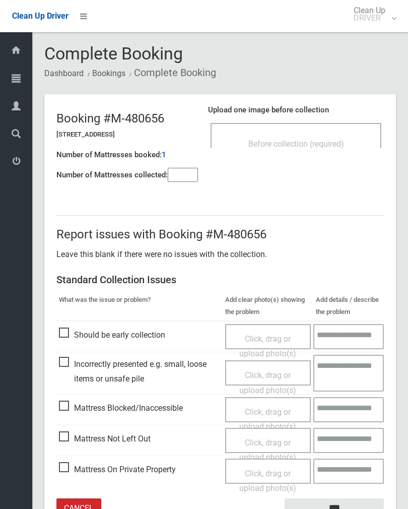
click at [344, 139] on span "Before collection (required)" at bounding box center [296, 144] width 96 height 10
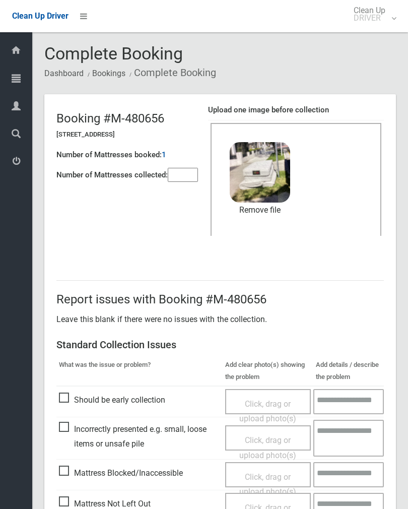
click at [191, 182] on input"] "number" at bounding box center [183, 175] width 30 height 14
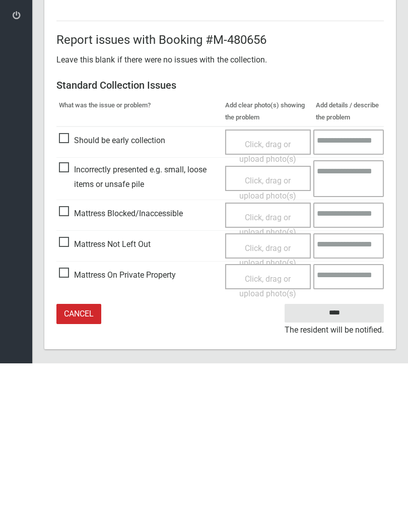
scroll to position [121, 0]
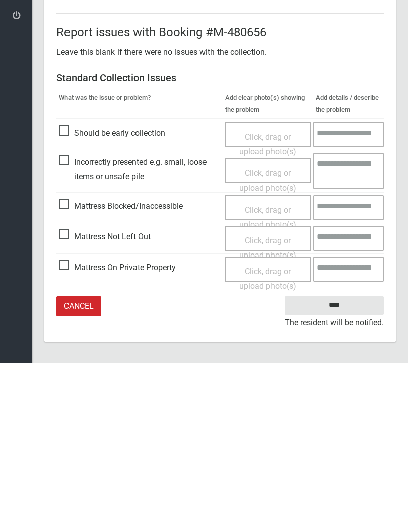
type input"] "*"
click at [338, 442] on input "****" at bounding box center [334, 451] width 99 height 19
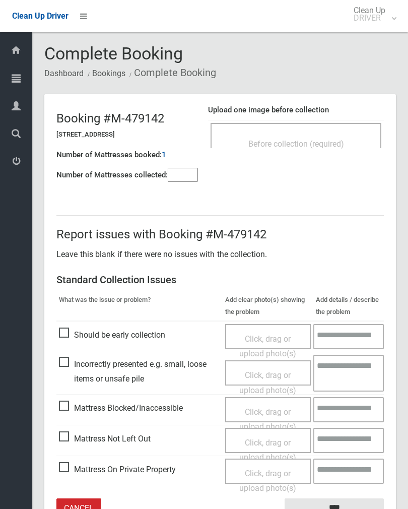
click at [346, 133] on div "Before collection (required)" at bounding box center [296, 135] width 171 height 25
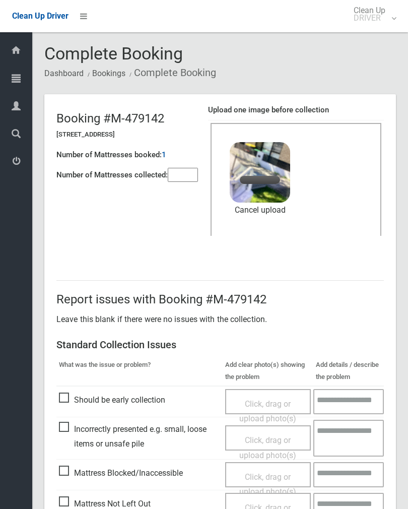
click at [180, 178] on input"] "number" at bounding box center [183, 175] width 30 height 14
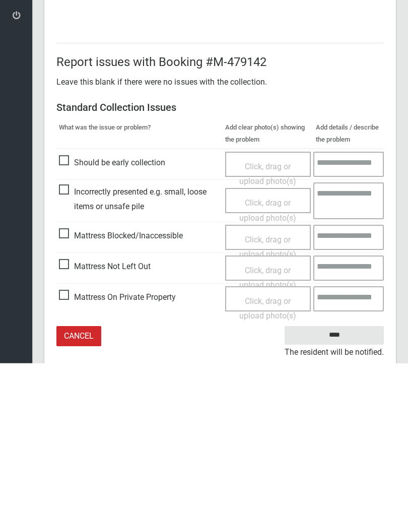
scroll to position [121, 0]
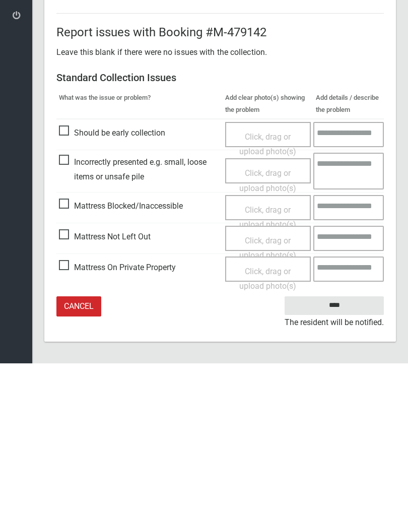
type input"] "*"
click at [335, 442] on input "****" at bounding box center [334, 451] width 99 height 19
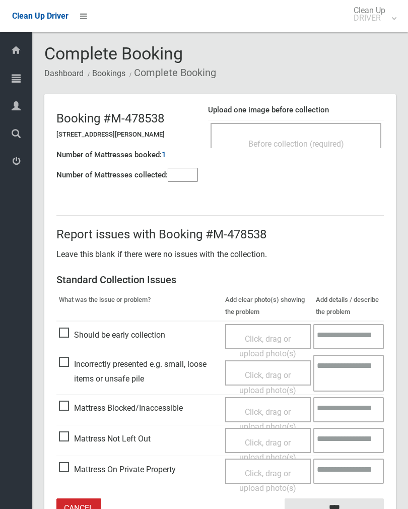
click at [348, 134] on div "Before collection (required)" at bounding box center [296, 143] width 149 height 19
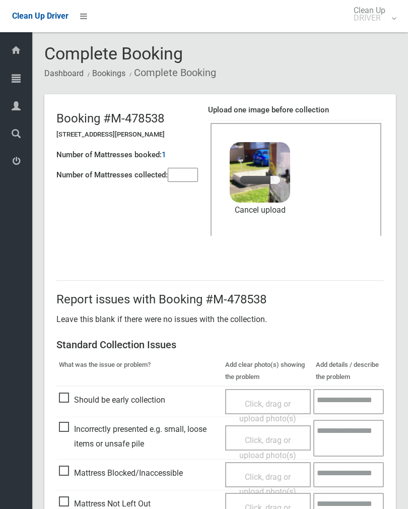
click at [178, 179] on input"] "number" at bounding box center [183, 175] width 30 height 14
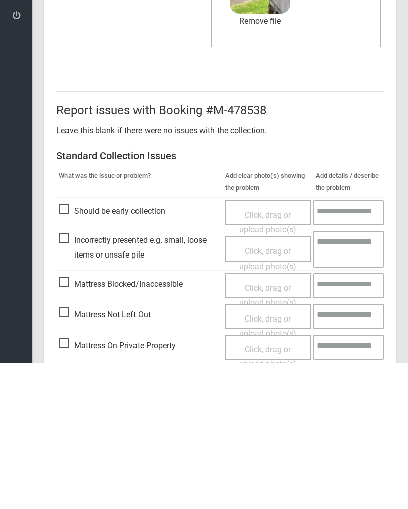
scroll to position [121, 0]
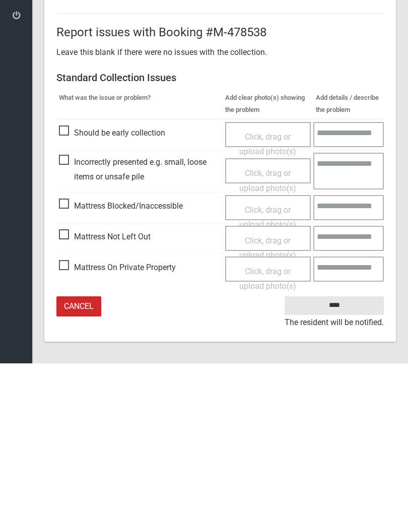
type input"] "*"
click at [342, 442] on input "****" at bounding box center [334, 451] width 99 height 19
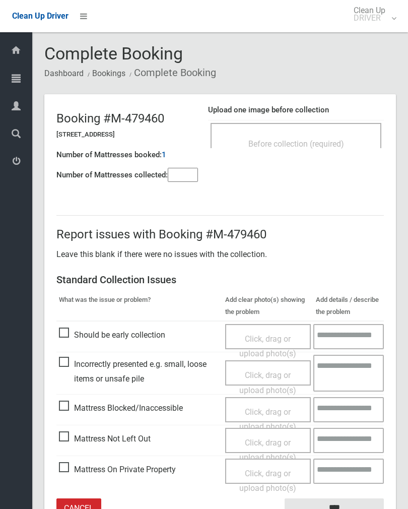
click at [345, 134] on div "Before collection (required)" at bounding box center [296, 143] width 149 height 19
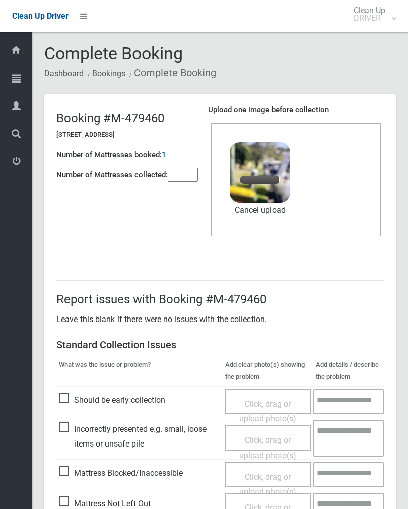
click at [182, 173] on input"] "number" at bounding box center [183, 175] width 30 height 14
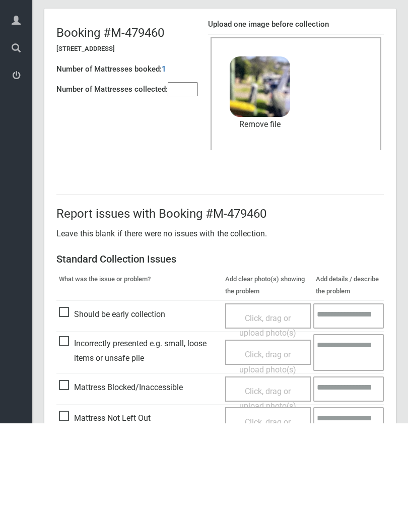
scroll to position [121, 0]
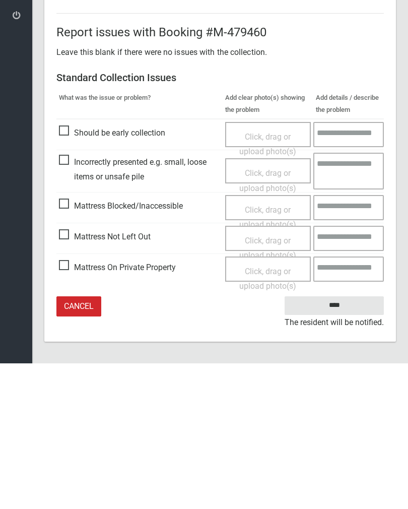
type input"] "*"
click at [339, 442] on input "****" at bounding box center [334, 451] width 99 height 19
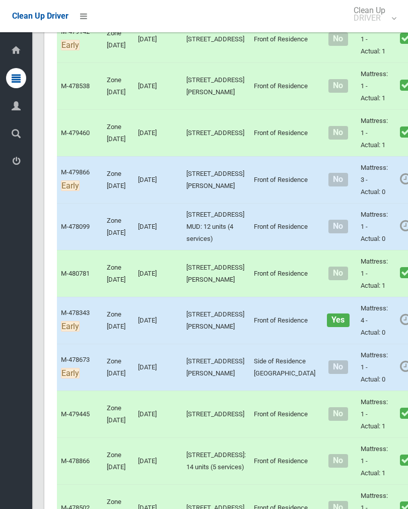
scroll to position [1143, 0]
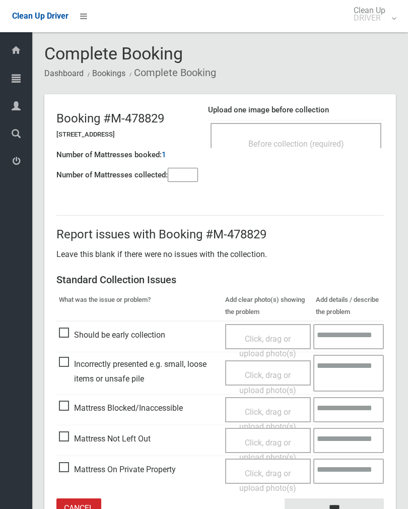
click at [176, 182] on input"] "number" at bounding box center [183, 175] width 30 height 14
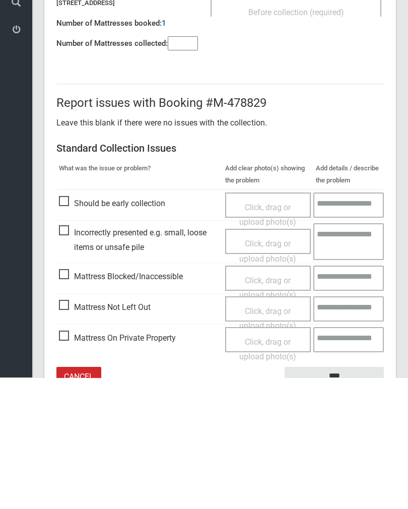
scroll to position [56, 0]
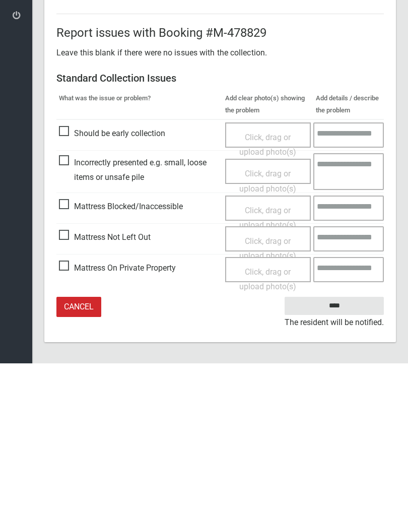
type input"] "*"
click at [72, 375] on span "Mattress Not Left Out" at bounding box center [105, 382] width 92 height 15
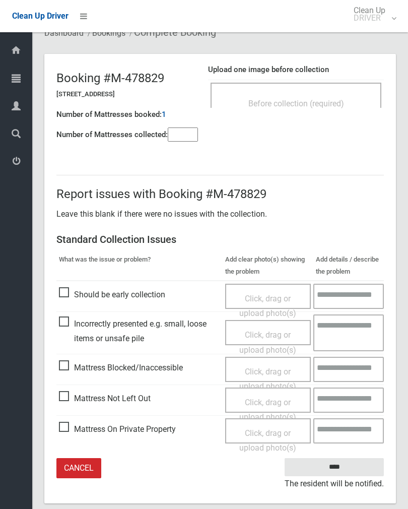
click at [279, 402] on span "Click, drag or upload photo(s)" at bounding box center [267, 409] width 57 height 25
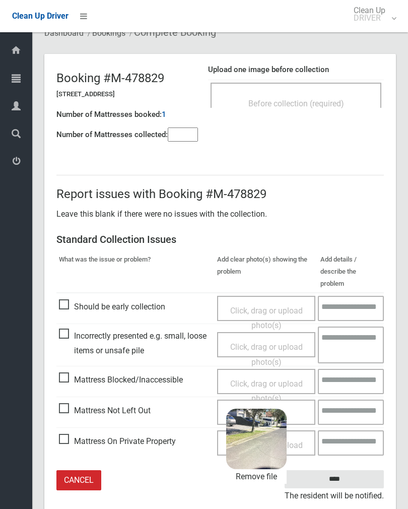
click at [366, 470] on input "****" at bounding box center [334, 479] width 99 height 19
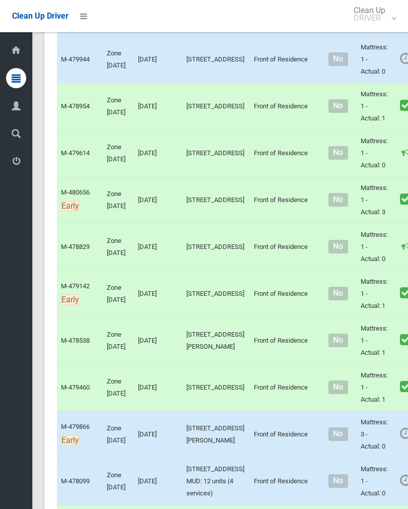
scroll to position [834, 0]
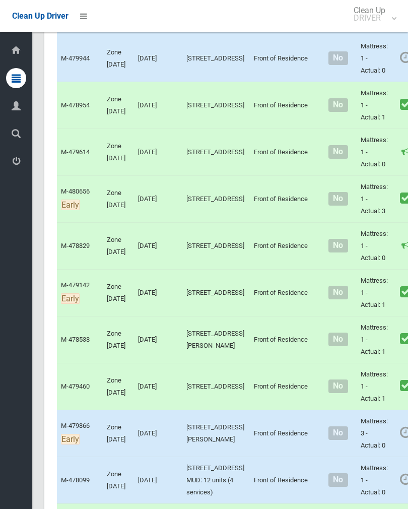
click at [373, 91] on link "Complete Booking" at bounding box center [411, 81] width 120 height 20
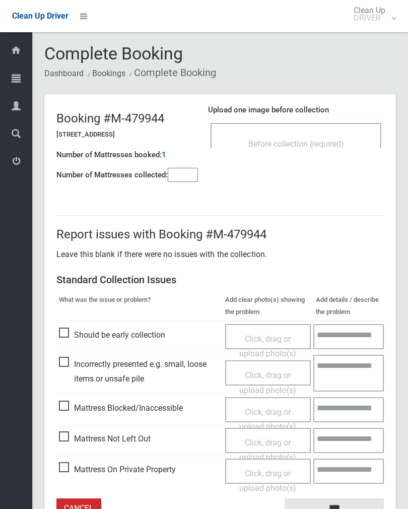
click at [328, 137] on div "Before collection (required)" at bounding box center [296, 143] width 149 height 19
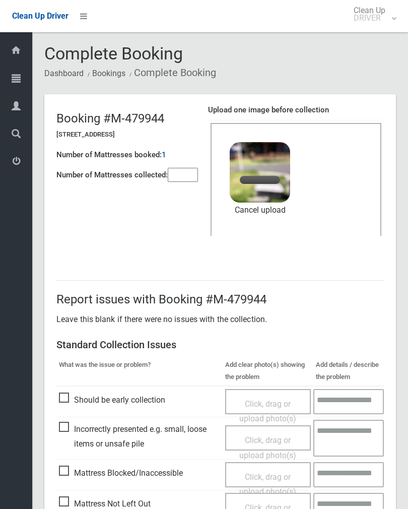
click at [189, 175] on input"] "number" at bounding box center [183, 175] width 30 height 14
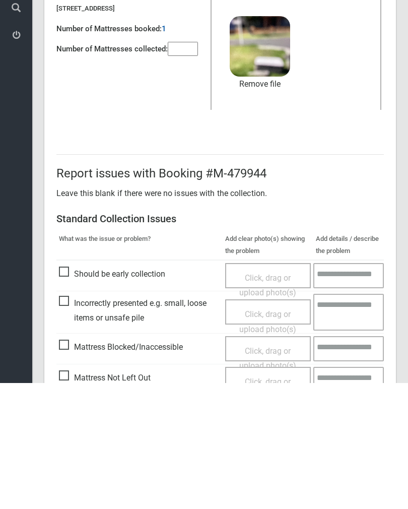
scroll to position [121, 0]
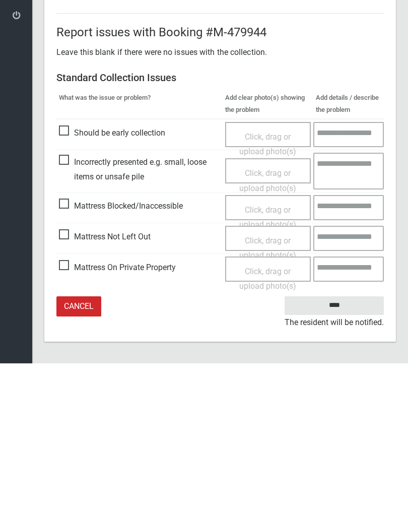
type input"] "*"
click at [340, 442] on input "****" at bounding box center [334, 451] width 99 height 19
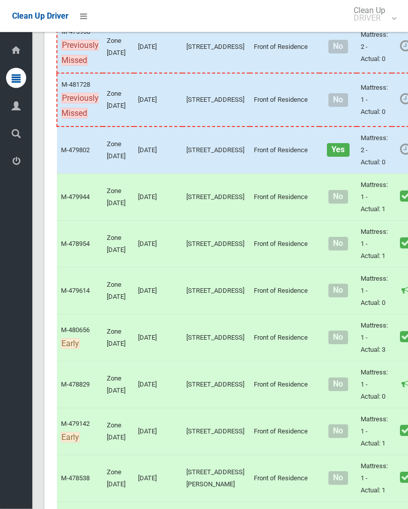
scroll to position [731, 0]
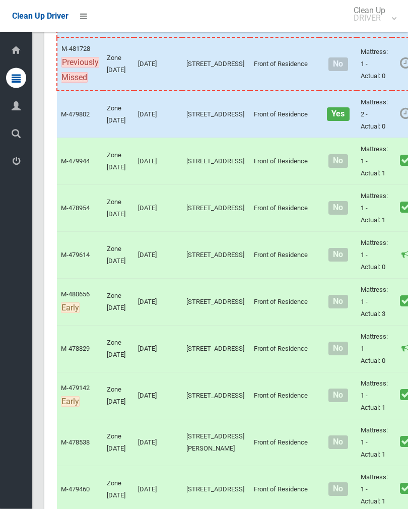
click at [380, 147] on link "Complete Booking" at bounding box center [411, 136] width 120 height 20
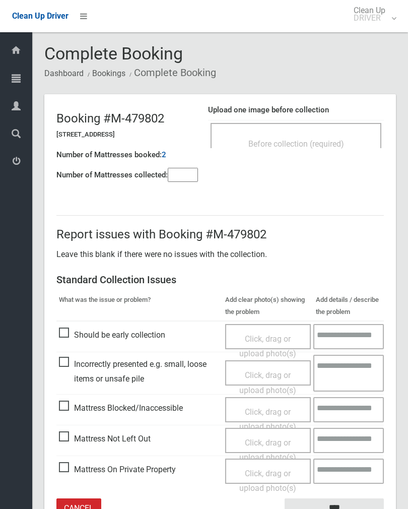
click at [333, 139] on span "Before collection (required)" at bounding box center [296, 144] width 96 height 10
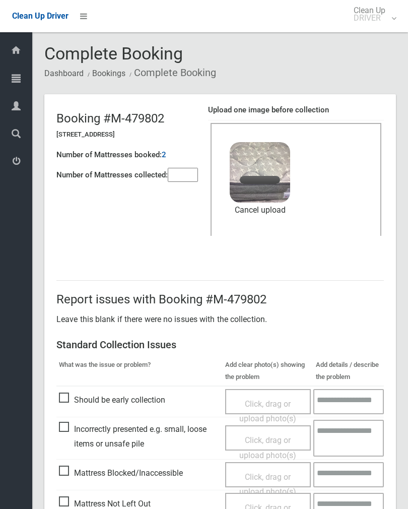
click at [185, 177] on input"] "number" at bounding box center [183, 175] width 30 height 14
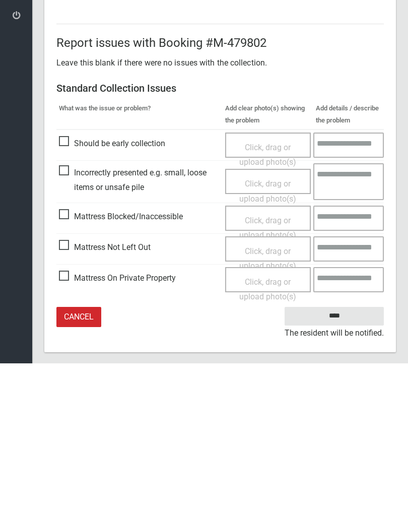
scroll to position [121, 0]
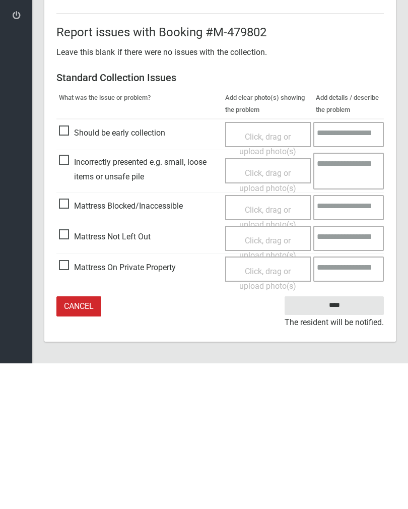
type input"] "*"
click at [339, 442] on input "****" at bounding box center [334, 451] width 99 height 19
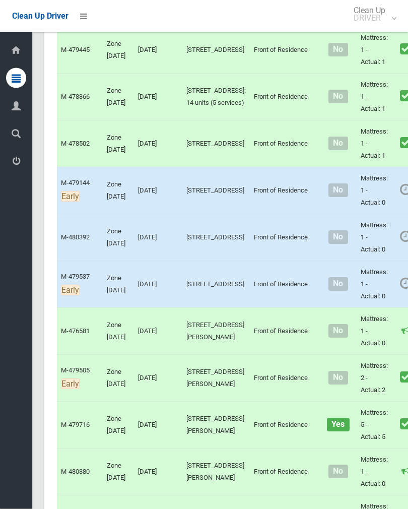
scroll to position [1451, 0]
click at [354, 35] on link "Complete Booking" at bounding box center [411, 25] width 120 height 20
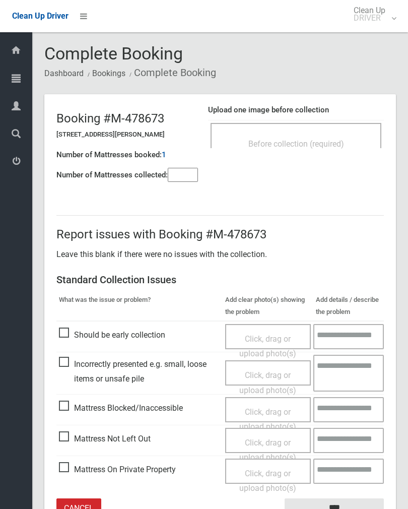
click at [334, 144] on span "Before collection (required)" at bounding box center [296, 144] width 96 height 10
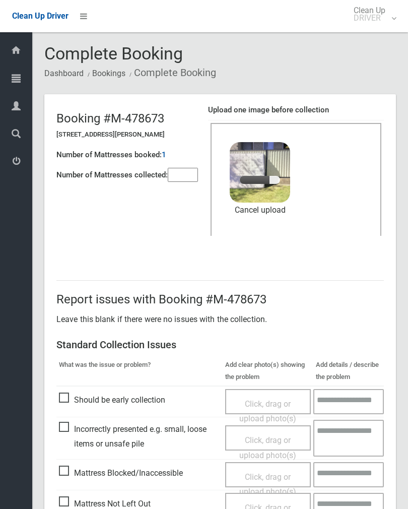
click at [191, 178] on input"] "number" at bounding box center [183, 175] width 30 height 14
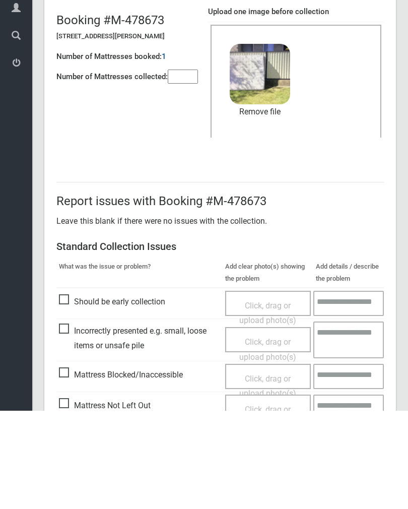
scroll to position [121, 0]
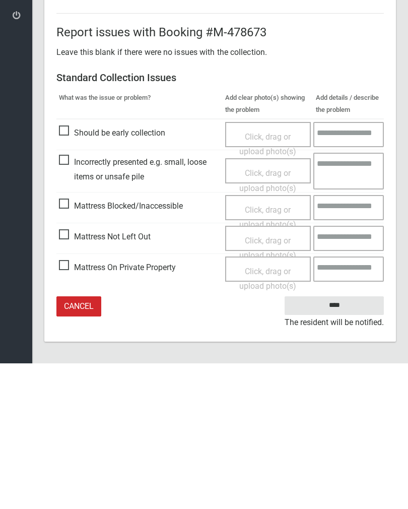
type input"] "*"
click at [338, 442] on input "****" at bounding box center [334, 451] width 99 height 19
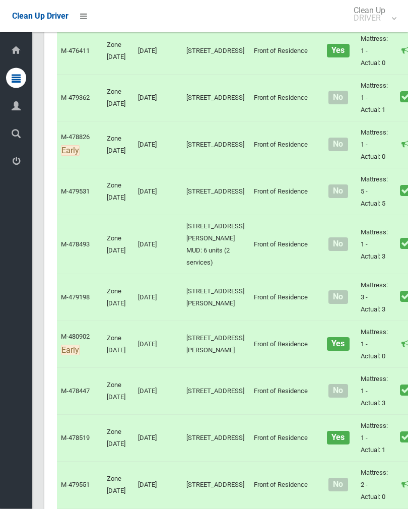
scroll to position [2008, 0]
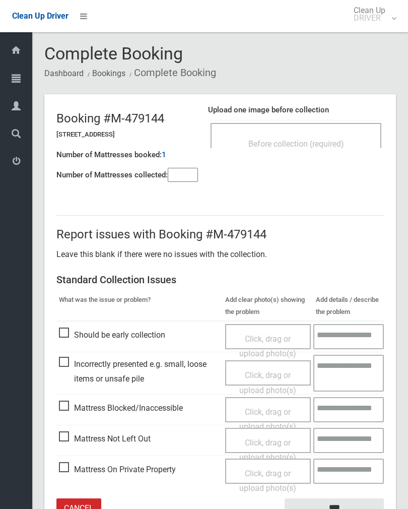
click at [319, 141] on span "Before collection (required)" at bounding box center [296, 144] width 96 height 10
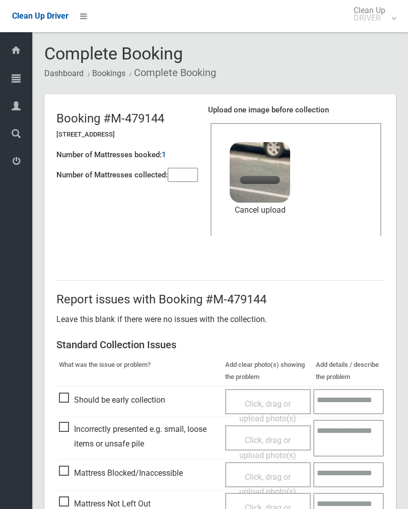
click at [186, 175] on input"] "number" at bounding box center [183, 175] width 30 height 14
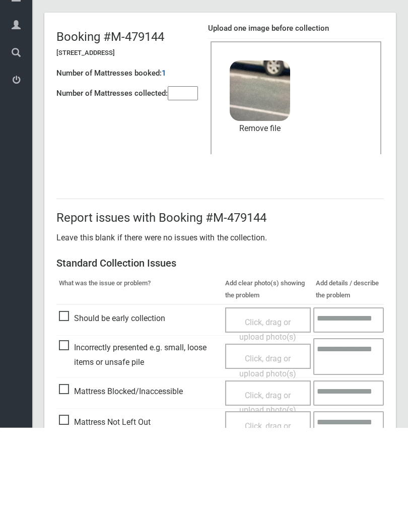
scroll to position [121, 0]
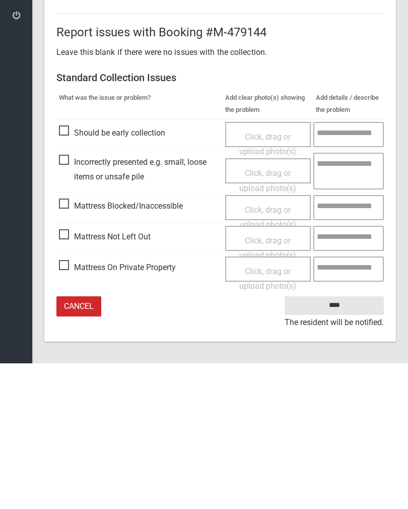
type input"] "*"
click at [338, 442] on input "****" at bounding box center [334, 451] width 99 height 19
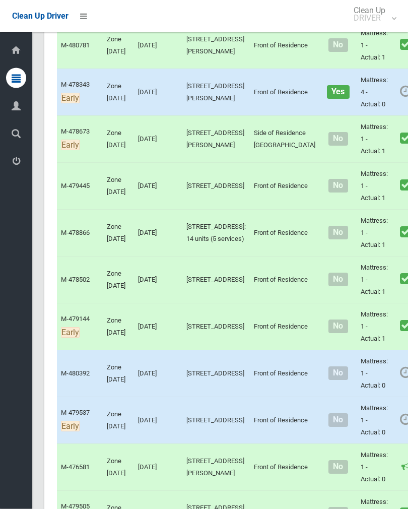
scroll to position [1324, 0]
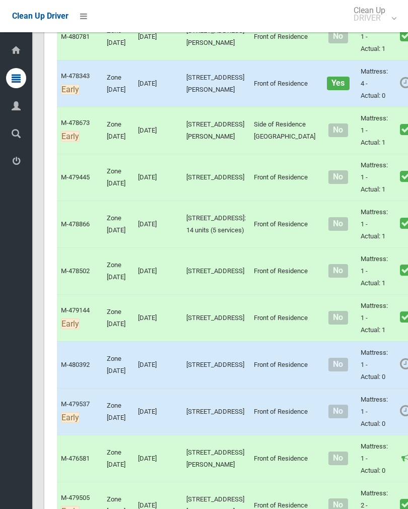
click at [370, 22] on link "Complete Booking" at bounding box center [411, 12] width 120 height 20
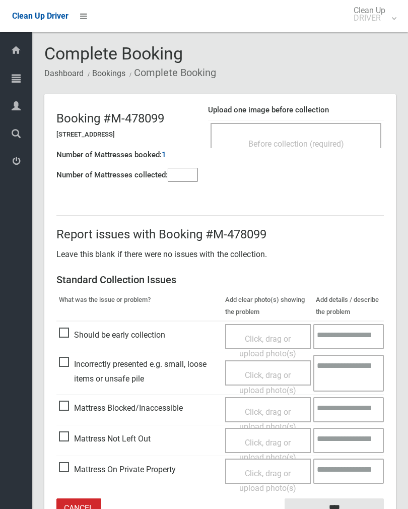
click at [330, 138] on div "Before collection (required)" at bounding box center [296, 143] width 149 height 19
click at [182, 182] on input"] "number" at bounding box center [183, 175] width 30 height 14
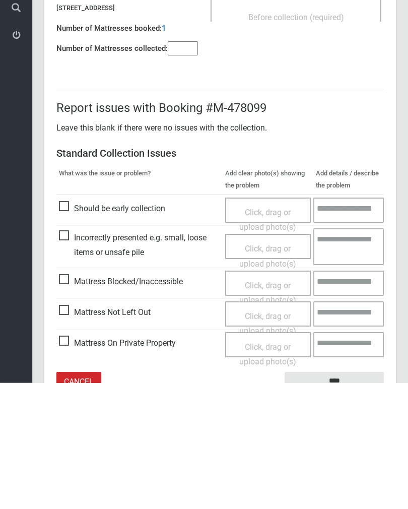
scroll to position [56, 0]
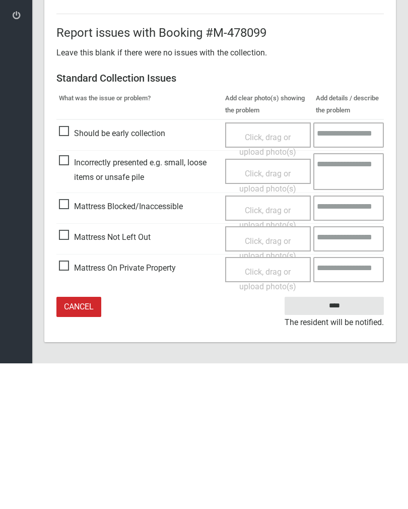
type input"] "*"
click at [71, 375] on span "Mattress Not Left Out" at bounding box center [105, 382] width 92 height 15
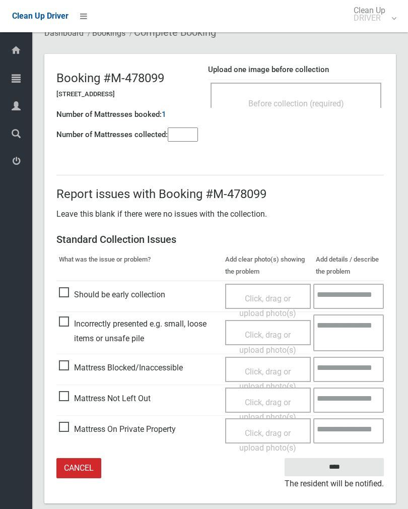
click at [265, 399] on span "Click, drag or upload photo(s)" at bounding box center [267, 409] width 57 height 25
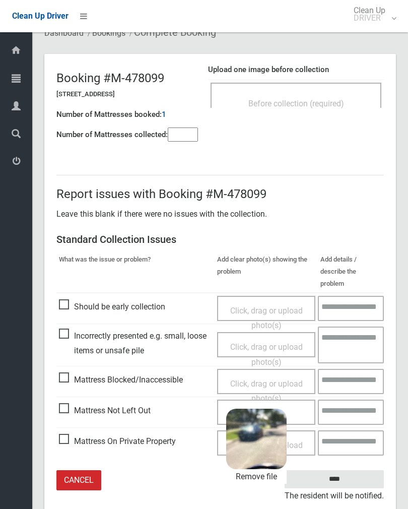
click at [364, 470] on input "****" at bounding box center [334, 479] width 99 height 19
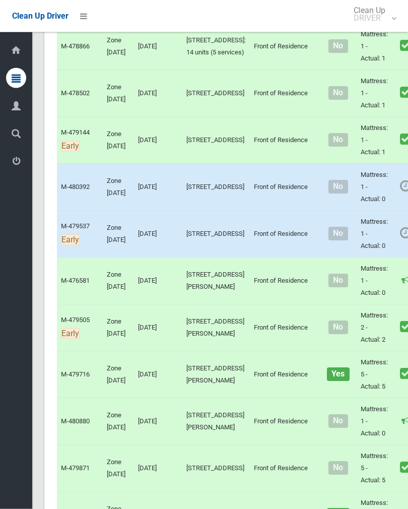
scroll to position [1502, 0]
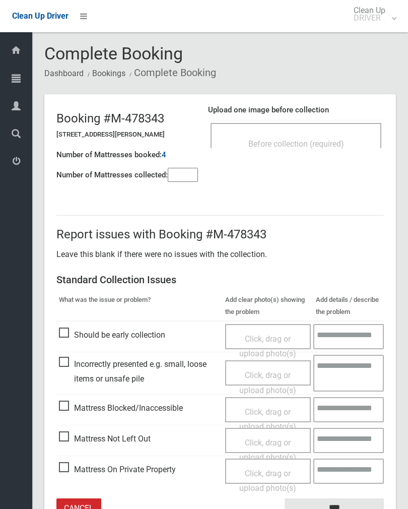
click at [326, 132] on div "Before collection (required)" at bounding box center [296, 135] width 171 height 25
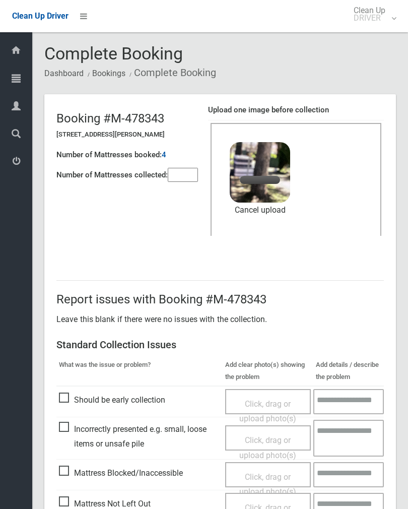
click at [182, 176] on input"] "number" at bounding box center [183, 175] width 30 height 14
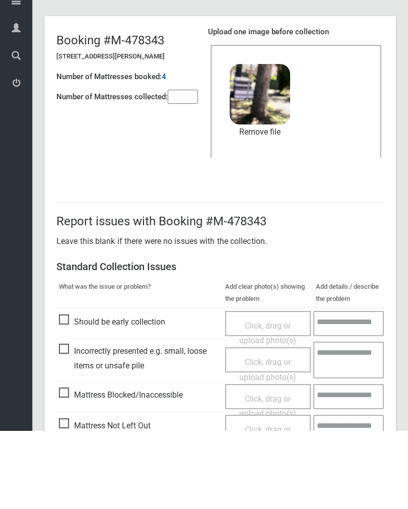
scroll to position [121, 0]
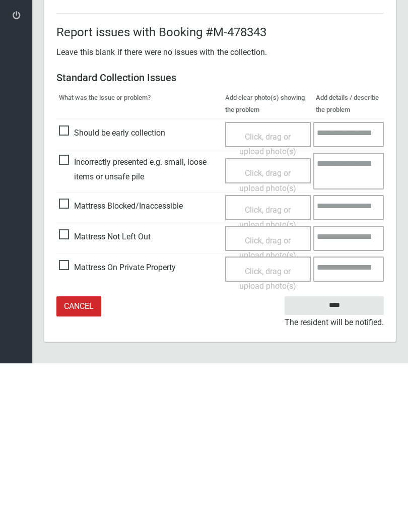
type input"] "*"
click at [338, 442] on input "****" at bounding box center [334, 451] width 99 height 19
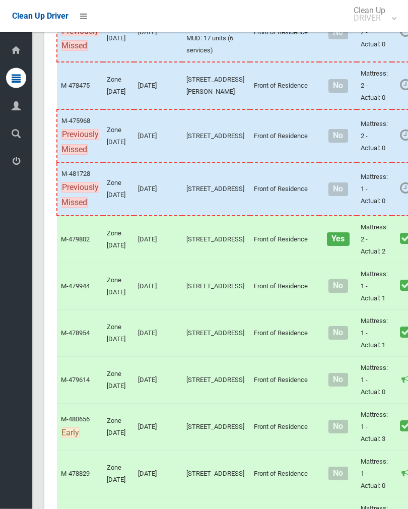
scroll to position [606, 0]
click at [375, 118] on link "Complete Booking" at bounding box center [411, 108] width 120 height 20
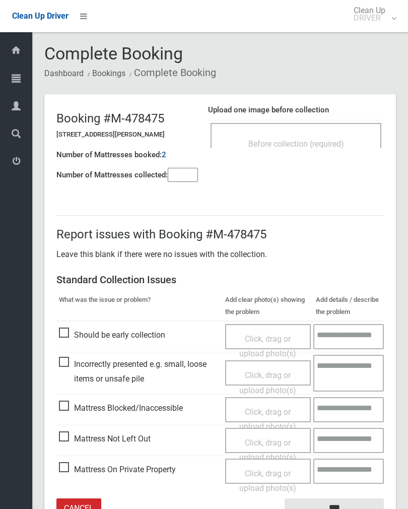
click at [335, 135] on div "Before collection (required)" at bounding box center [296, 143] width 149 height 19
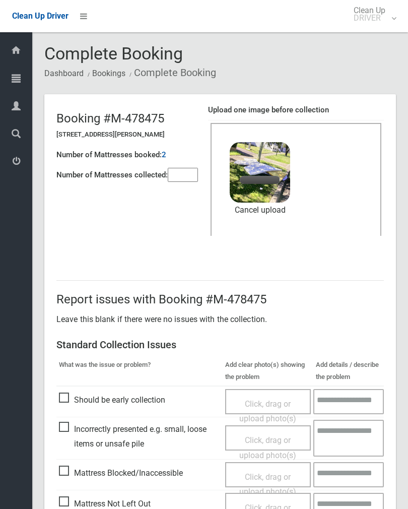
click at [191, 171] on input"] "number" at bounding box center [183, 175] width 30 height 14
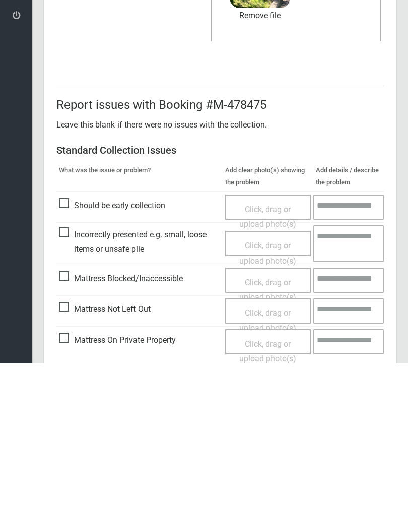
scroll to position [121, 0]
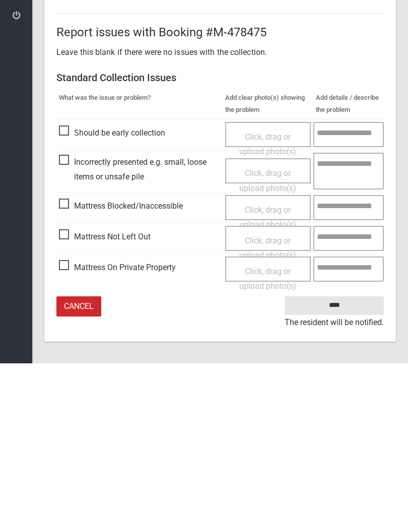
type input"] "*"
click at [345, 442] on input "****" at bounding box center [334, 451] width 99 height 19
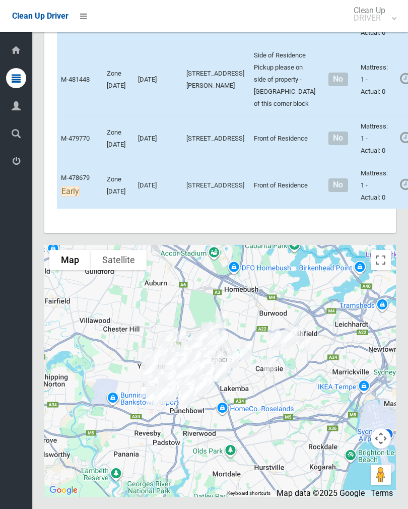
scroll to position [7601, 0]
